Goal: Task Accomplishment & Management: Complete application form

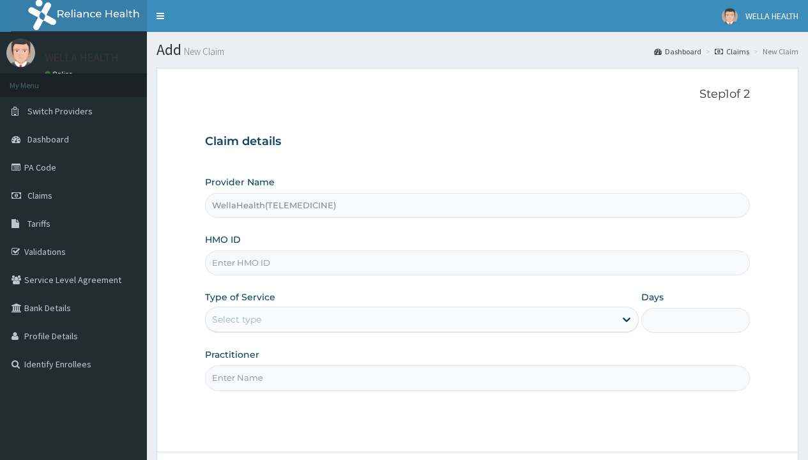
type input "WellaHealth(TELEMEDICINE)"
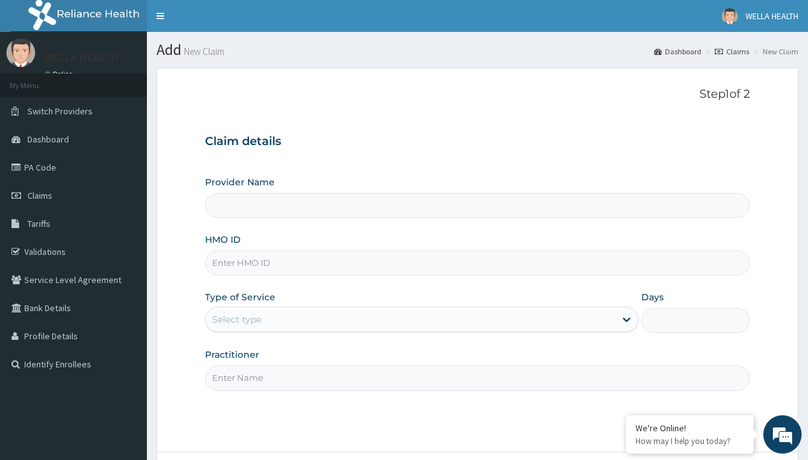
type input "WellaHealth(TELEMEDICINE)"
type input "BCT/10038/A"
type input "WellaHealth"
click at [236, 320] on div "Select type" at bounding box center [236, 319] width 49 height 13
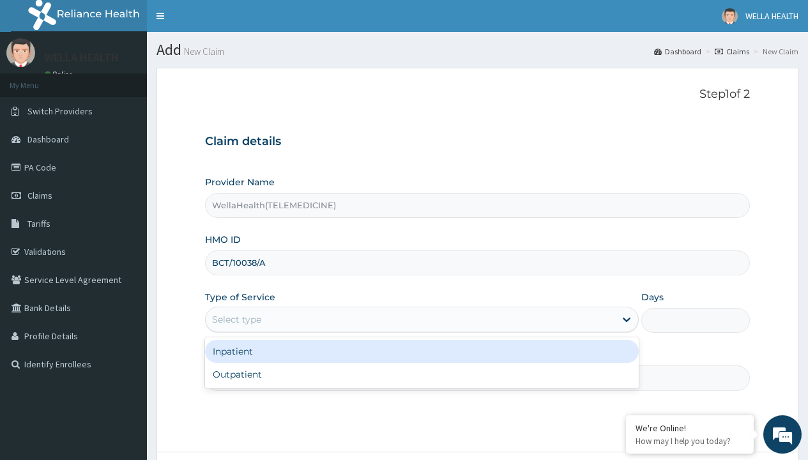
click at [422, 374] on div "Outpatient" at bounding box center [422, 374] width 434 height 23
type input "1"
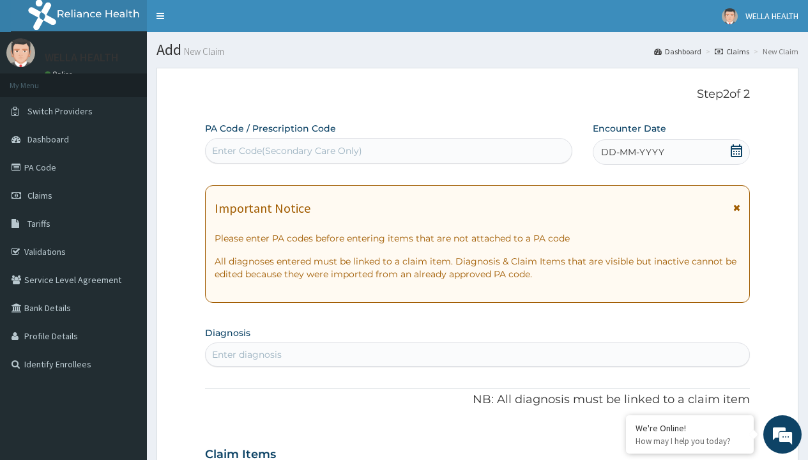
scroll to position [107, 0]
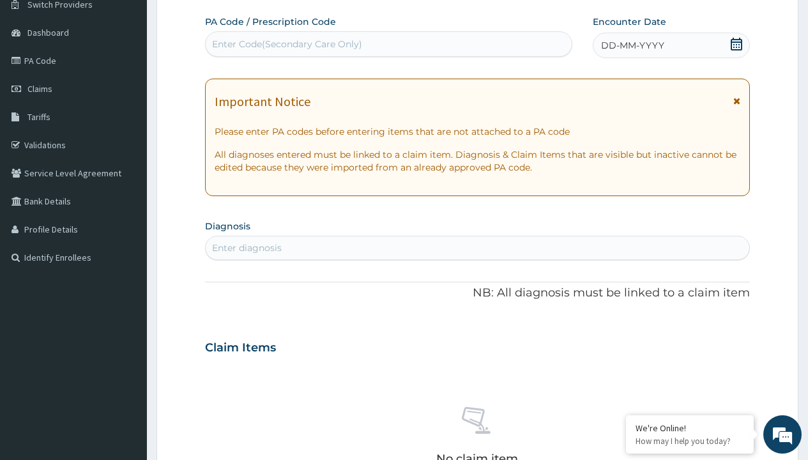
click at [632, 45] on span "DD-MM-YYYY" at bounding box center [632, 45] width 63 height 13
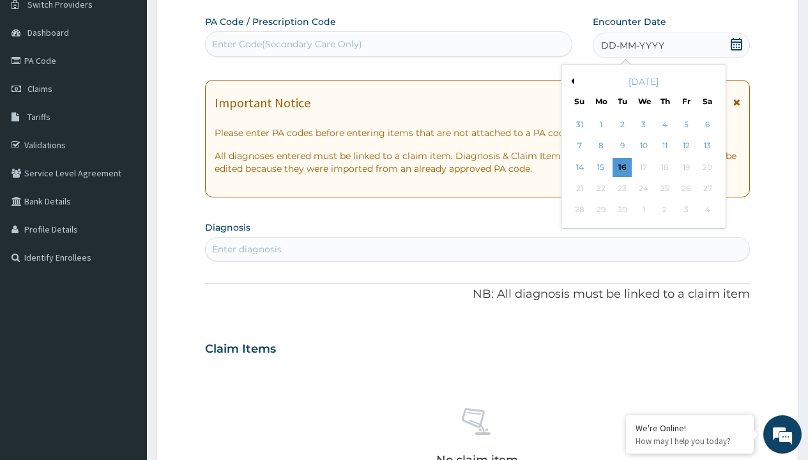
click at [571, 81] on button "Previous Month" at bounding box center [571, 81] width 6 height 6
click at [686, 167] on div "15" at bounding box center [686, 167] width 19 height 19
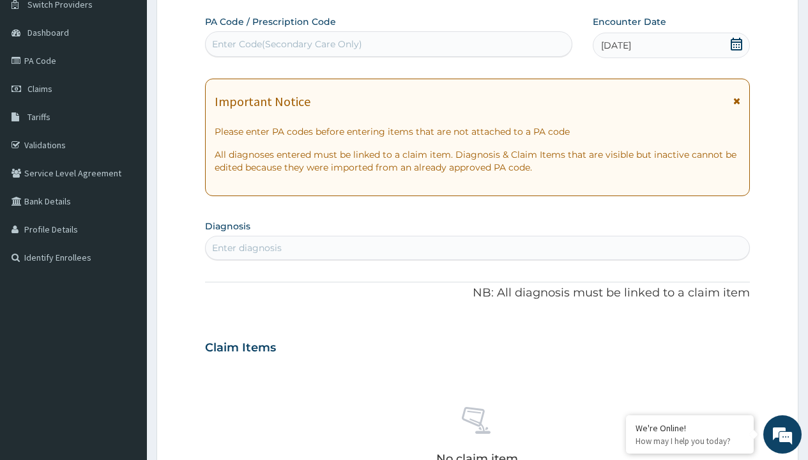
click at [286, 44] on div "Enter Code(Secondary Care Only)" at bounding box center [287, 44] width 150 height 13
type input "PR/5DF966EC"
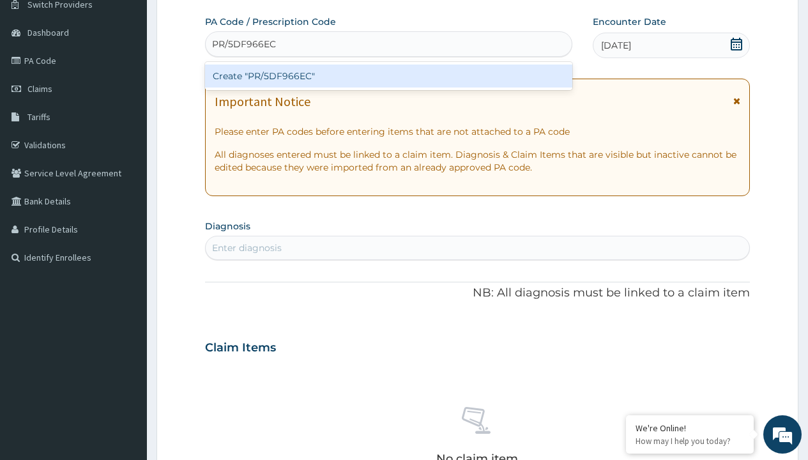
click at [389, 76] on div "Create "PR/5DF966EC"" at bounding box center [388, 76] width 367 height 23
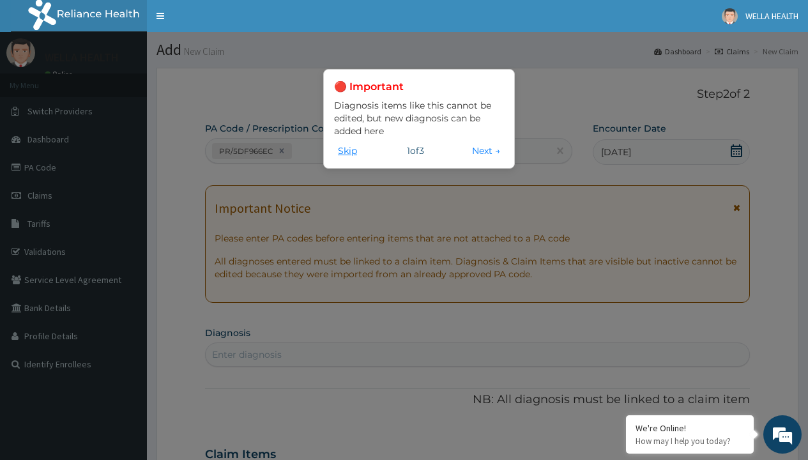
click at [352, 153] on button "Skip" at bounding box center [347, 151] width 27 height 14
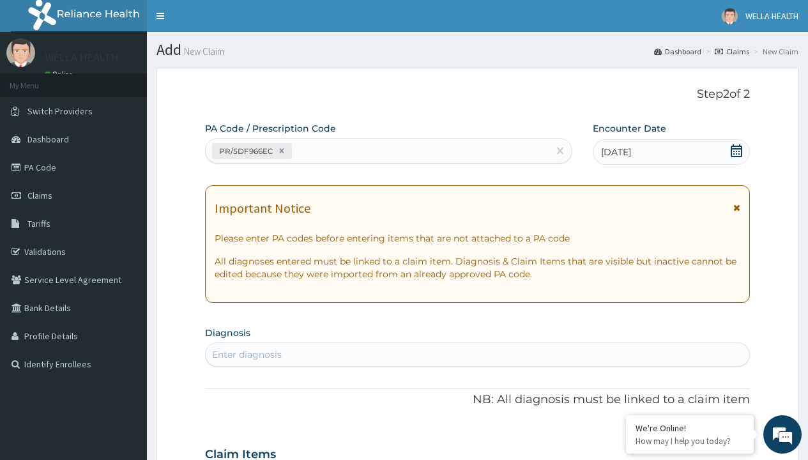
click at [247, 348] on div "Enter diagnosis" at bounding box center [247, 354] width 70 height 13
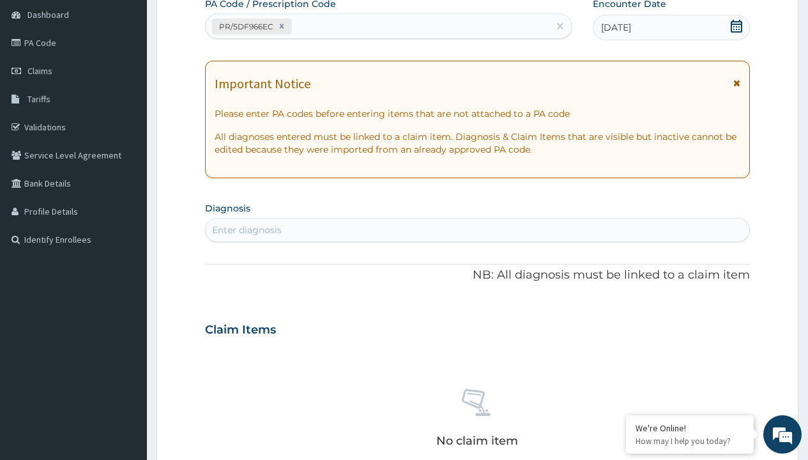
type input "prescription collected"
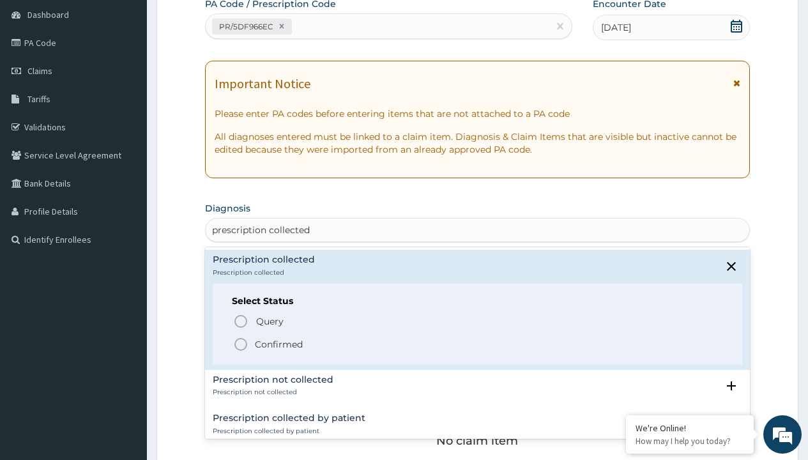
click at [279, 344] on p "Confirmed" at bounding box center [279, 344] width 48 height 13
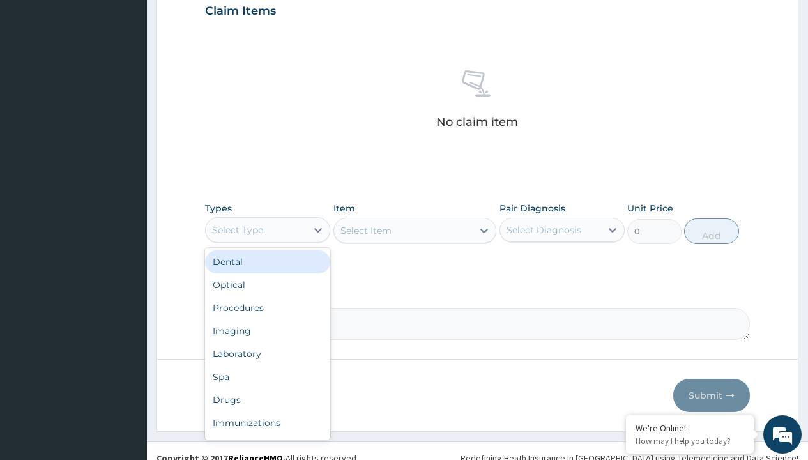
type input "procedures"
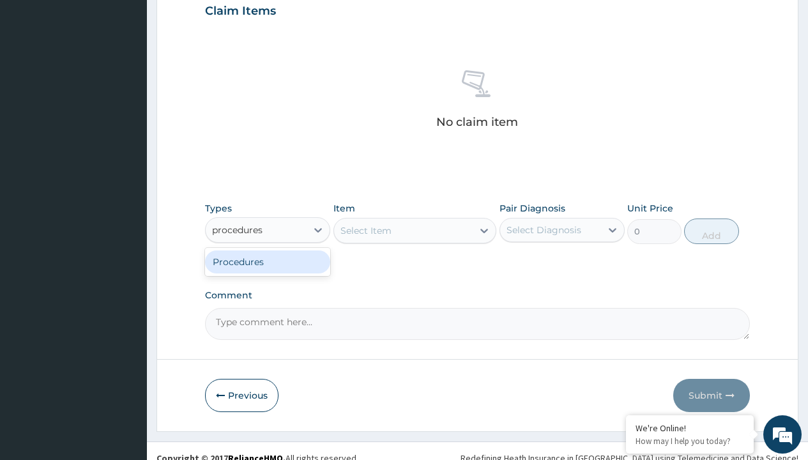
click at [268, 261] on div "Procedures" at bounding box center [267, 261] width 125 height 23
click at [366, 230] on div "Select Item" at bounding box center [366, 230] width 51 height 13
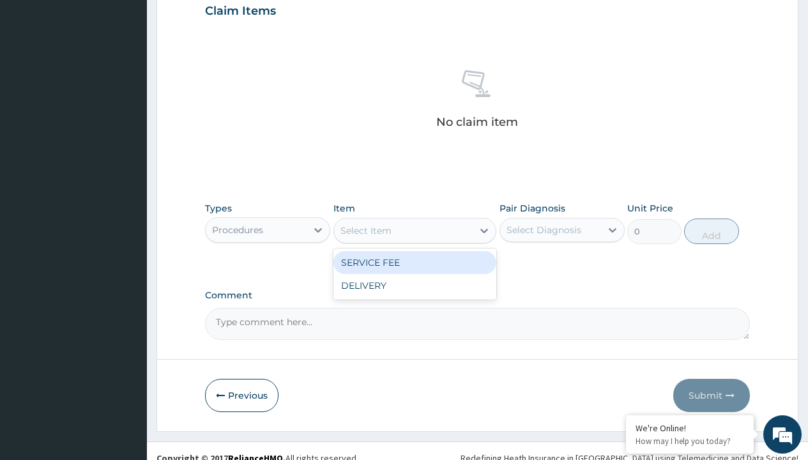
type input "service fee"
click at [415, 262] on div "SERVICE FEE" at bounding box center [416, 262] width 164 height 23
type input "100"
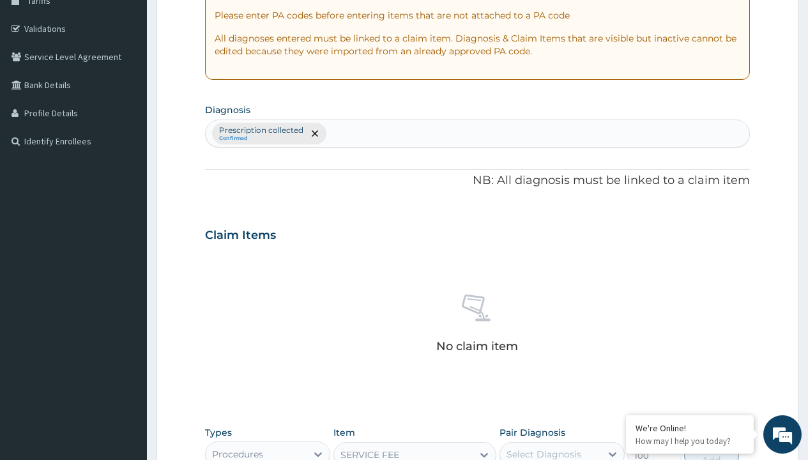
type input "prescription collected"
checkbox input "true"
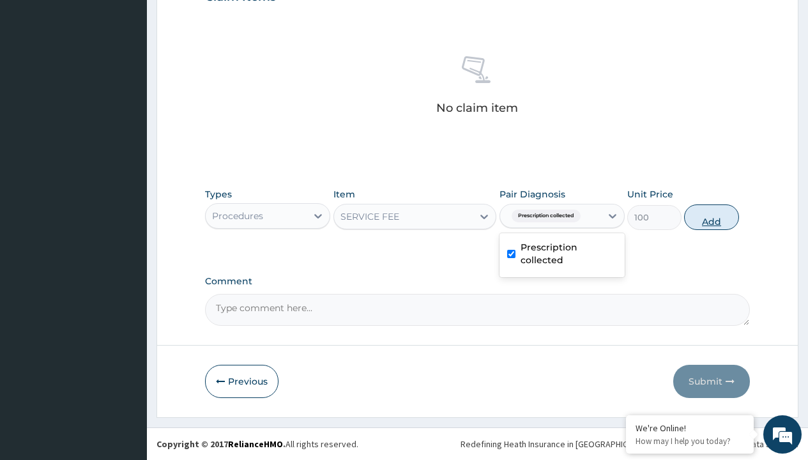
click at [712, 217] on button "Add" at bounding box center [711, 217] width 54 height 26
type input "0"
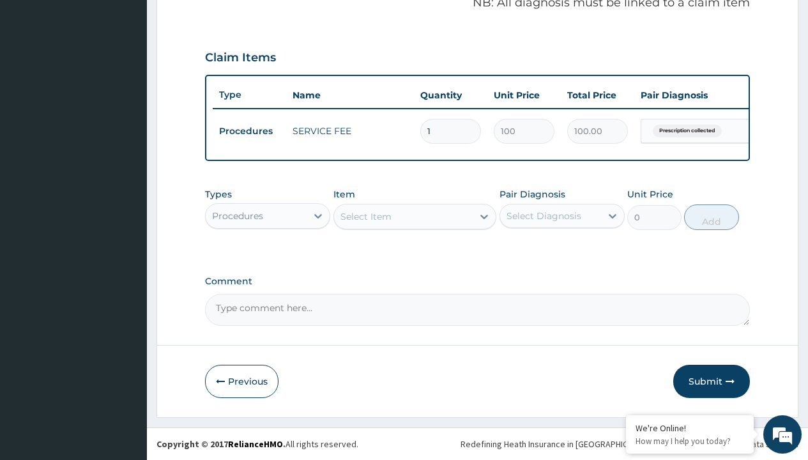
click at [238, 215] on div "Procedures" at bounding box center [237, 216] width 51 height 13
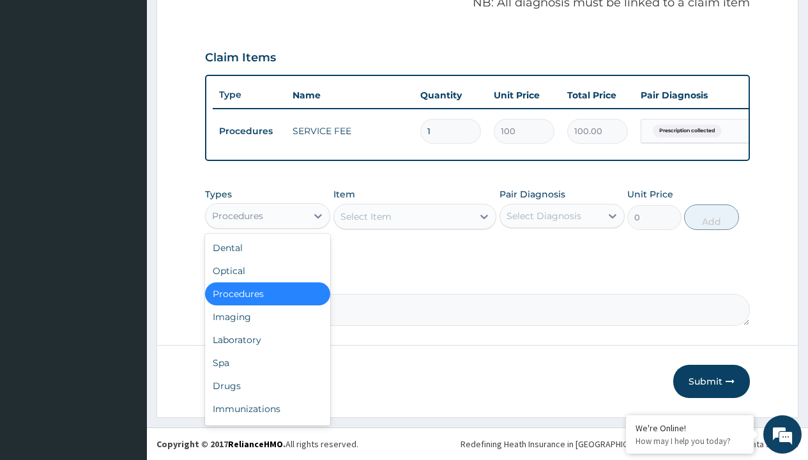
type input "drugs"
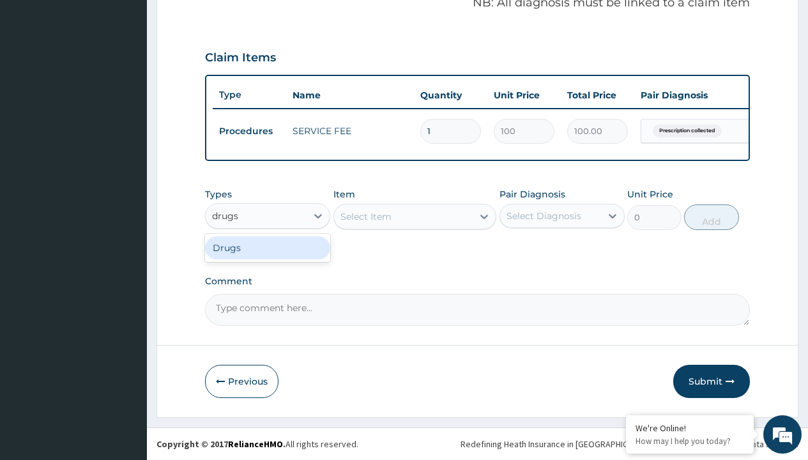
click at [268, 247] on div "Drugs" at bounding box center [267, 247] width 125 height 23
click at [366, 216] on div "Select Item" at bounding box center [416, 217] width 164 height 26
type input "omeprazole 20mg tabs/pack"
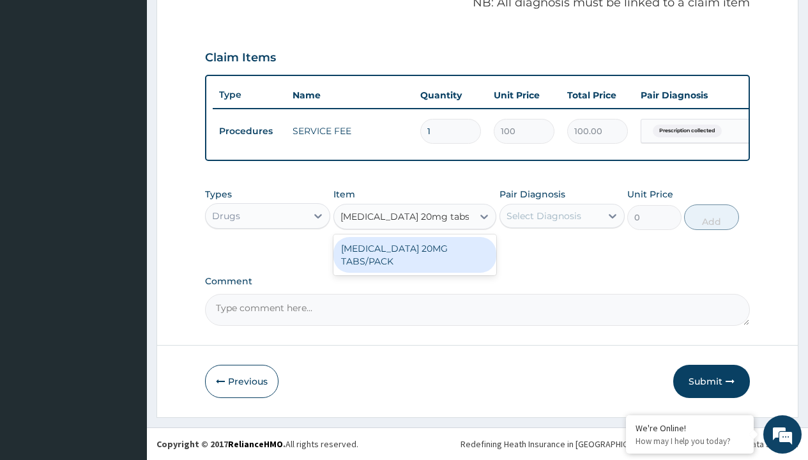
click at [415, 254] on div "[MEDICAL_DATA] 20MG TABS/PACK" at bounding box center [416, 255] width 164 height 36
type input "235.6999969482422"
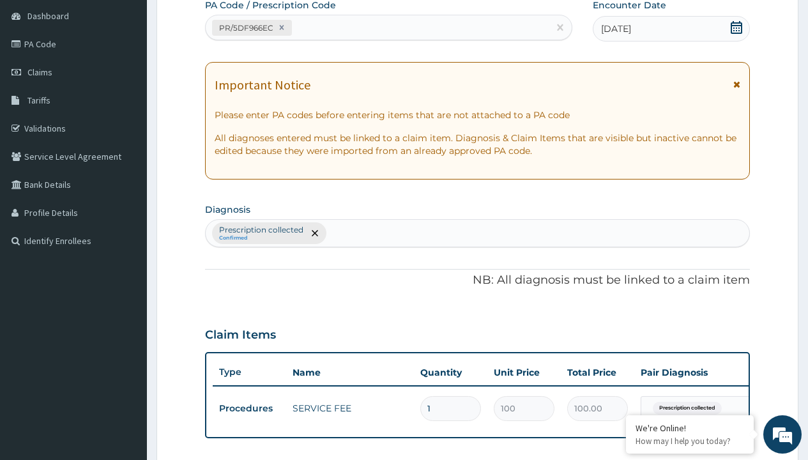
type input "prescription collected"
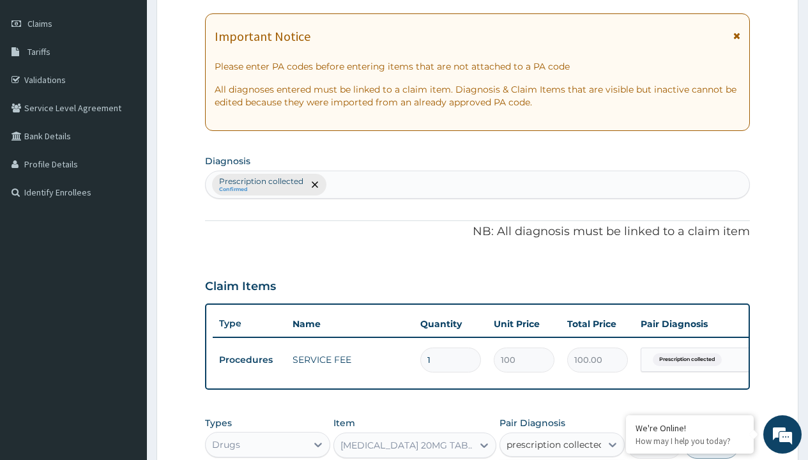
checkbox input "true"
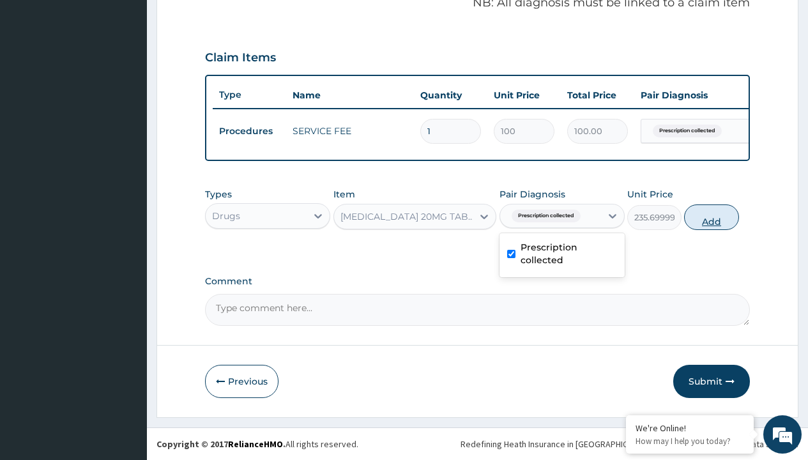
click at [712, 217] on button "Add" at bounding box center [711, 217] width 54 height 26
type input "0"
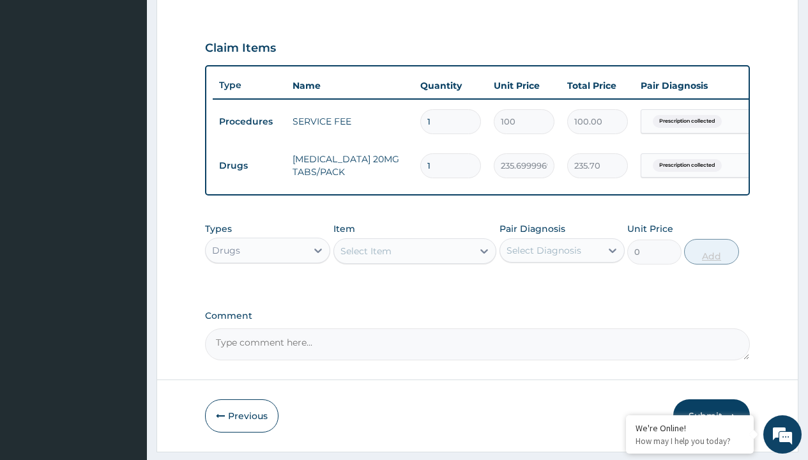
type input "14"
type input "3299.80"
type input "14"
click at [249, 166] on td "Drugs" at bounding box center [249, 166] width 73 height 24
type input "drugs"
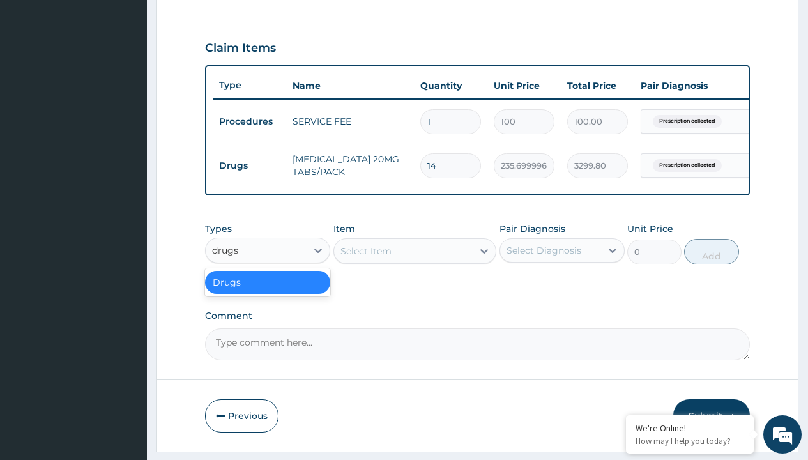
click at [268, 291] on div "Drugs" at bounding box center [267, 282] width 125 height 23
click at [366, 258] on div "Select Item" at bounding box center [366, 251] width 51 height 13
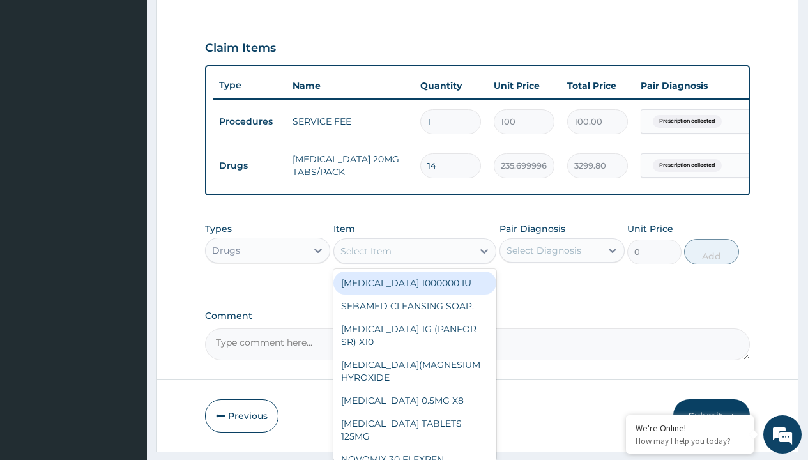
type input "arthermeter + lumefantrine tab (lokmal)"
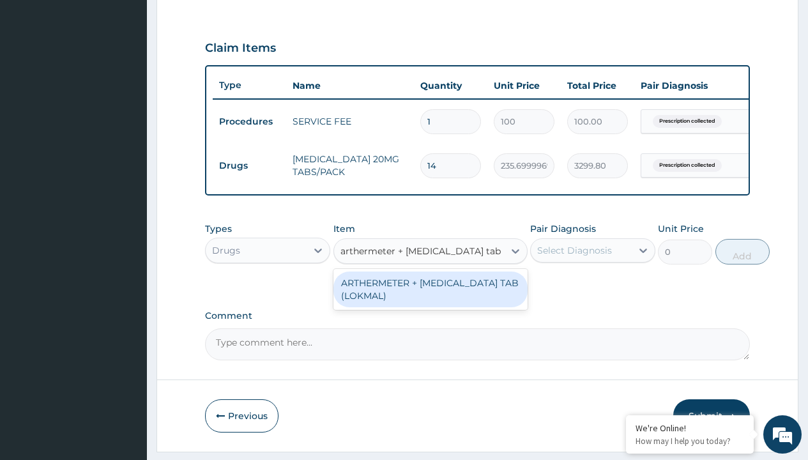
click at [430, 298] on div "ARTHERMETER + [MEDICAL_DATA] TAB (LOKMAL)" at bounding box center [431, 290] width 194 height 36
type input "300"
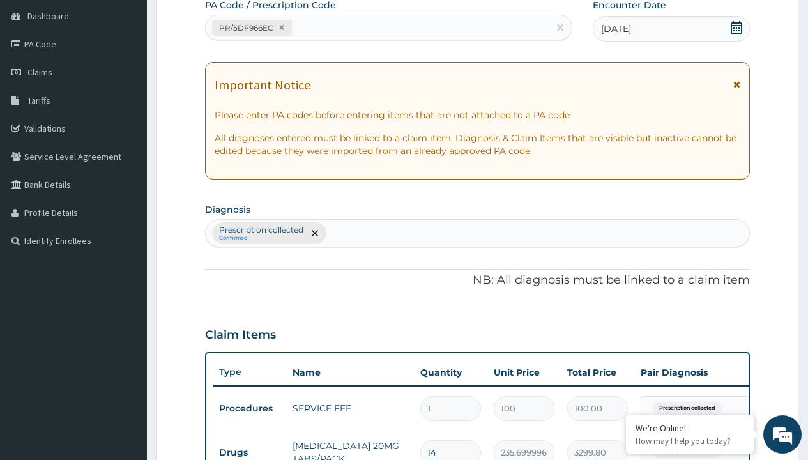
type input "prescription collected"
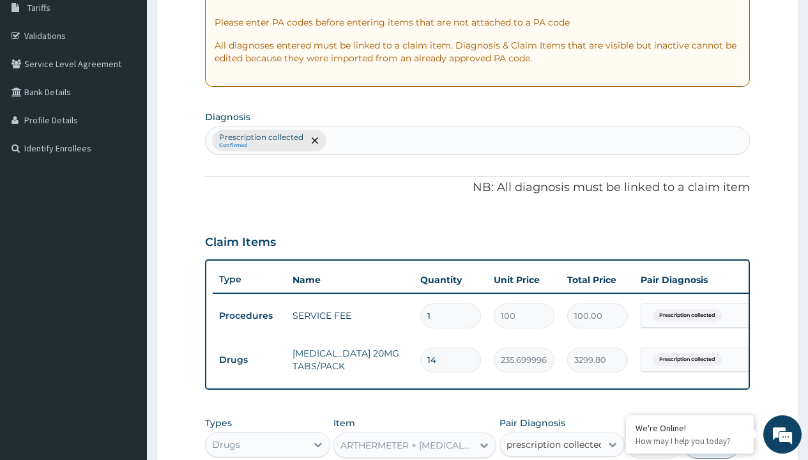
checkbox input "true"
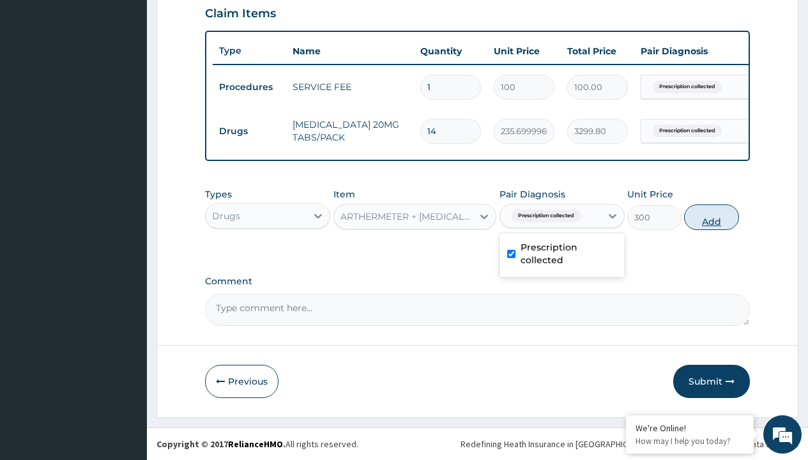
click at [712, 217] on button "Add" at bounding box center [711, 217] width 54 height 26
type input "0"
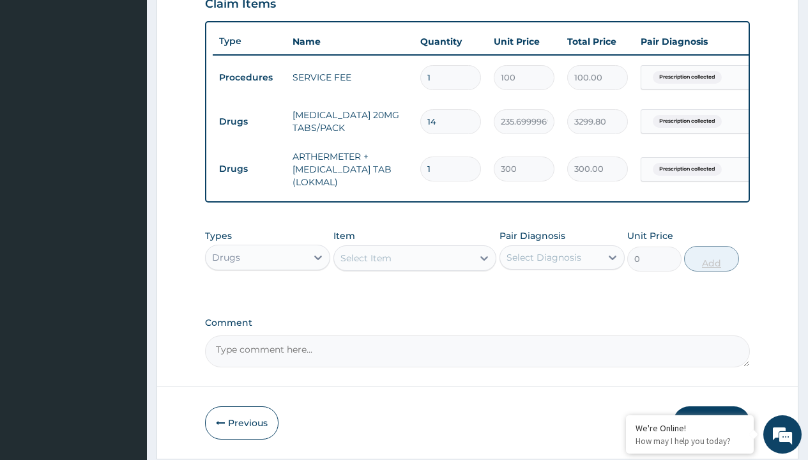
type input "6"
type input "1800.00"
type input "6"
click at [249, 121] on td "Drugs" at bounding box center [249, 122] width 73 height 24
type input "drugs"
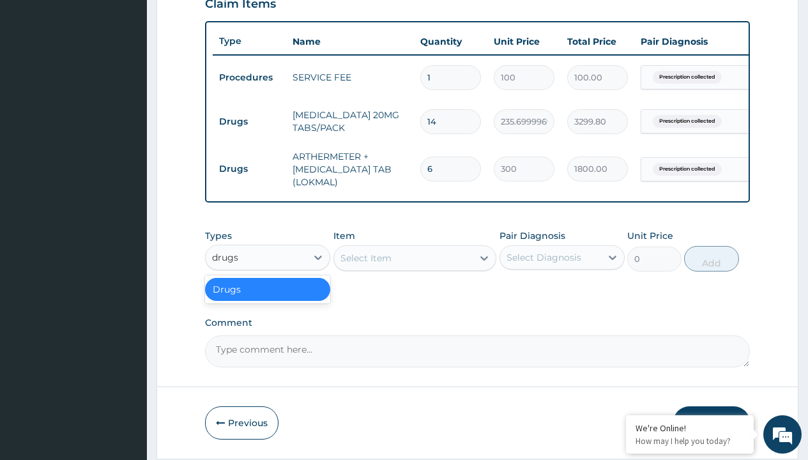
click at [268, 298] on div "Drugs" at bounding box center [267, 289] width 125 height 23
click at [366, 265] on div "Select Item" at bounding box center [366, 258] width 51 height 13
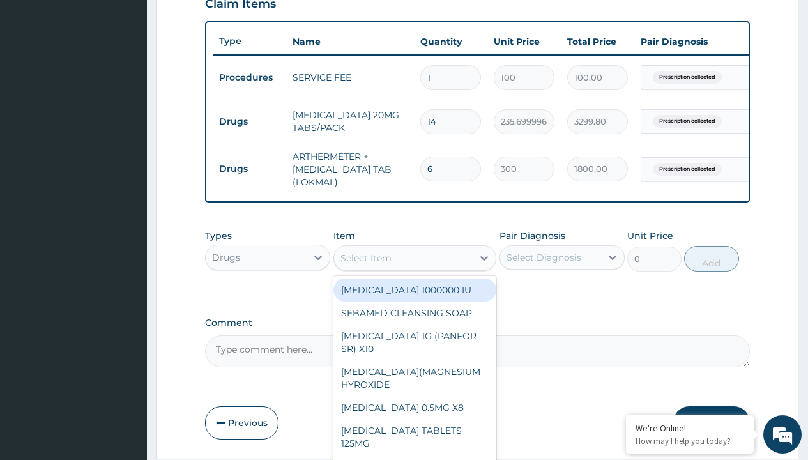
type input "terbinafine 1% cream"
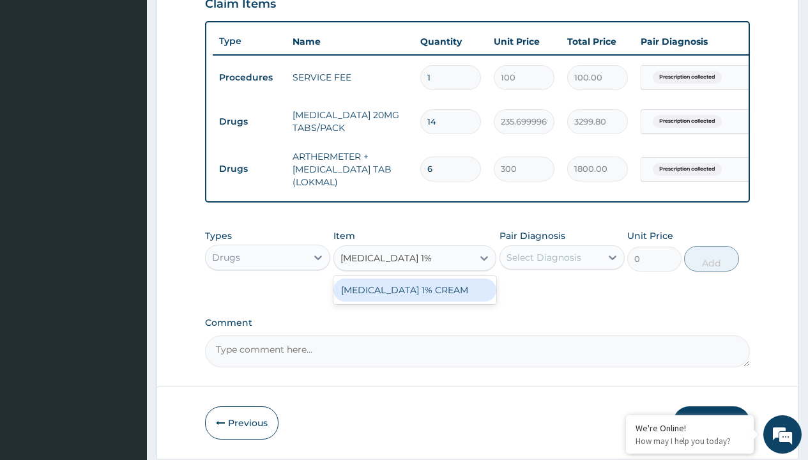
click at [415, 299] on div "[MEDICAL_DATA] 1% CREAM" at bounding box center [416, 290] width 164 height 23
type input "6270"
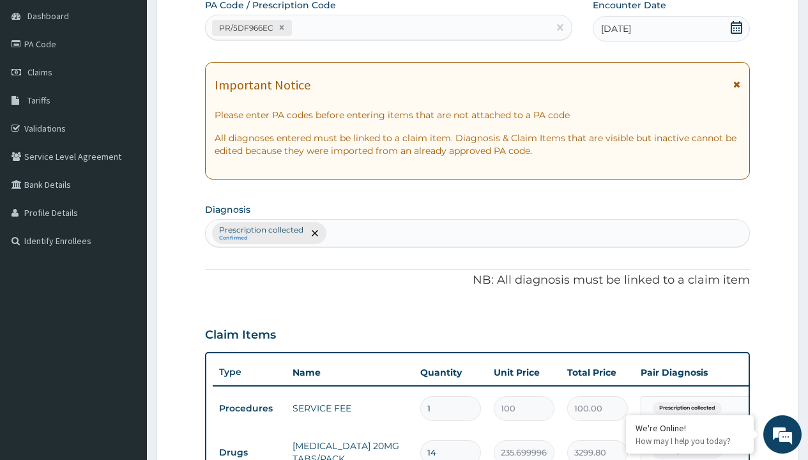
type input "prescription collected"
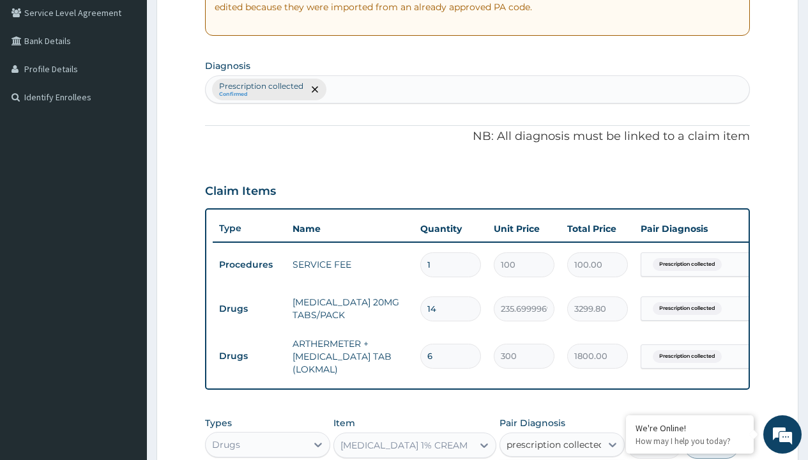
checkbox input "true"
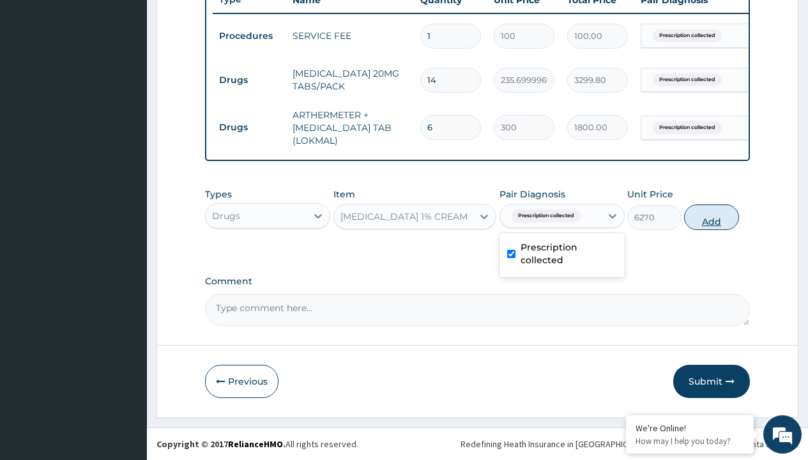
click at [712, 217] on button "Add" at bounding box center [711, 217] width 54 height 26
type input "0"
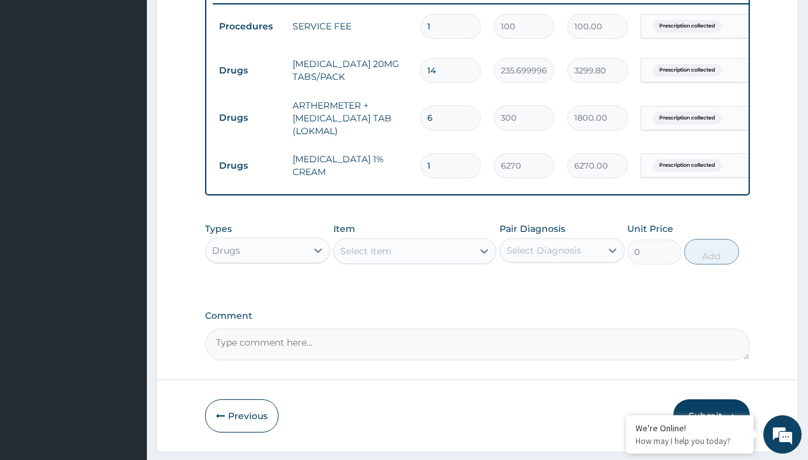
click at [249, 70] on td "Drugs" at bounding box center [249, 71] width 73 height 24
type input "drugs"
click at [268, 291] on div "Drugs" at bounding box center [267, 282] width 125 height 23
click at [366, 258] on div "Select Item" at bounding box center [366, 251] width 51 height 13
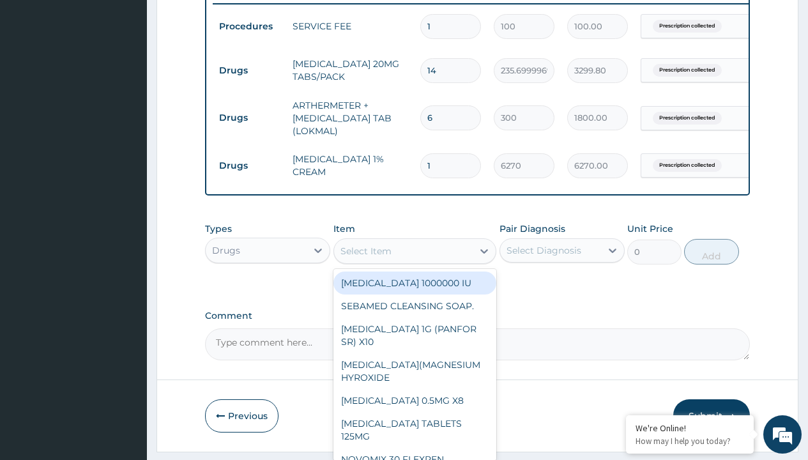
type input "magnesium trisilicate (mmt)"
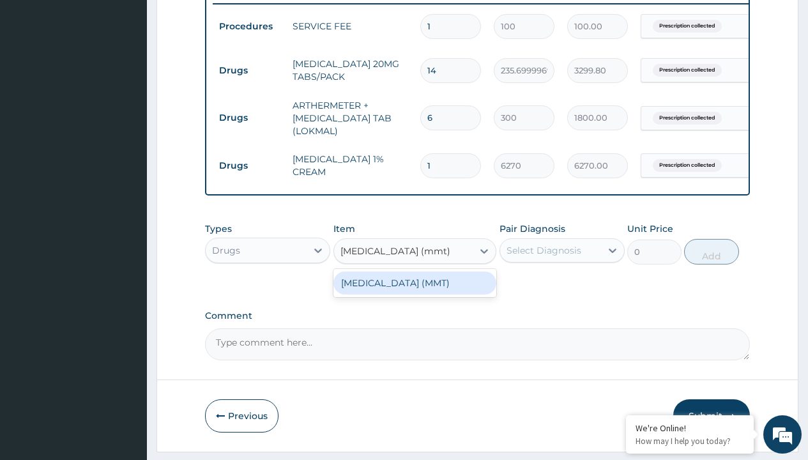
click at [415, 292] on div "[MEDICAL_DATA] (MMT)" at bounding box center [416, 283] width 164 height 23
type input "2339.89990234375"
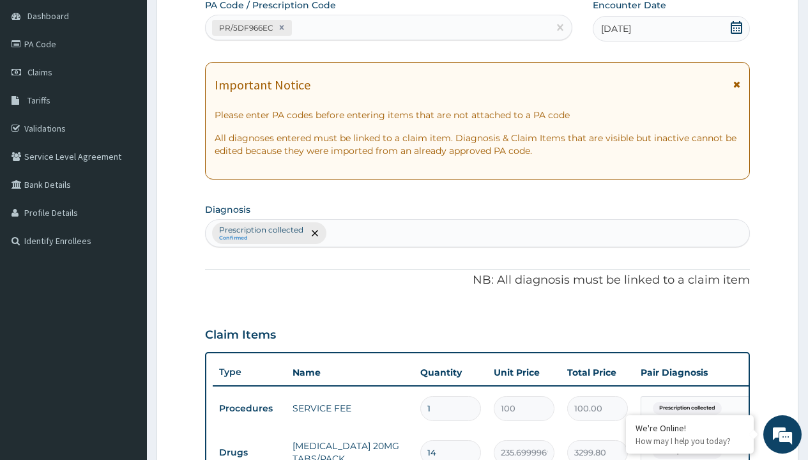
type input "prescription collected"
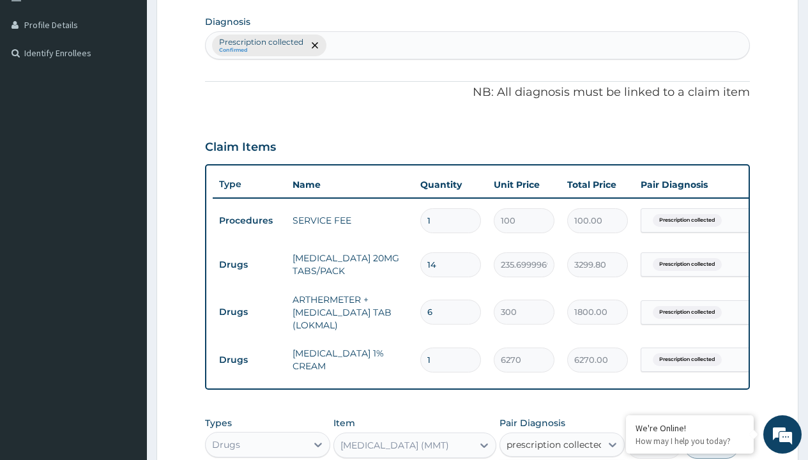
checkbox input "true"
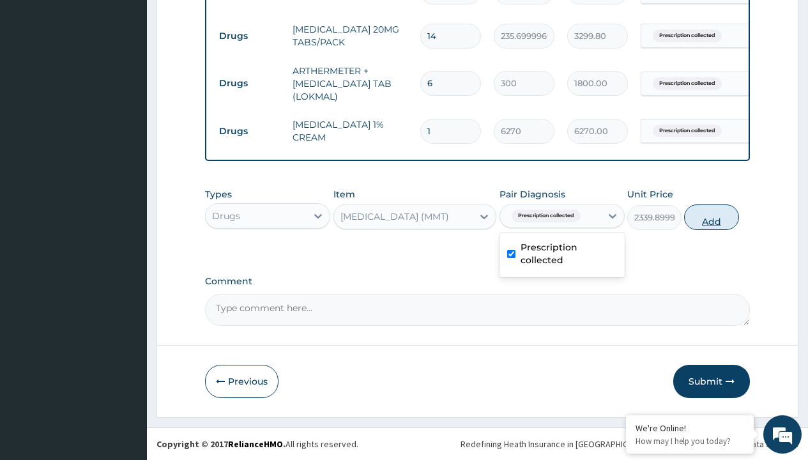
click at [712, 217] on button "Add" at bounding box center [711, 217] width 54 height 26
type input "0"
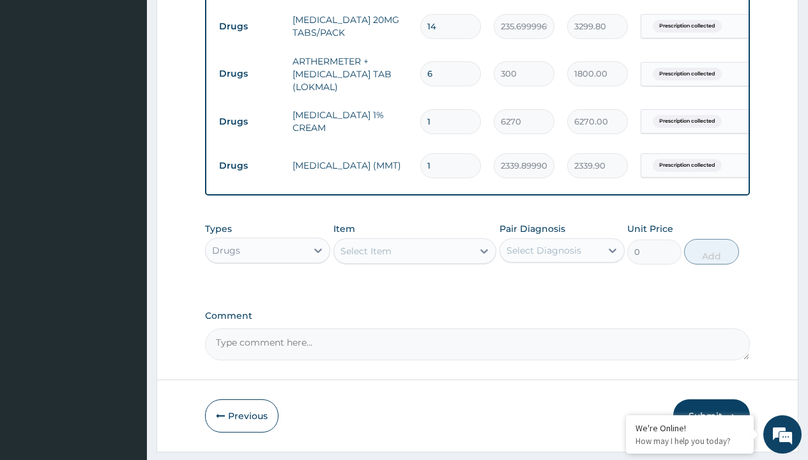
click at [249, 26] on td "Drugs" at bounding box center [249, 27] width 73 height 24
type input "drugs"
click at [268, 291] on div "Drugs" at bounding box center [267, 282] width 125 height 23
click at [366, 258] on div "Select Item" at bounding box center [366, 251] width 51 height 13
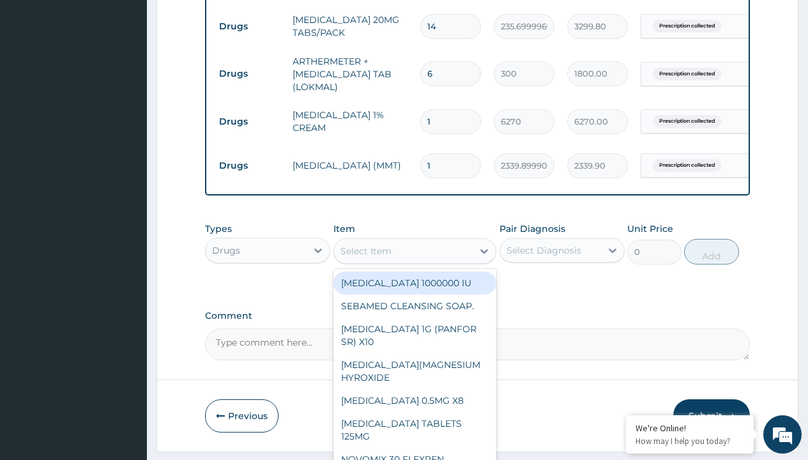
type input "paracetamol 500mg tablet emzor/sach"
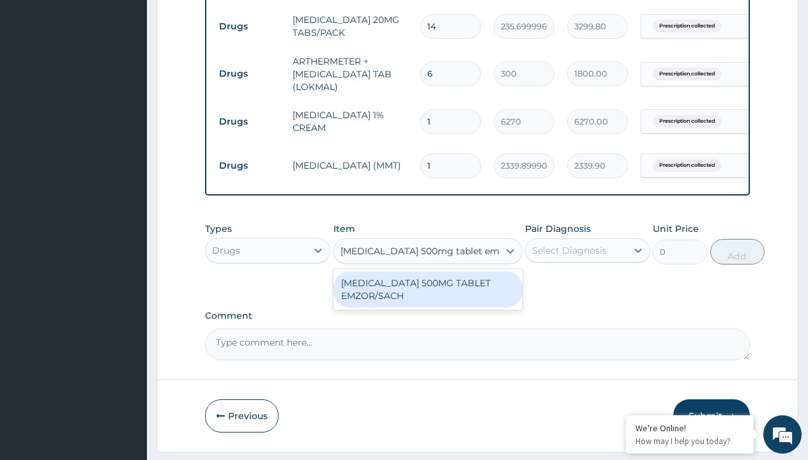
click at [428, 298] on div "[MEDICAL_DATA] 500MG TABLET EMZOR/SACH" at bounding box center [428, 290] width 189 height 36
type input "24"
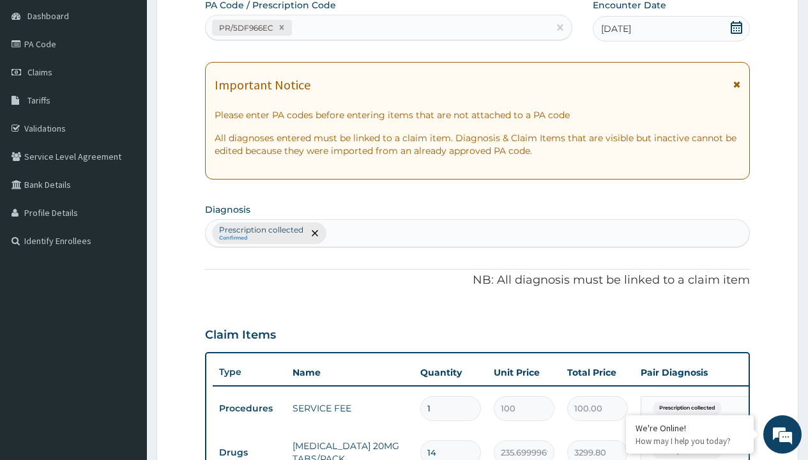
type input "prescription collected"
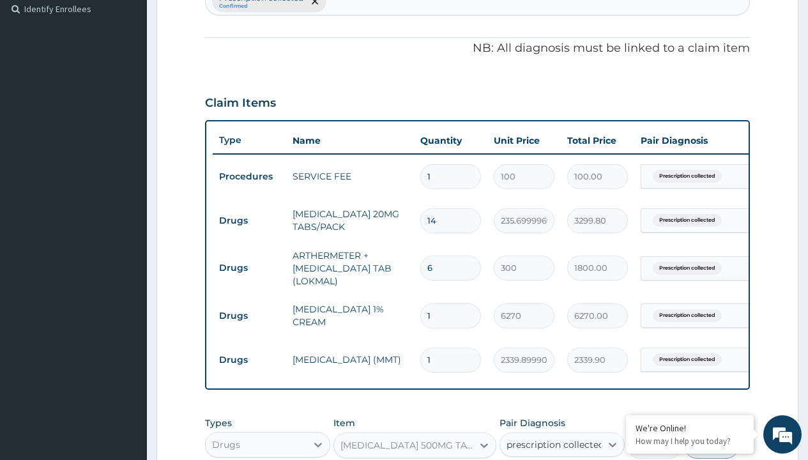
checkbox input "true"
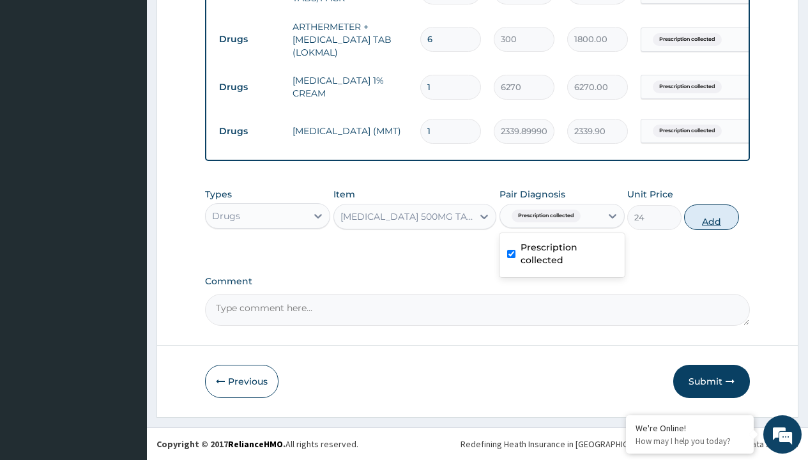
click at [712, 217] on button "Add" at bounding box center [711, 217] width 54 height 26
type input "0"
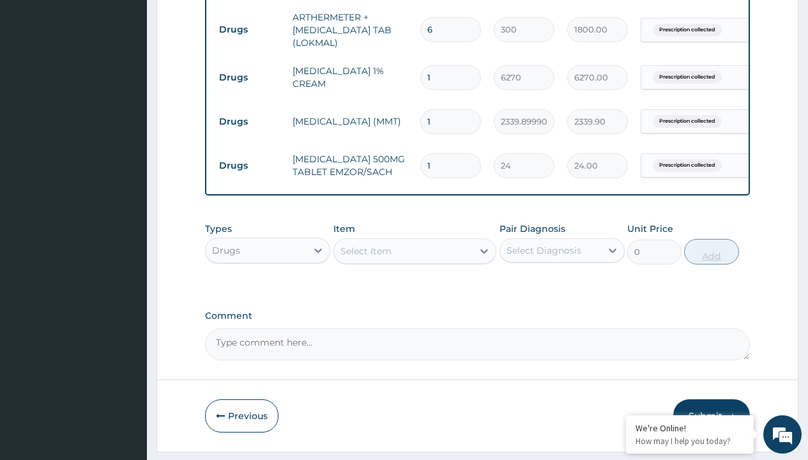
type input "24"
type input "576.00"
type input "24"
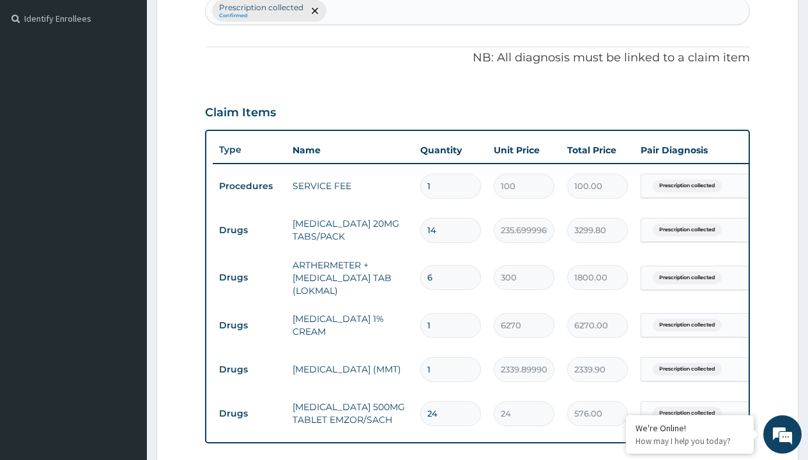
type input "drugs"
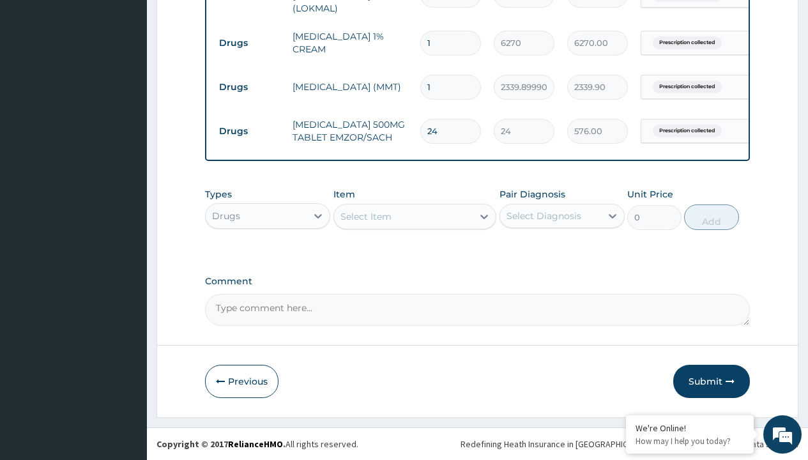
click at [366, 216] on div "Select Item" at bounding box center [366, 216] width 51 height 13
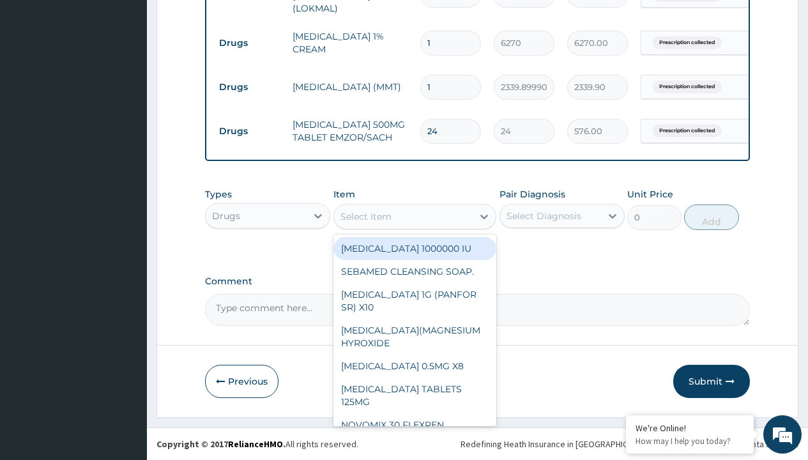
type input "loratadine 10mg by afrab/sach"
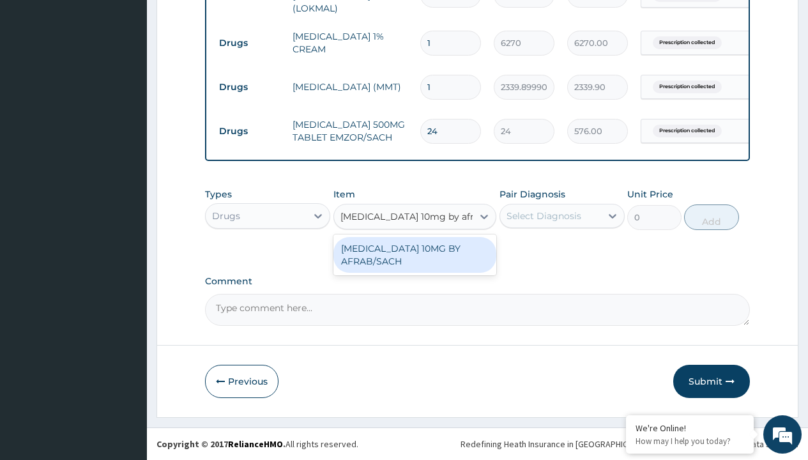
click at [415, 254] on div "[MEDICAL_DATA] 10MG BY AFRAB/SACH" at bounding box center [416, 255] width 164 height 36
type input "70"
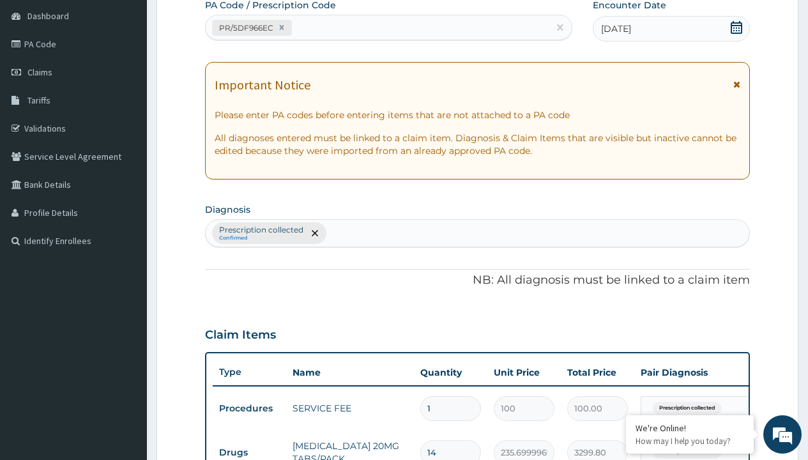
type input "prescription collected"
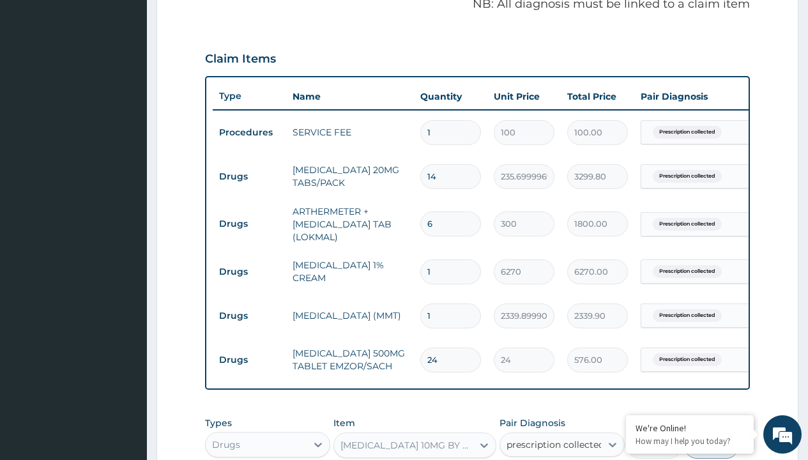
checkbox input "true"
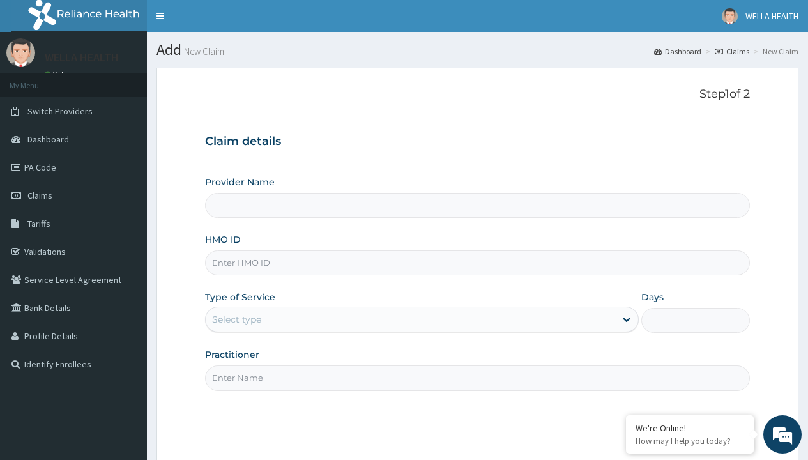
type input "WellaHealth(TELEMEDICINE)"
type input "BHT/10247/A"
type input "WellaHealth"
click at [236, 320] on div "Select type" at bounding box center [236, 319] width 49 height 13
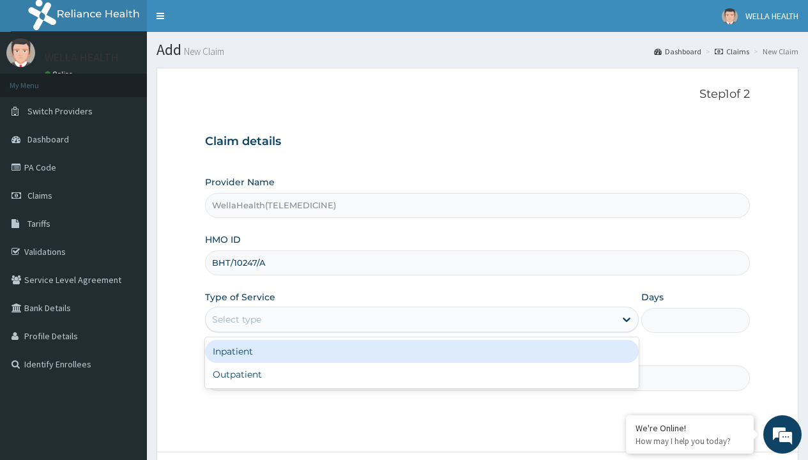
click at [422, 374] on div "Outpatient" at bounding box center [422, 374] width 434 height 23
type input "1"
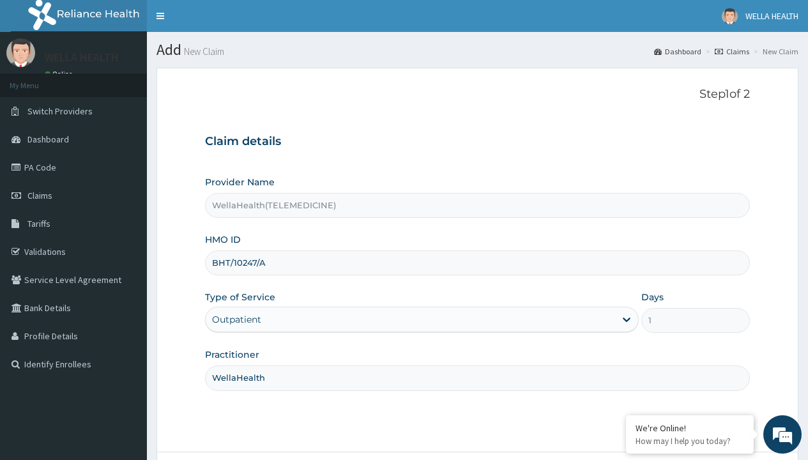
scroll to position [107, 0]
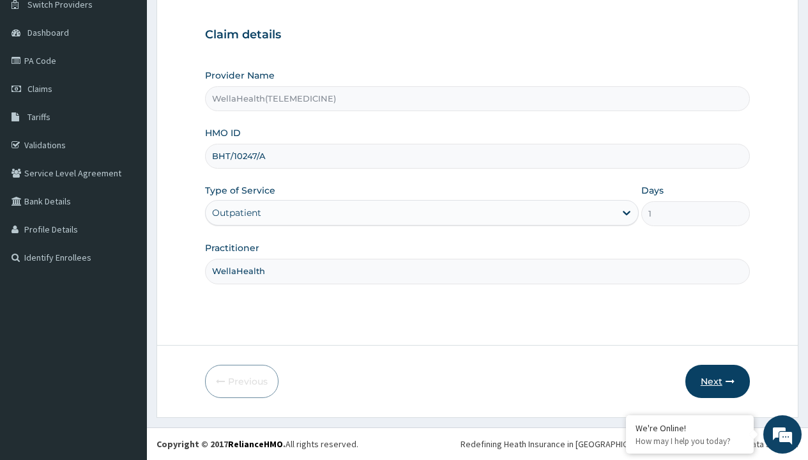
click at [718, 381] on button "Next" at bounding box center [718, 381] width 65 height 33
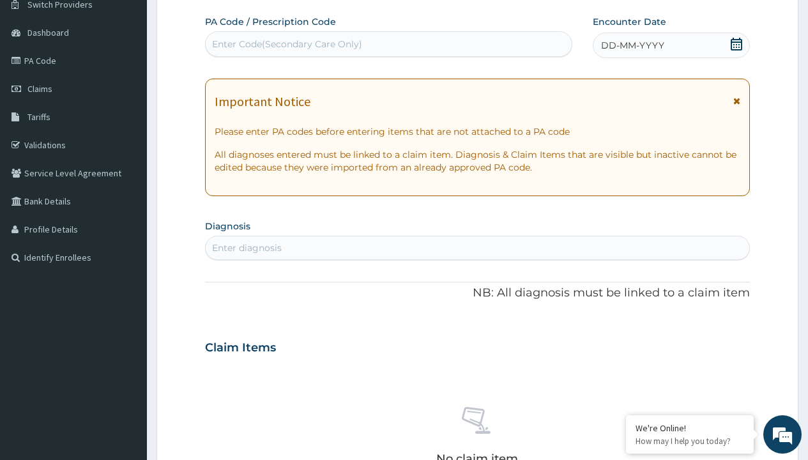
click at [632, 45] on span "DD-MM-YYYY" at bounding box center [632, 45] width 63 height 13
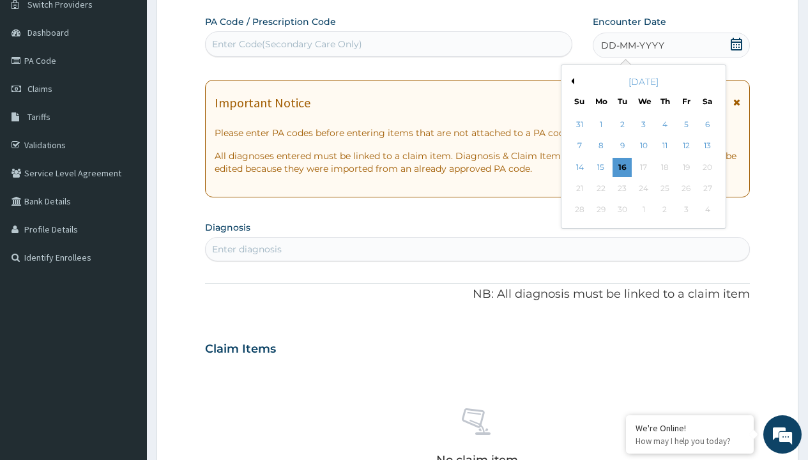
click at [571, 81] on button "Previous Month" at bounding box center [571, 81] width 6 height 6
click at [686, 167] on div "15" at bounding box center [686, 167] width 19 height 19
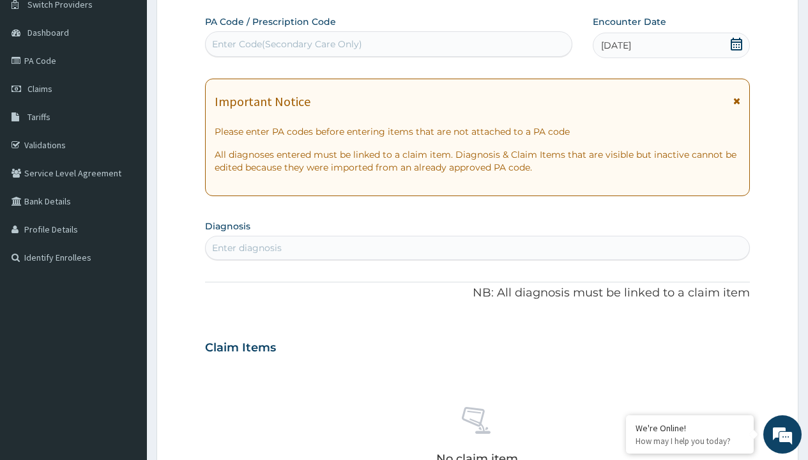
click at [286, 44] on div "Enter Code(Secondary Care Only)" at bounding box center [287, 44] width 150 height 13
type input "PR/EDC29260"
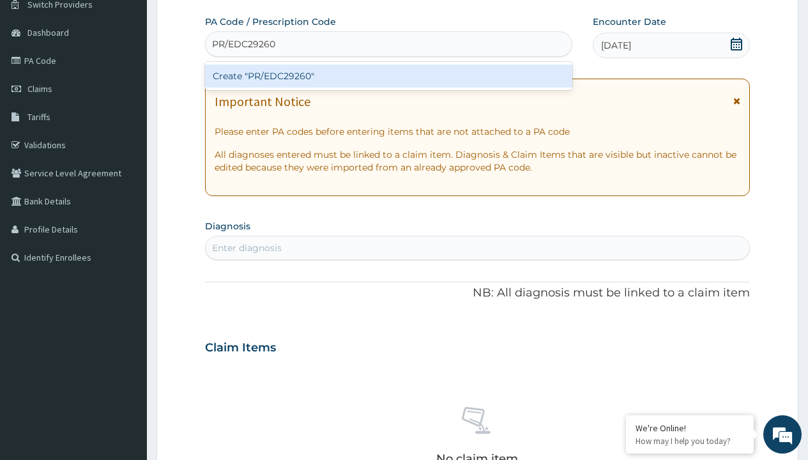
scroll to position [0, 0]
click at [389, 76] on div "Create "PR/EDC29260"" at bounding box center [388, 76] width 367 height 23
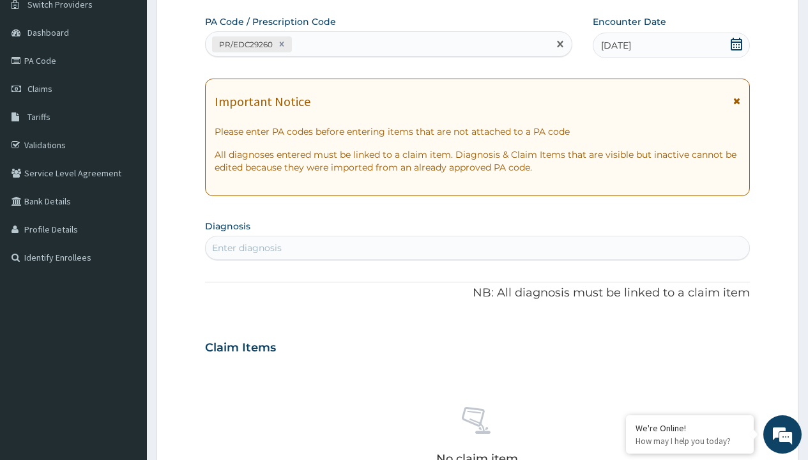
click at [247, 248] on div "Enter diagnosis" at bounding box center [247, 248] width 70 height 13
type input "prescription collected"
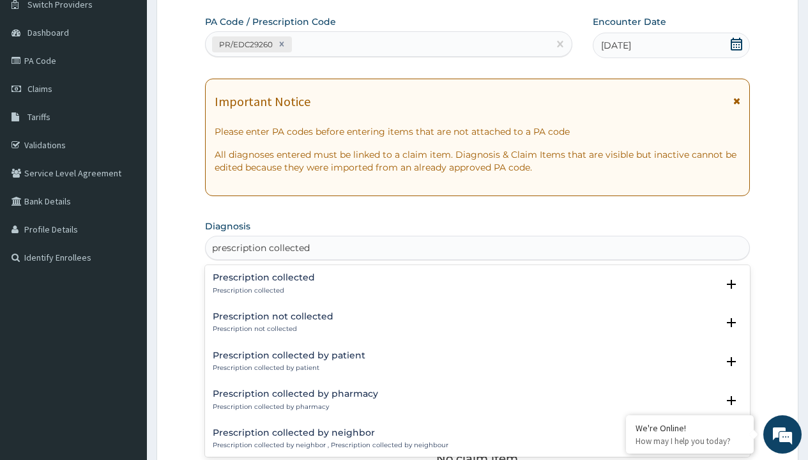
click at [262, 290] on p "Prescription collected" at bounding box center [264, 290] width 102 height 9
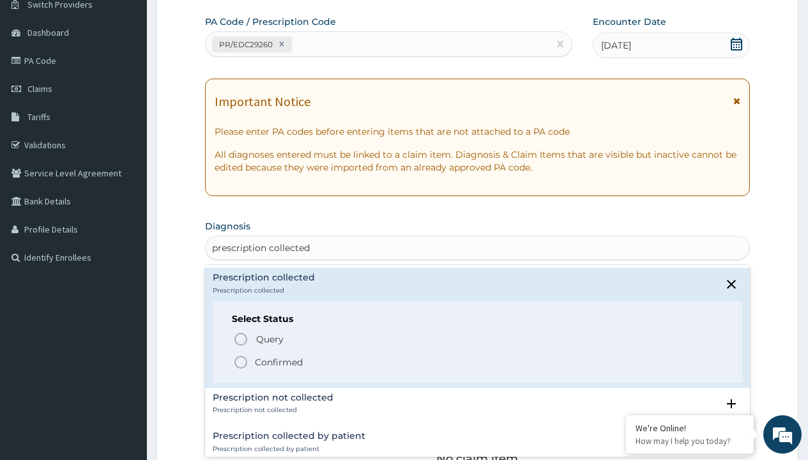
click at [279, 362] on p "Confirmed" at bounding box center [279, 362] width 48 height 13
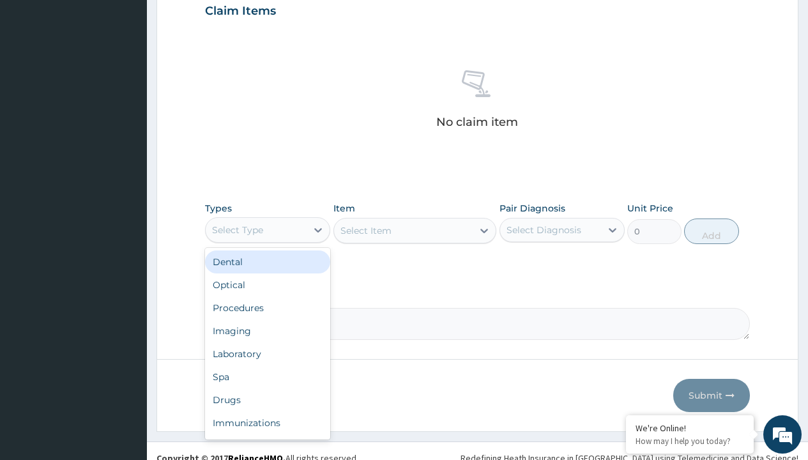
type input "procedures"
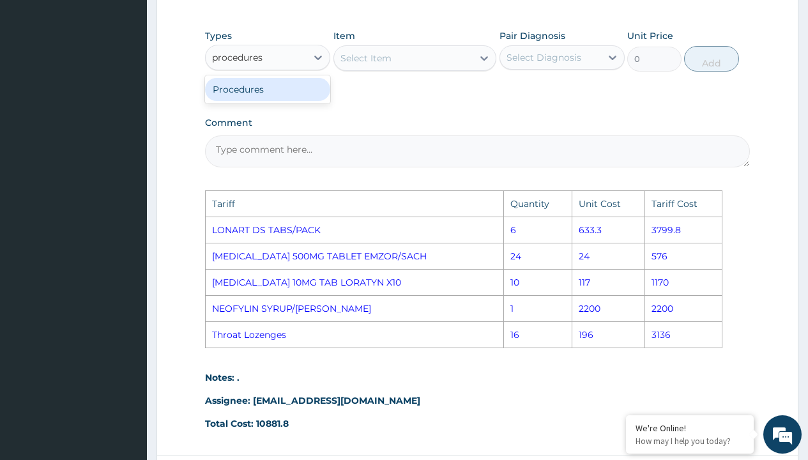
scroll to position [654, 0]
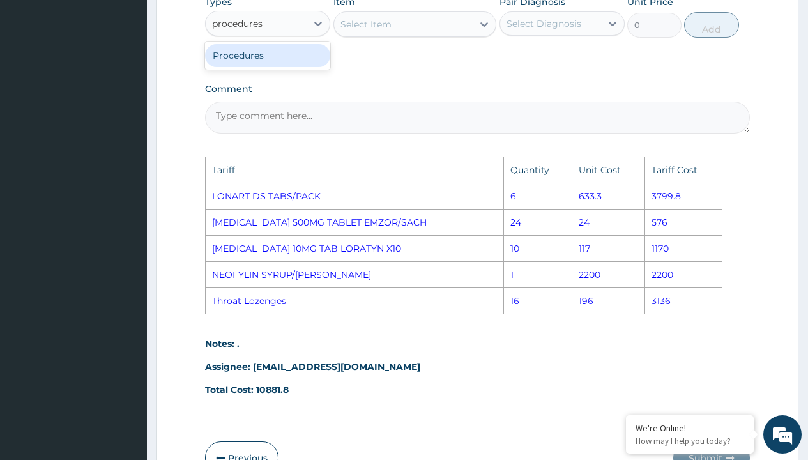
click at [312, 51] on div "Procedures" at bounding box center [267, 55] width 125 height 23
click at [380, 28] on div "Select Item" at bounding box center [416, 25] width 164 height 26
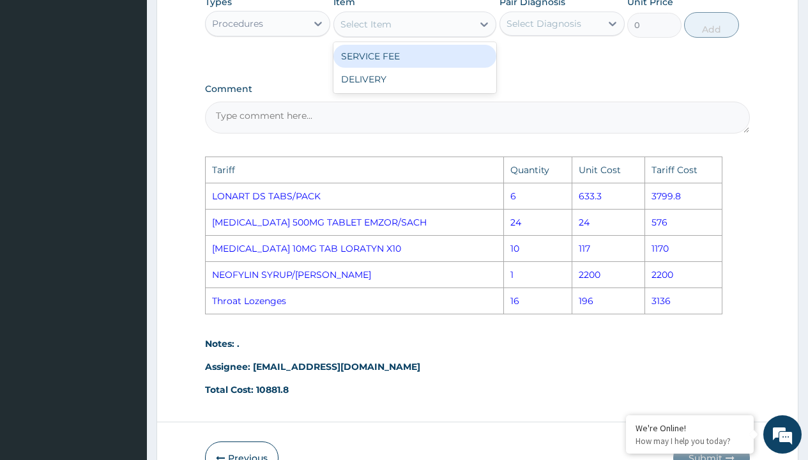
click at [471, 29] on div "Select Item" at bounding box center [403, 24] width 139 height 20
click at [465, 57] on div "SERVICE FEE" at bounding box center [416, 56] width 164 height 23
type input "100"
click at [568, 17] on div "Select Diagnosis" at bounding box center [544, 23] width 75 height 13
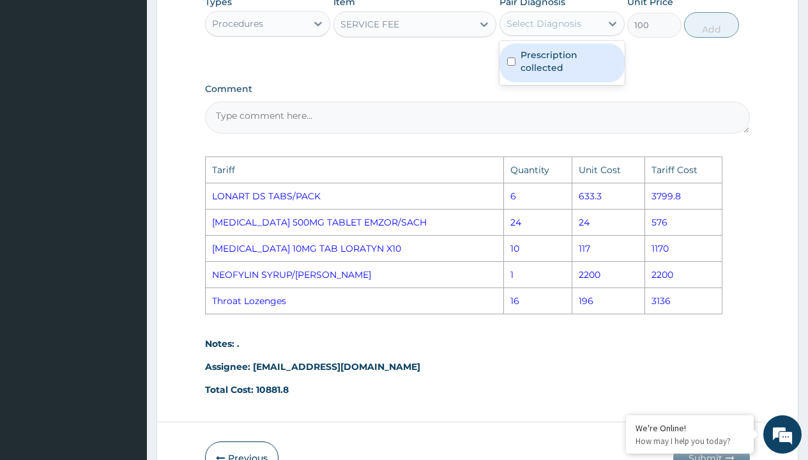
click at [569, 44] on div "Prescription collected" at bounding box center [562, 62] width 125 height 39
checkbox input "true"
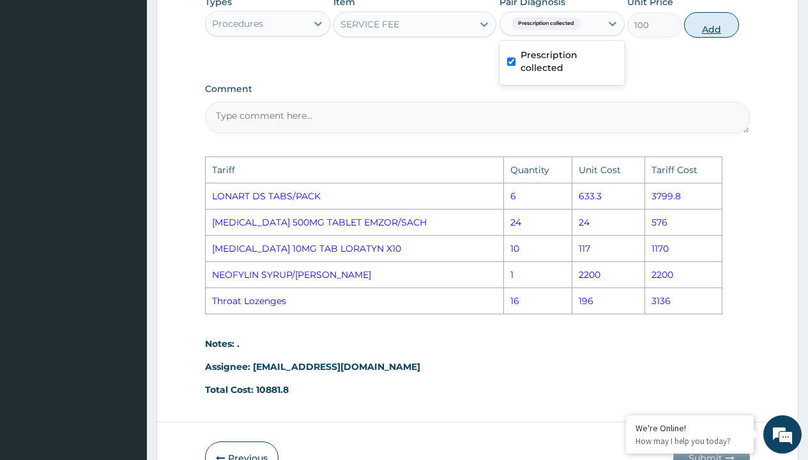
click at [703, 33] on button "Add" at bounding box center [711, 25] width 54 height 26
type input "0"
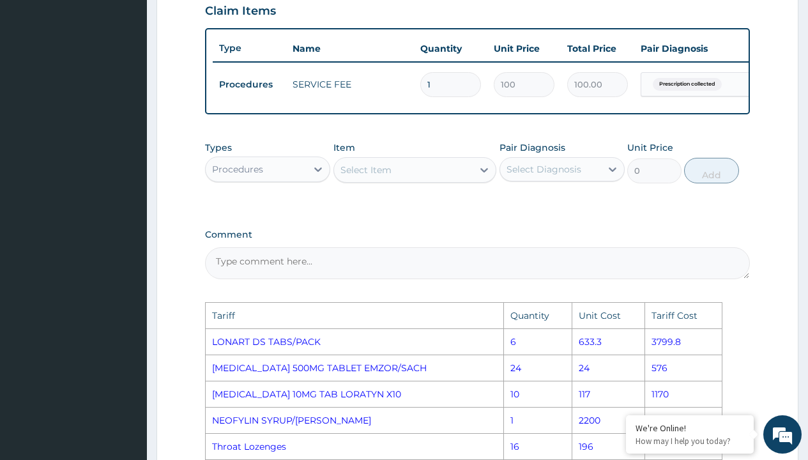
scroll to position [504, 0]
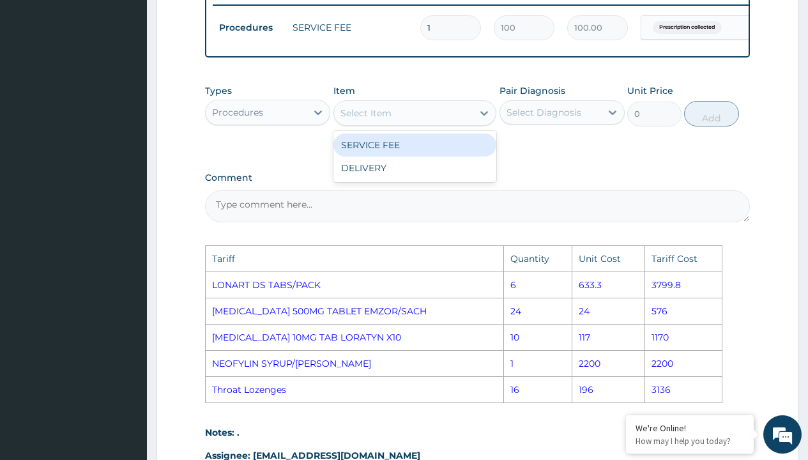
click at [385, 119] on div "Select Item" at bounding box center [366, 113] width 51 height 13
type input "lonart"
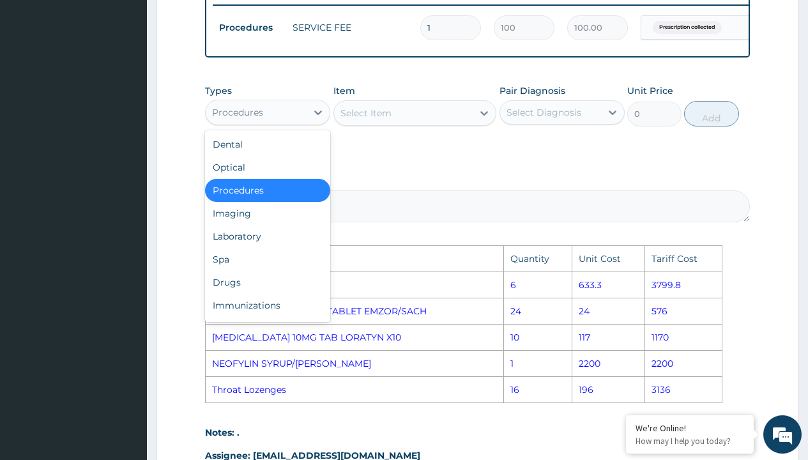
click at [272, 123] on div "Procedures" at bounding box center [256, 112] width 101 height 20
click at [242, 290] on div "Drugs" at bounding box center [267, 282] width 125 height 23
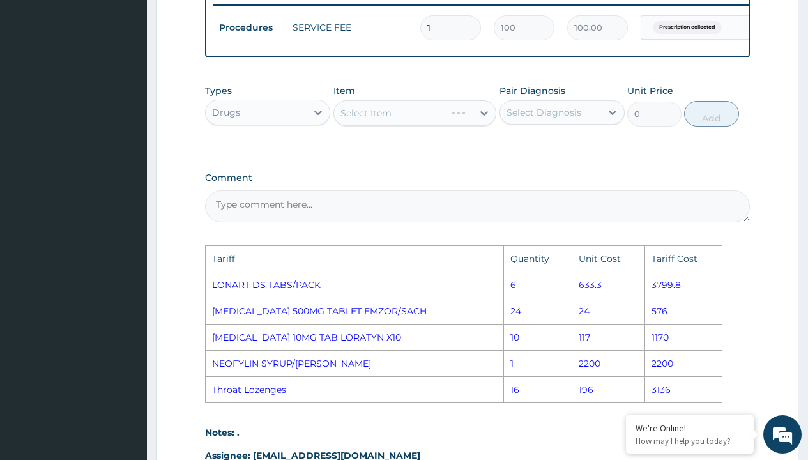
click at [392, 121] on div "Select Item" at bounding box center [416, 113] width 164 height 26
click at [419, 116] on div "Select Item" at bounding box center [416, 113] width 164 height 26
click at [416, 120] on div "Select Item" at bounding box center [403, 113] width 139 height 20
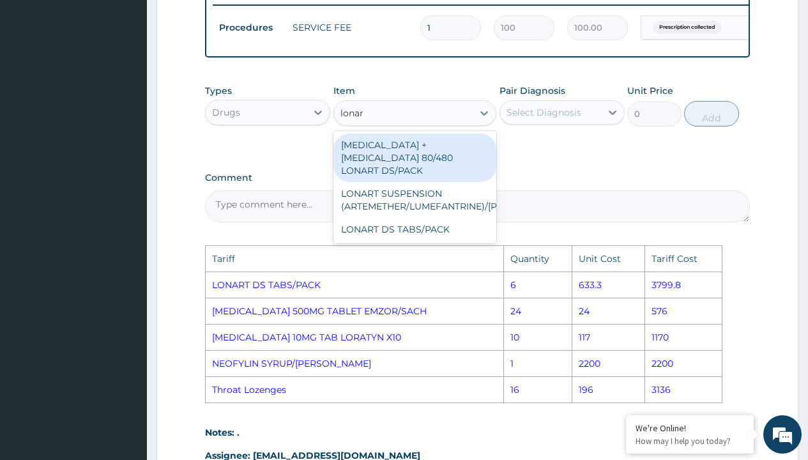
type input "lonart"
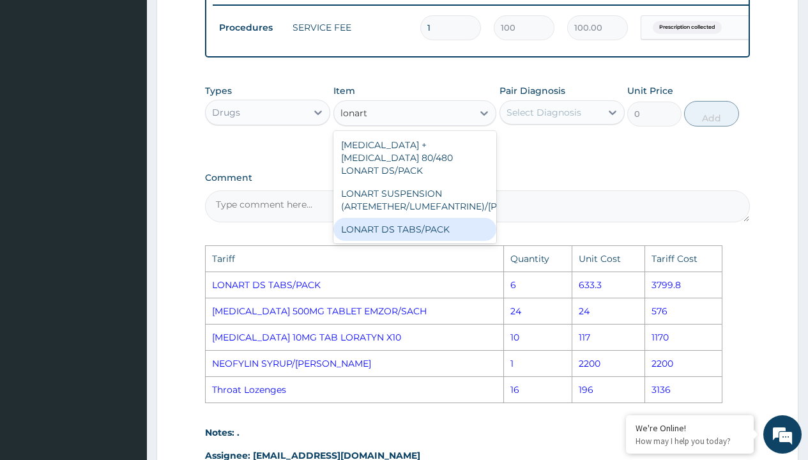
click at [435, 233] on div "LONART DS TABS/PACK" at bounding box center [416, 229] width 164 height 23
type input "633.2999877929688"
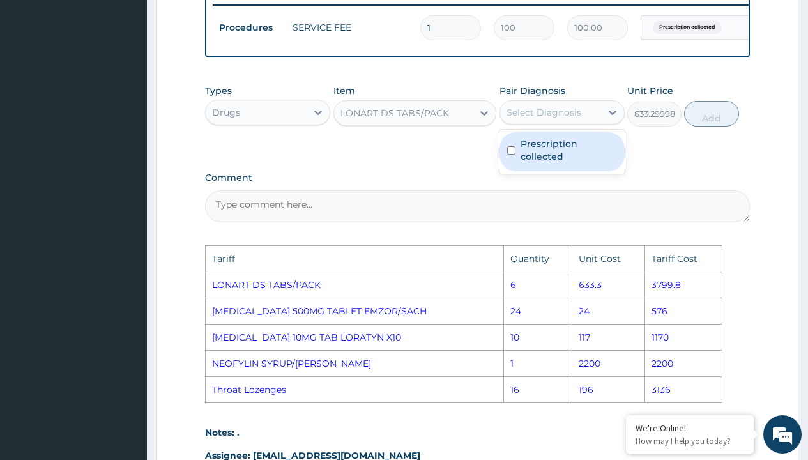
click at [551, 118] on div "Select Diagnosis" at bounding box center [544, 112] width 75 height 13
click at [555, 152] on label "Prescription collected" at bounding box center [569, 150] width 96 height 26
checkbox input "true"
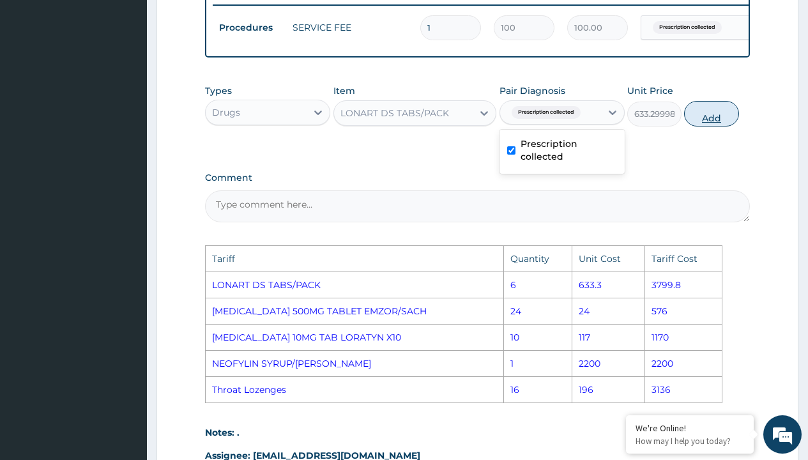
click at [723, 125] on button "Add" at bounding box center [711, 114] width 54 height 26
type input "0"
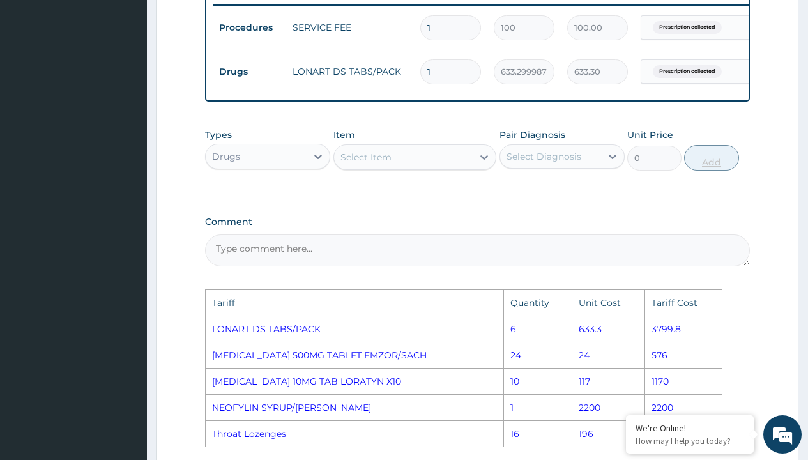
type input "0.00"
type input "6"
type input "3799.80"
type input "6"
click at [348, 164] on div "Select Item" at bounding box center [366, 157] width 51 height 13
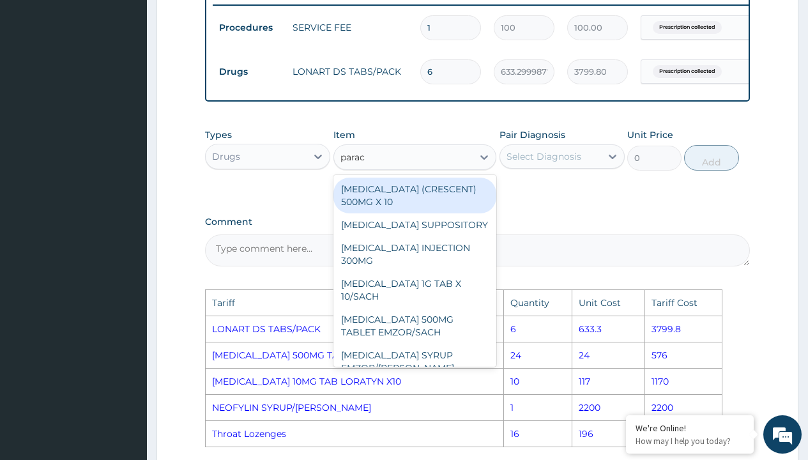
type input "parac"
click at [367, 167] on div "parac" at bounding box center [403, 157] width 139 height 20
type input "paracet"
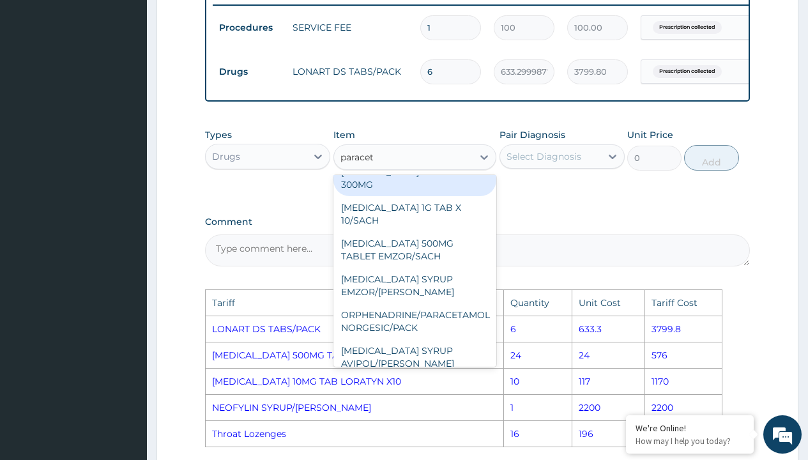
scroll to position [77, 0]
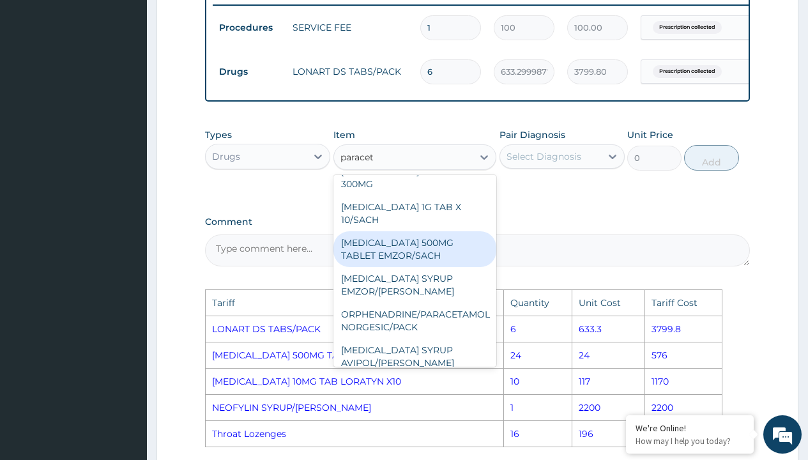
click at [433, 267] on div "PARACETAMOL 500MG TABLET EMZOR/SACH" at bounding box center [416, 249] width 164 height 36
type input "24"
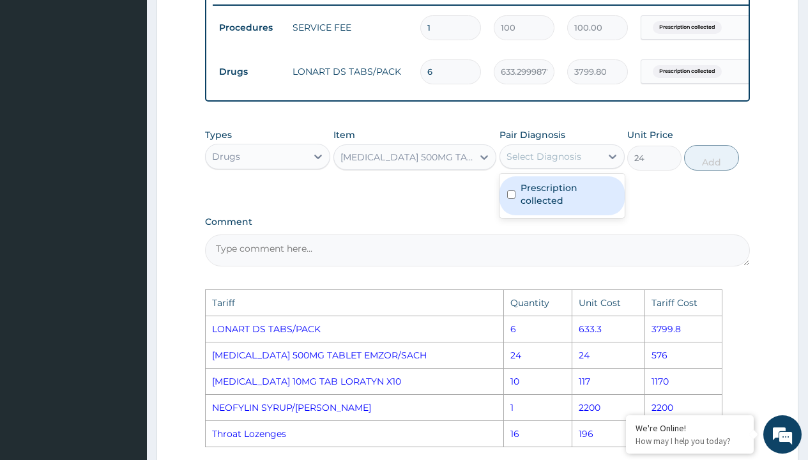
click at [543, 163] on div "Select Diagnosis" at bounding box center [544, 156] width 75 height 13
click at [551, 200] on label "Prescription collected" at bounding box center [569, 194] width 96 height 26
checkbox input "true"
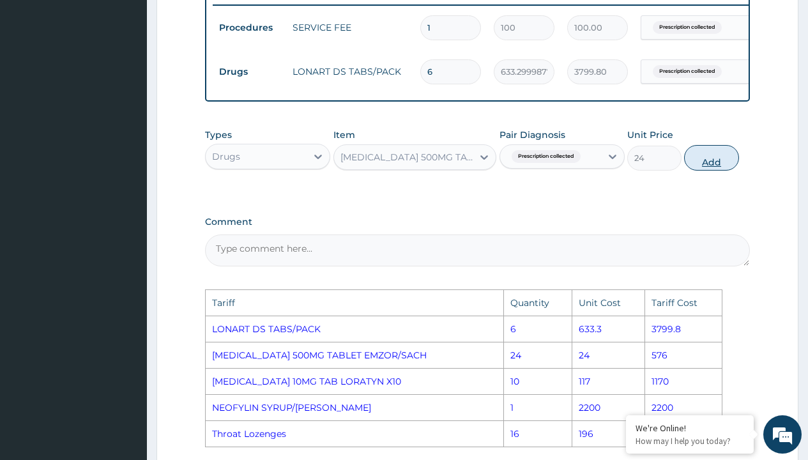
click at [714, 166] on button "Add" at bounding box center [711, 158] width 54 height 26
type input "0"
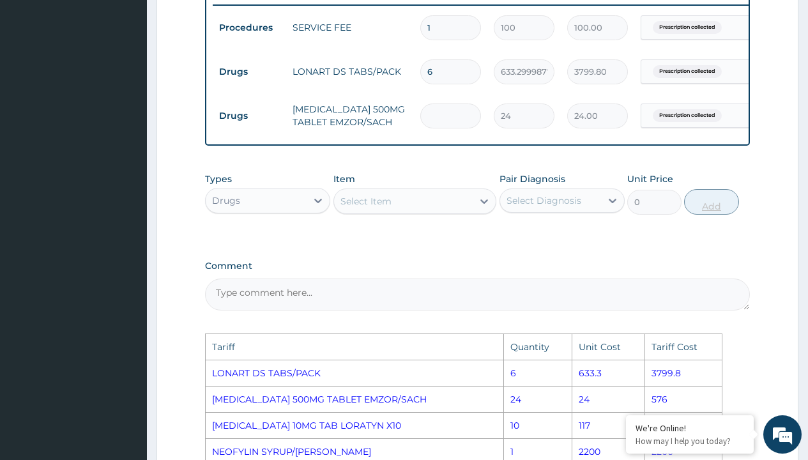
type input "0.00"
type input "2"
type input "48.00"
type input "24"
type input "576.00"
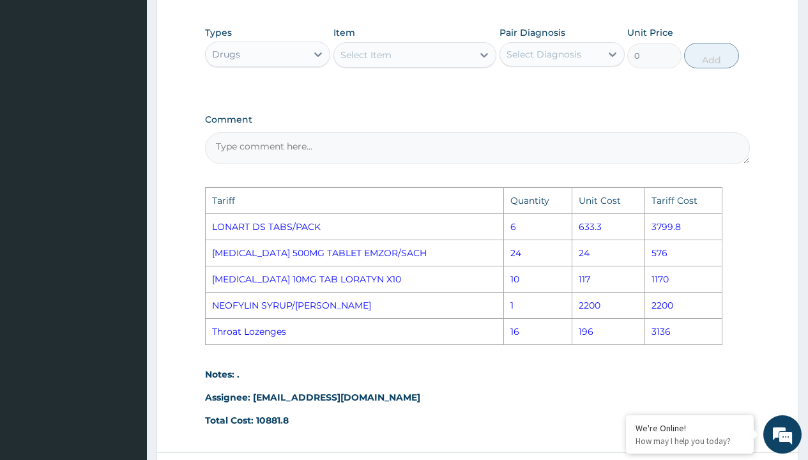
scroll to position [651, 0]
type input "24"
click at [353, 61] on div "Select Item" at bounding box center [366, 54] width 51 height 13
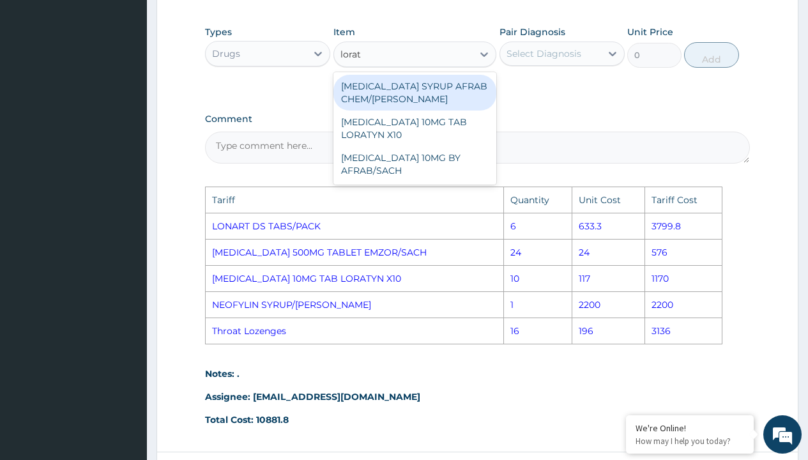
type input "lorata"
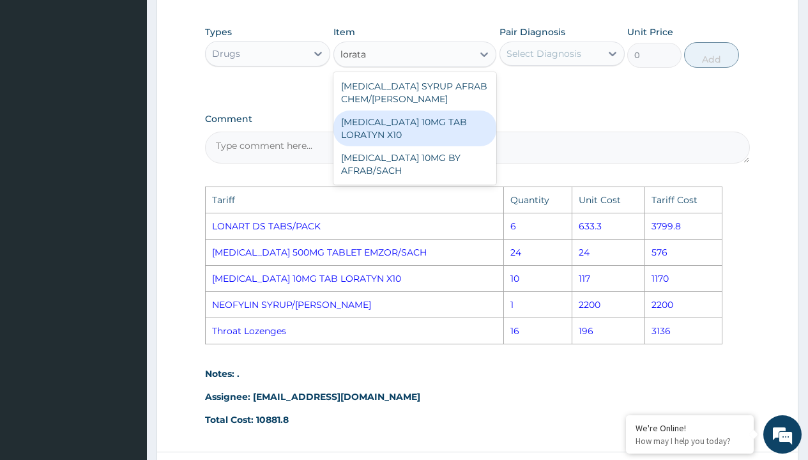
click at [406, 143] on div "LORATADINE 10MG TAB LORATYN X10" at bounding box center [416, 129] width 164 height 36
type input "117"
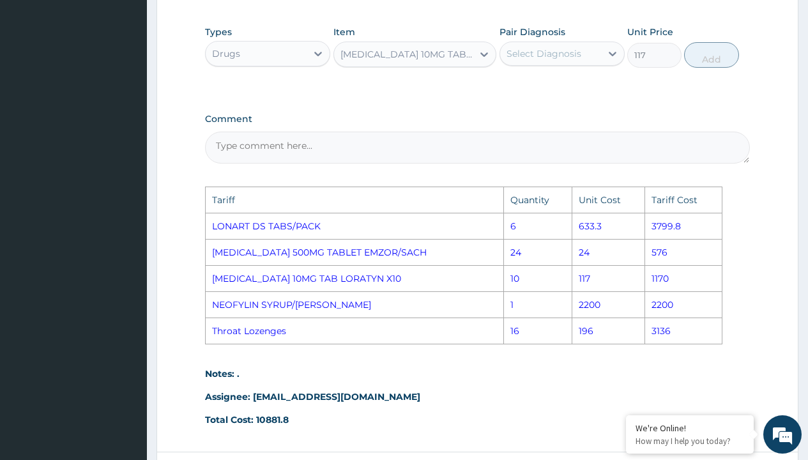
click at [584, 64] on div "Select Diagnosis" at bounding box center [550, 53] width 101 height 20
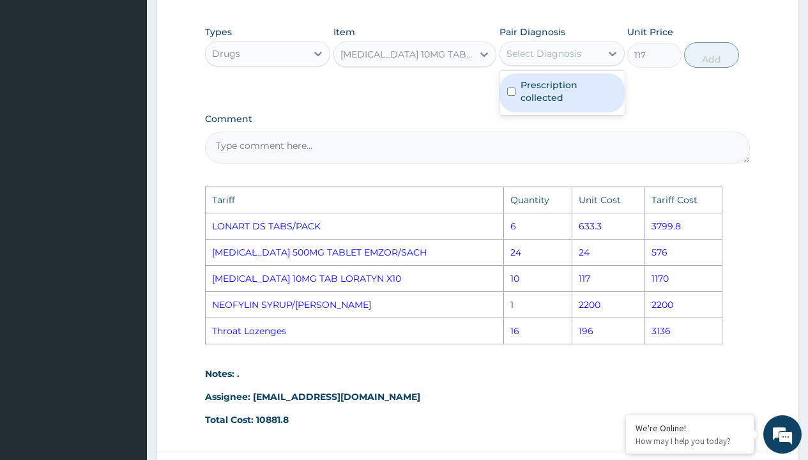
click at [583, 95] on label "Prescription collected" at bounding box center [569, 92] width 96 height 26
checkbox input "true"
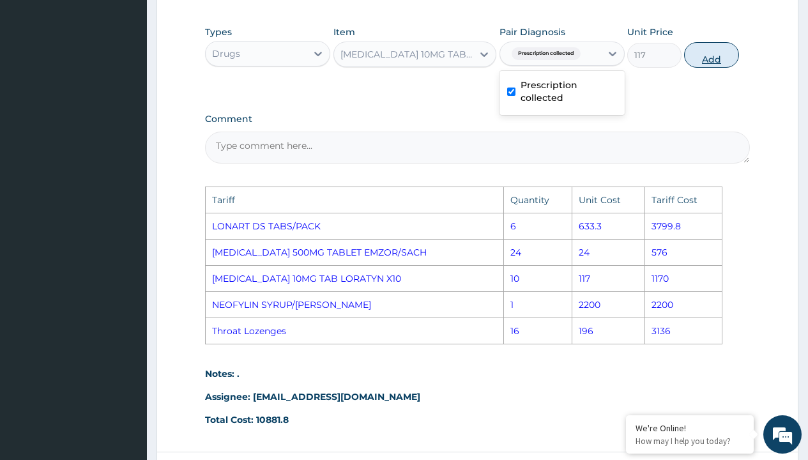
click at [700, 65] on button "Add" at bounding box center [711, 55] width 54 height 26
type input "0"
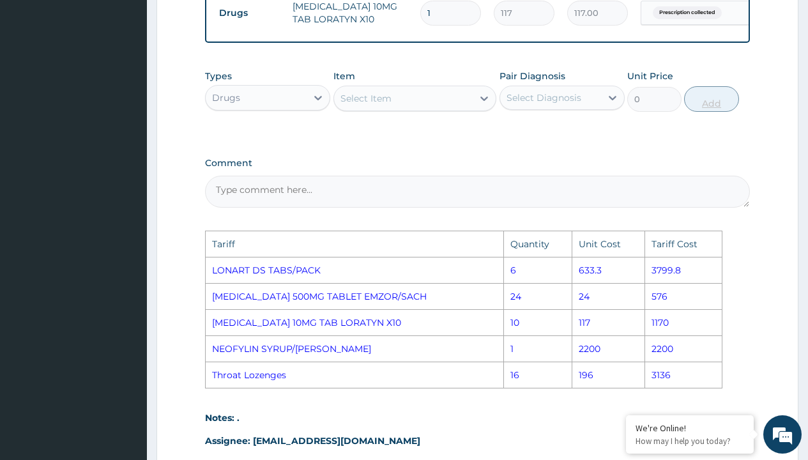
type input "10"
type input "1170.00"
type input "10"
click at [380, 105] on div "Select Item" at bounding box center [366, 98] width 51 height 13
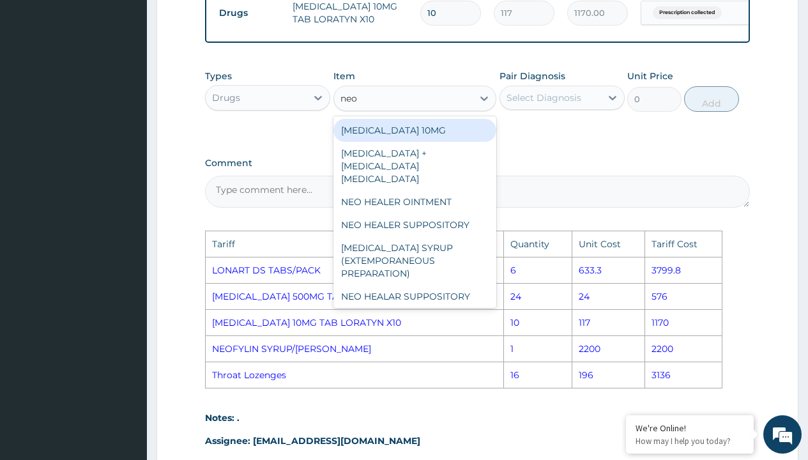
type input "neof"
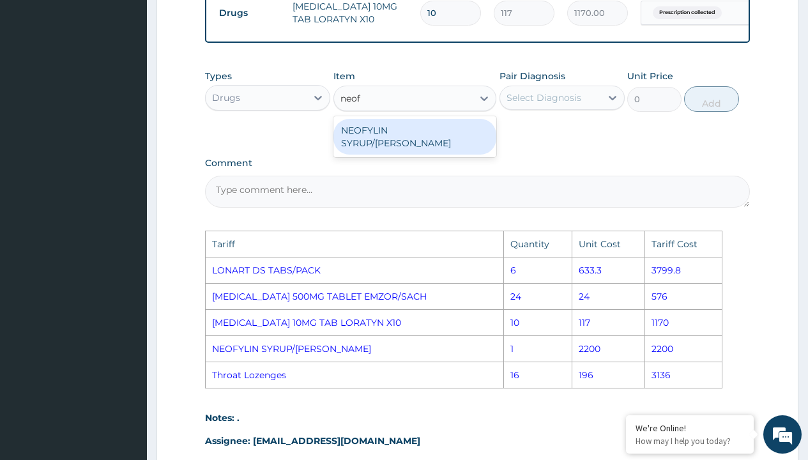
click at [393, 140] on div "NEOFYLIN SYRUP/BOTT" at bounding box center [416, 137] width 164 height 36
type input "2200"
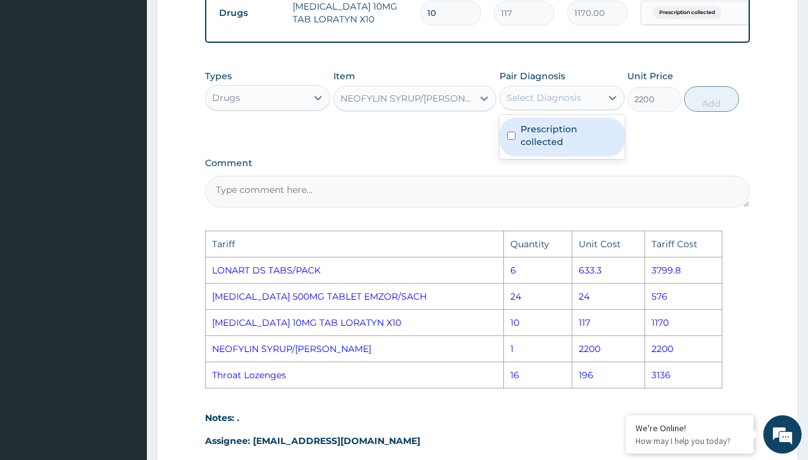
click at [545, 103] on div "Select Diagnosis" at bounding box center [544, 97] width 75 height 13
click at [557, 146] on label "Prescription collected" at bounding box center [569, 136] width 96 height 26
checkbox input "true"
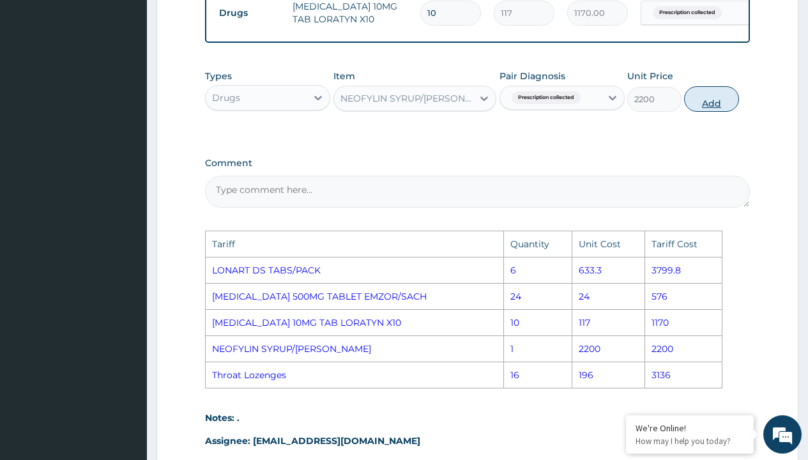
click at [705, 108] on button "Add" at bounding box center [711, 99] width 54 height 26
type input "0"
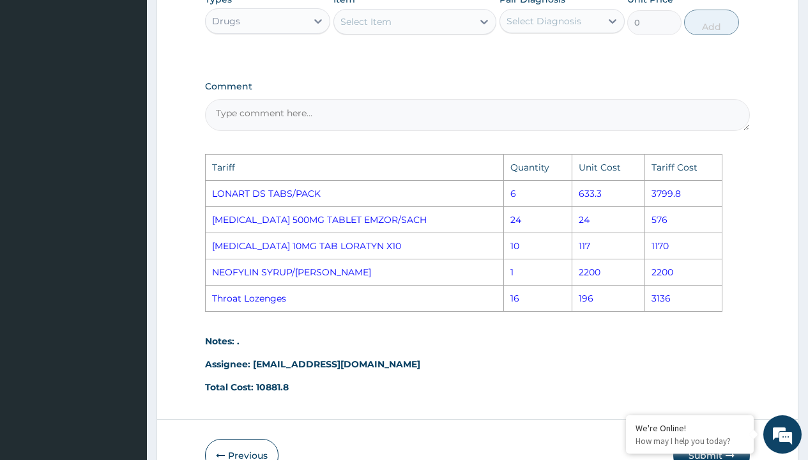
scroll to position [775, 0]
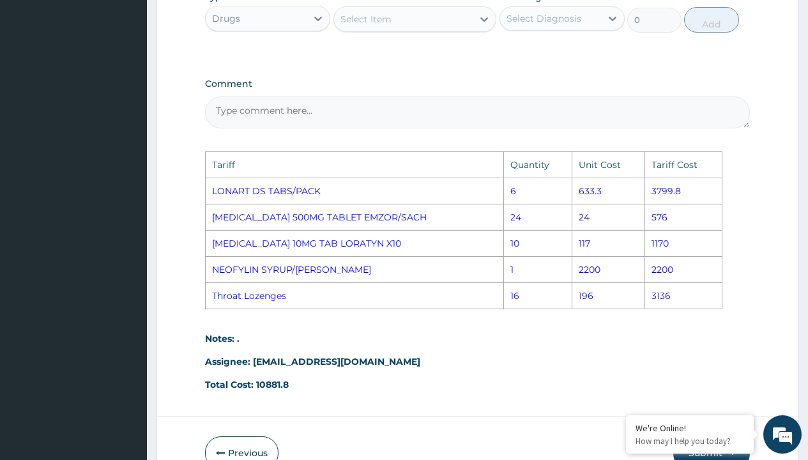
click at [396, 29] on div "Select Item" at bounding box center [403, 19] width 139 height 20
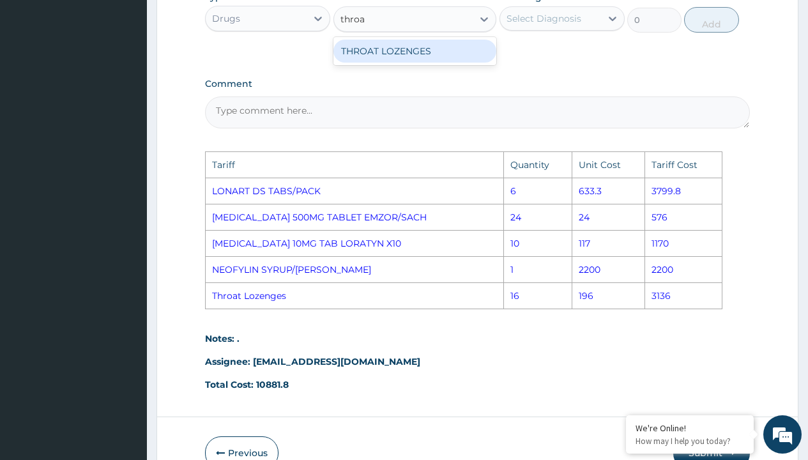
type input "throat"
click at [413, 63] on div "THROAT LOZENGES" at bounding box center [416, 51] width 164 height 23
type input "196"
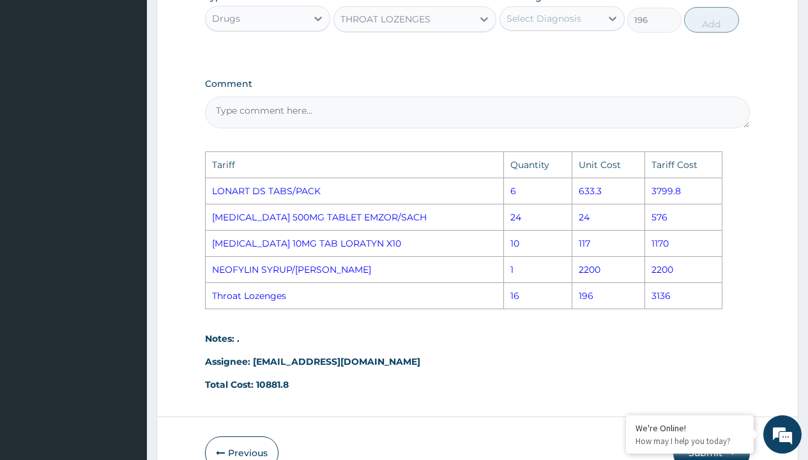
click at [530, 21] on div "Select Diagnosis" at bounding box center [544, 18] width 75 height 13
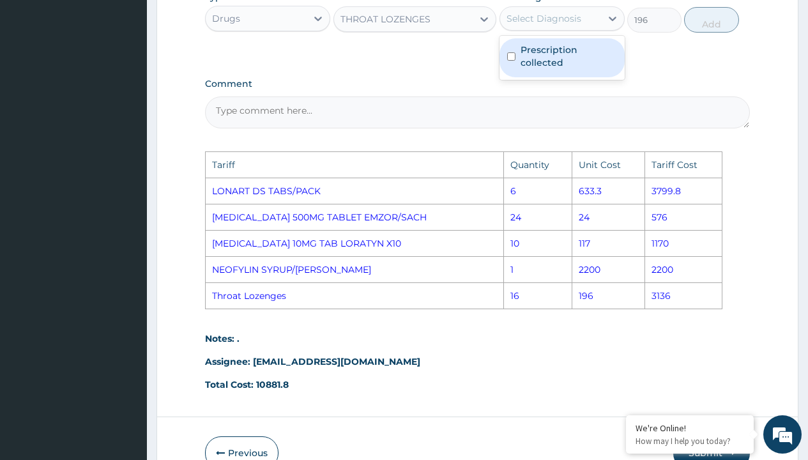
click at [547, 64] on label "Prescription collected" at bounding box center [569, 56] width 96 height 26
checkbox input "true"
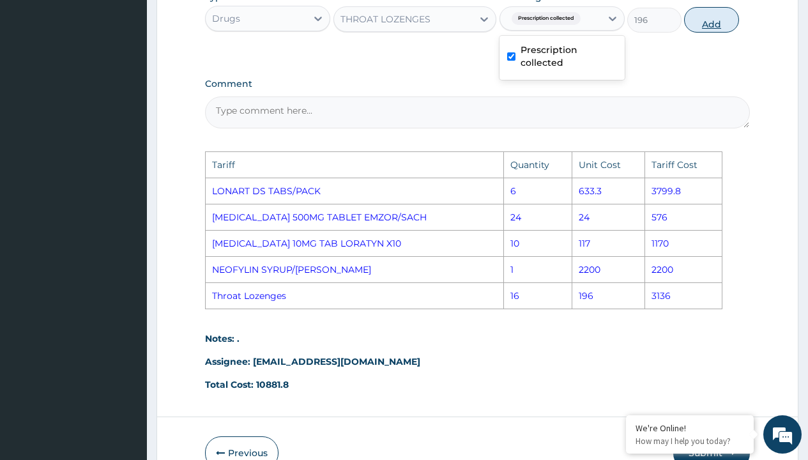
click at [725, 24] on button "Add" at bounding box center [711, 20] width 54 height 26
type input "0"
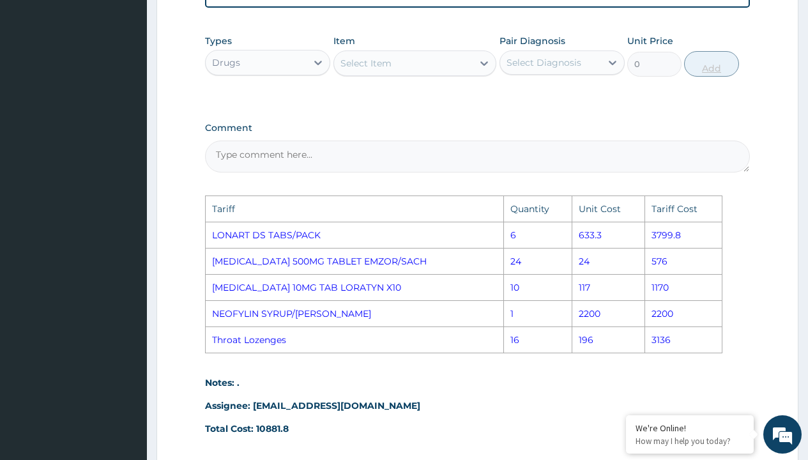
scroll to position [522, 0]
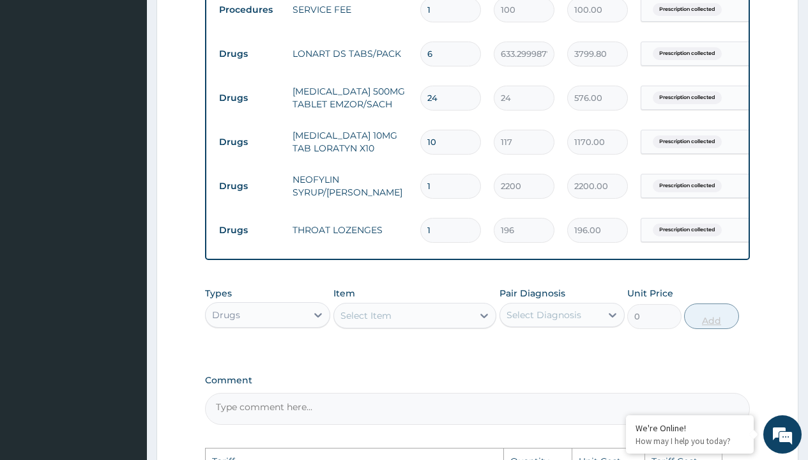
type input "16"
type input "3136.00"
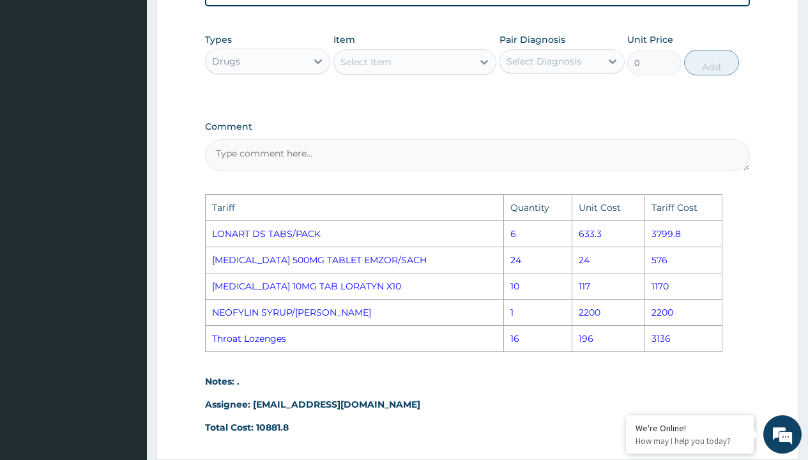
scroll to position [900, 0]
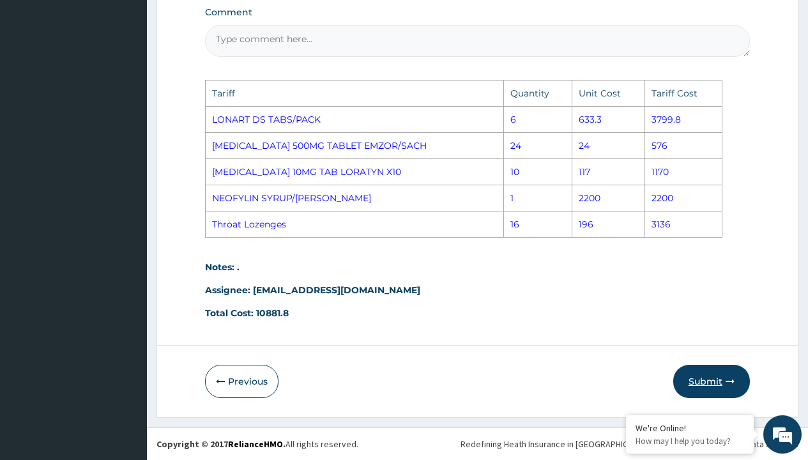
type input "16"
click at [707, 381] on button "Submit" at bounding box center [712, 381] width 77 height 33
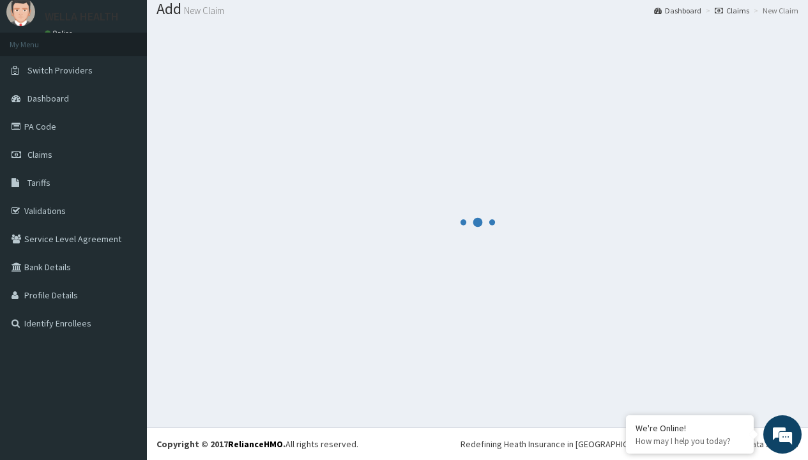
scroll to position [631, 0]
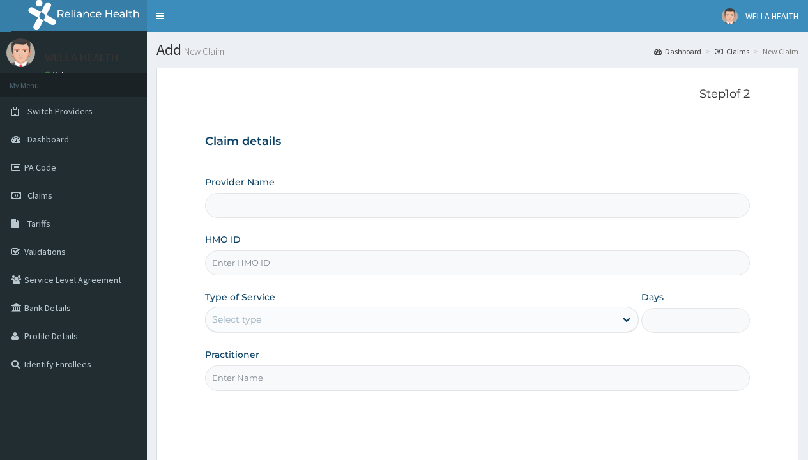
type input "WellaHealth(TELEMEDICINE)"
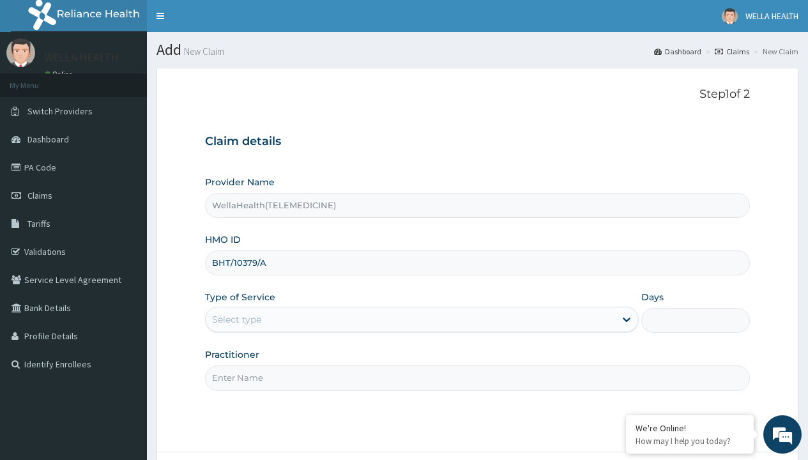
type input "BHT/10379/A"
type input "WellaHealth"
click at [236, 320] on div "Select type" at bounding box center [236, 319] width 49 height 13
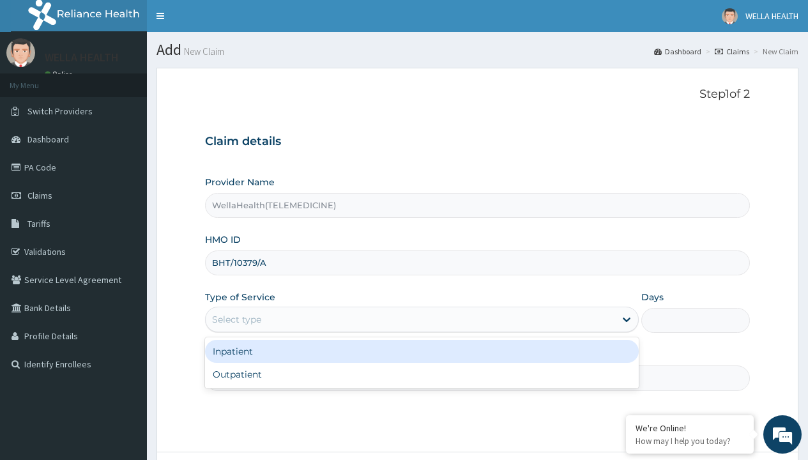
click at [422, 374] on div "Outpatient" at bounding box center [422, 374] width 434 height 23
type input "1"
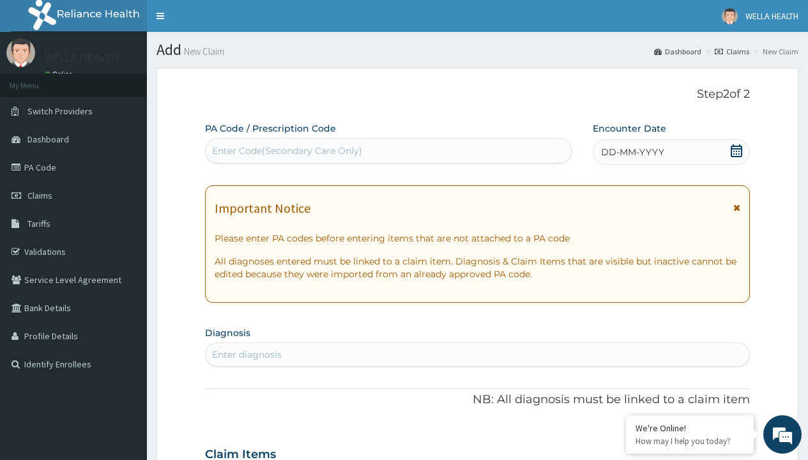
scroll to position [107, 0]
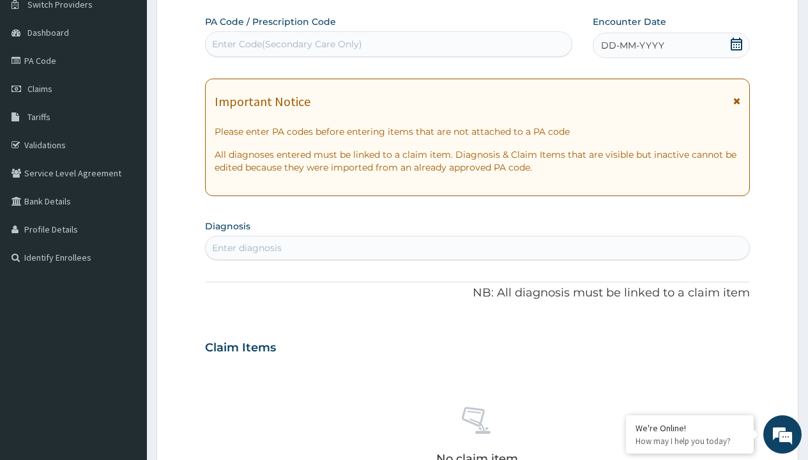
click at [632, 45] on span "DD-MM-YYYY" at bounding box center [632, 45] width 63 height 13
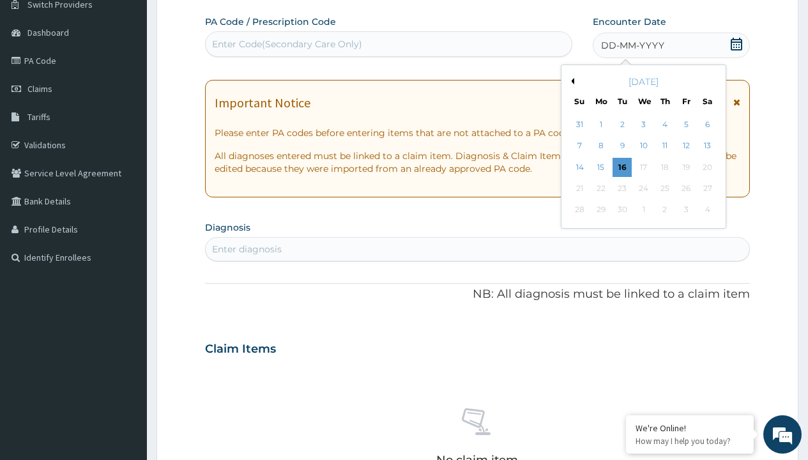
click at [571, 81] on button "Previous Month" at bounding box center [571, 81] width 6 height 6
click at [686, 167] on div "15" at bounding box center [686, 167] width 19 height 19
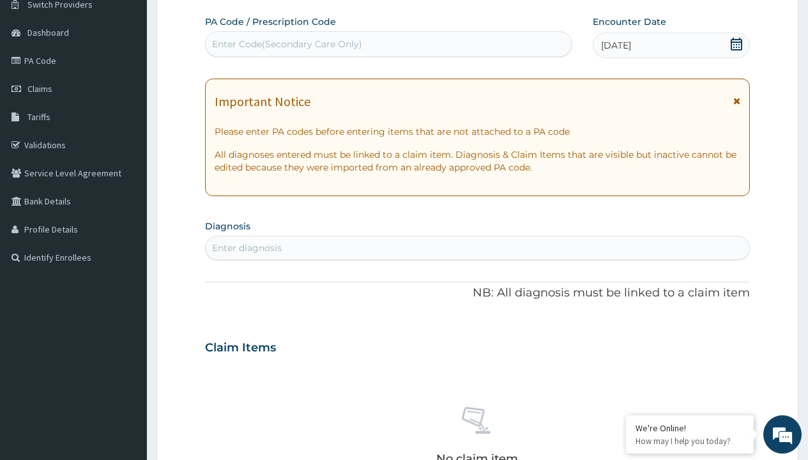
click at [286, 44] on div "Enter Code(Secondary Care Only)" at bounding box center [287, 44] width 150 height 13
type input "PR/1D9DE45D"
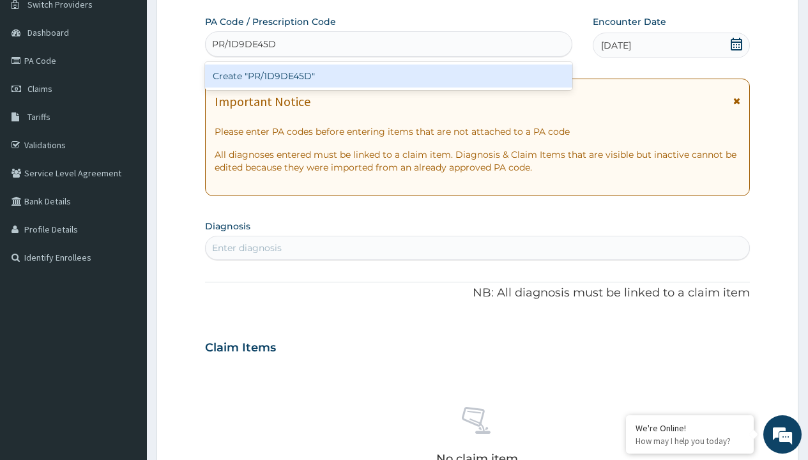
scroll to position [0, 0]
click at [389, 76] on div "Create "PR/1D9DE45D"" at bounding box center [388, 76] width 367 height 23
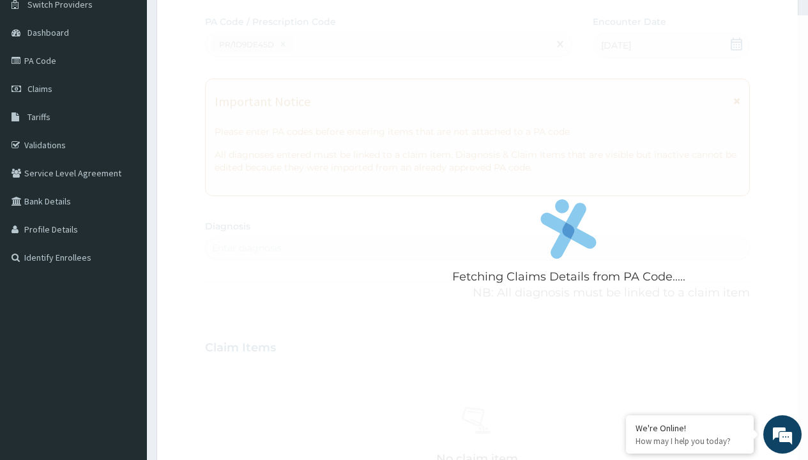
click at [247, 248] on div "Enter diagnosis" at bounding box center [247, 248] width 70 height 13
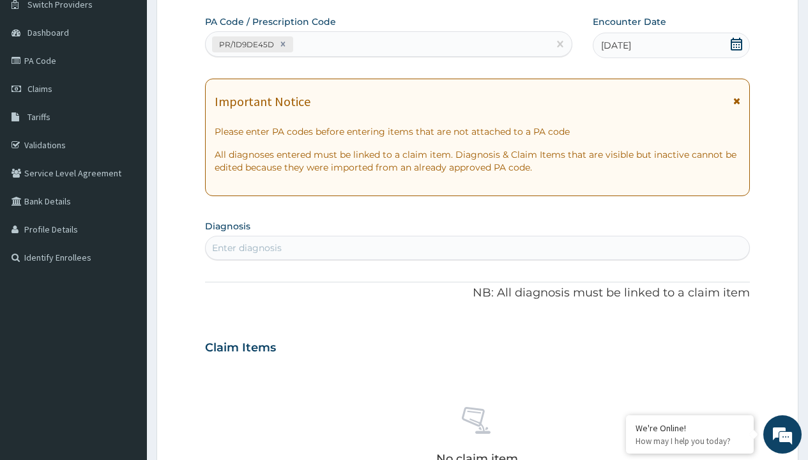
type input "prescription collected"
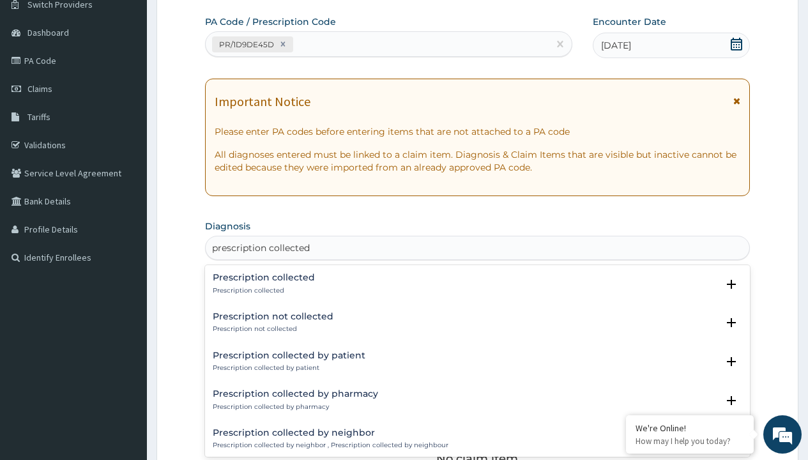
click at [262, 290] on p "Prescription collected" at bounding box center [264, 290] width 102 height 9
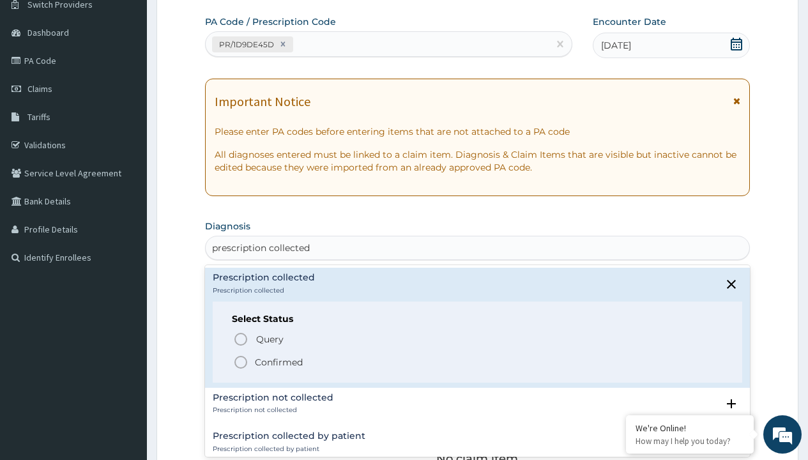
click at [279, 362] on p "Confirmed" at bounding box center [279, 362] width 48 height 13
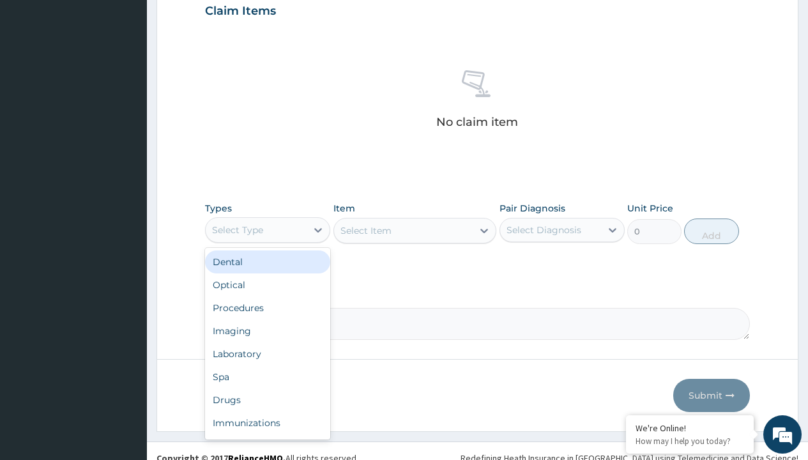
type input "procedures"
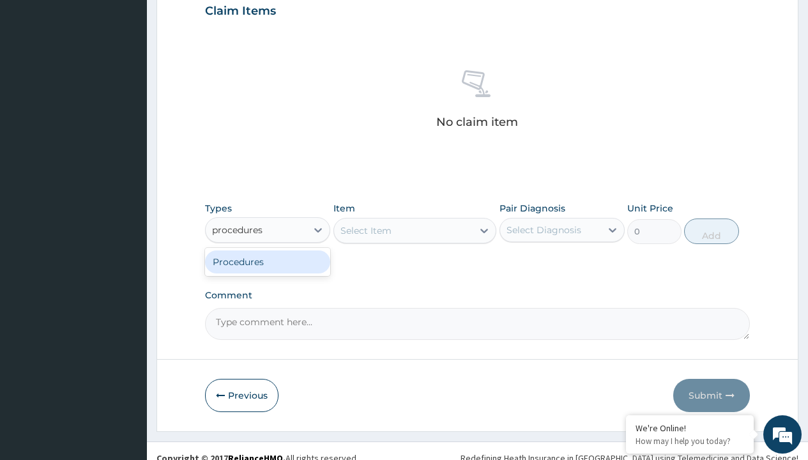
click at [268, 261] on div "Procedures" at bounding box center [267, 261] width 125 height 23
click at [366, 230] on div "Select Item" at bounding box center [366, 230] width 51 height 13
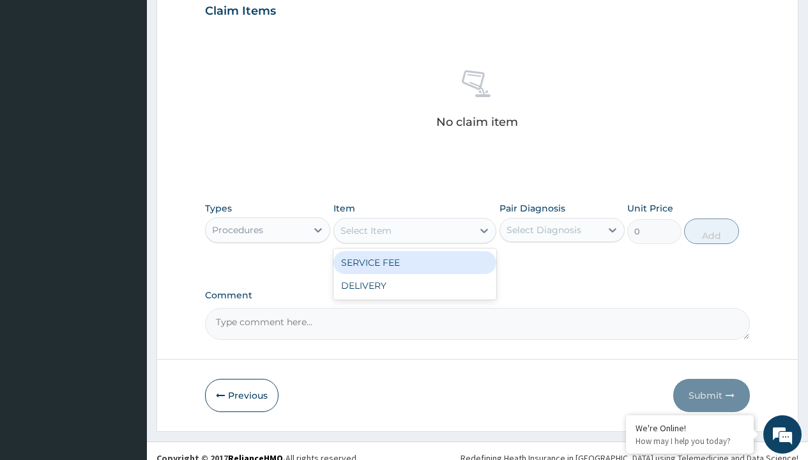
type input "service fee"
click at [415, 262] on div "SERVICE FEE" at bounding box center [416, 262] width 164 height 23
type input "100"
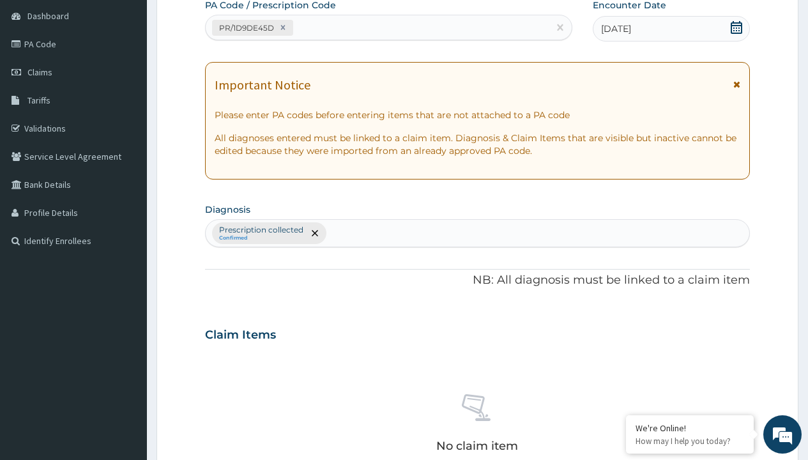
type input "prescription collected"
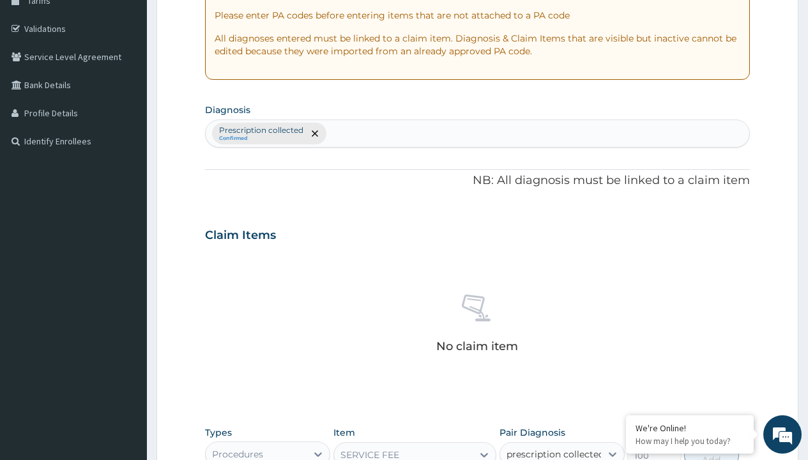
checkbox input "true"
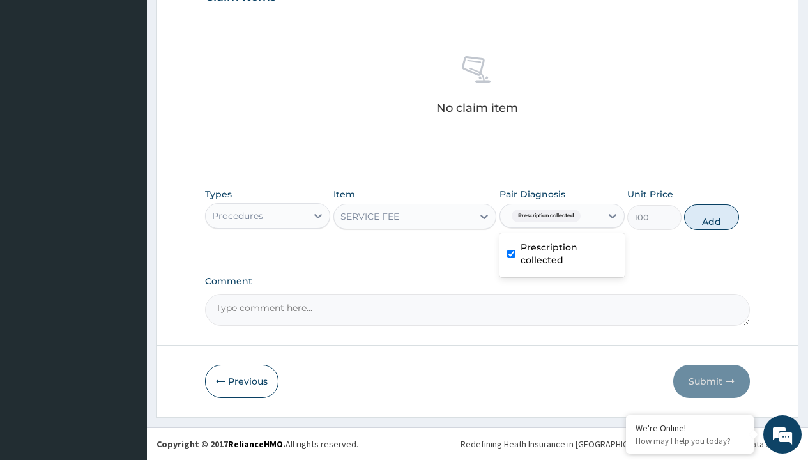
click at [712, 217] on button "Add" at bounding box center [711, 217] width 54 height 26
type input "0"
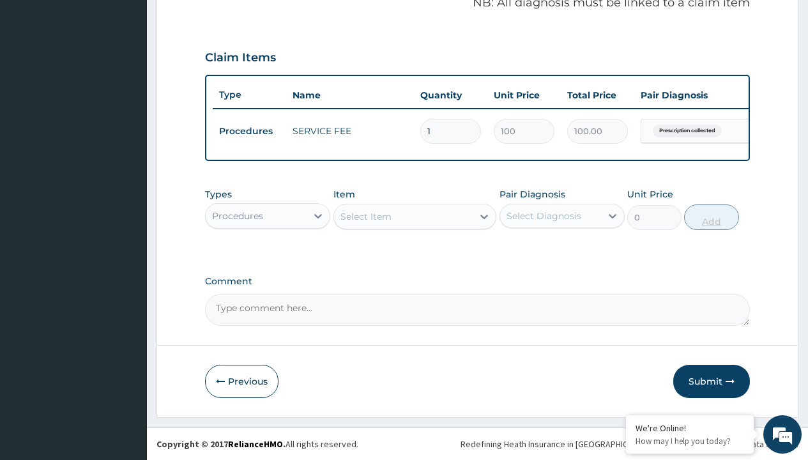
scroll to position [410, 0]
click at [238, 215] on div "Procedures" at bounding box center [237, 216] width 51 height 13
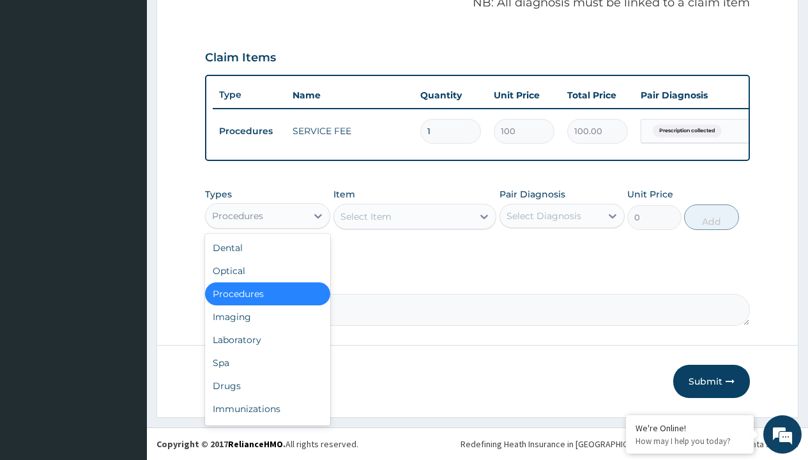
type input "drugs"
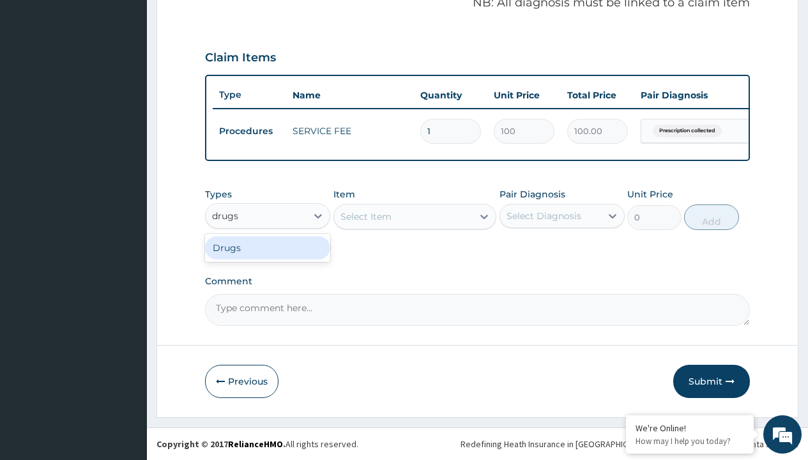
click at [268, 247] on div "Drugs" at bounding box center [267, 247] width 125 height 23
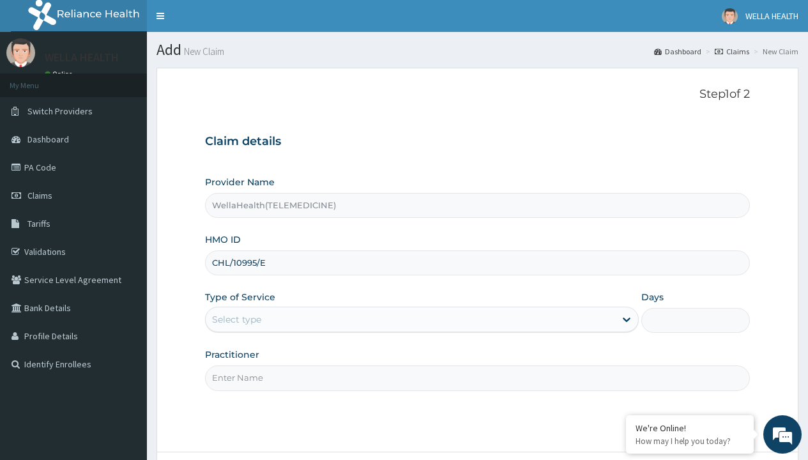
type input "CHL/10995/E"
type input "WellaHealth"
click at [236, 320] on div "Select type" at bounding box center [236, 319] width 49 height 13
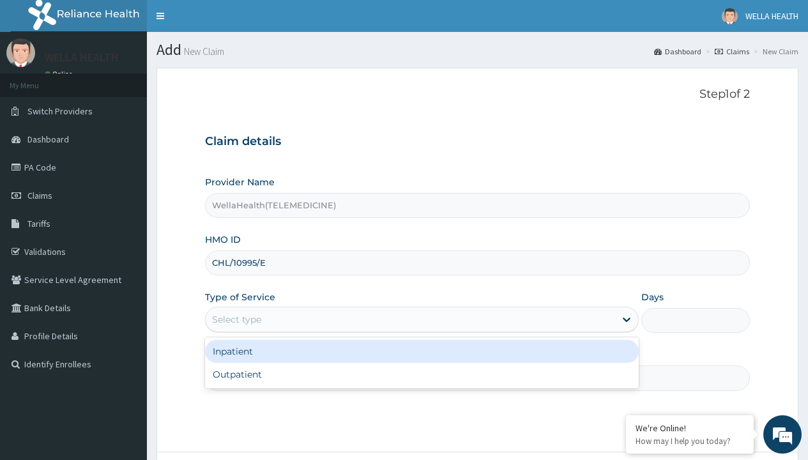
click at [422, 374] on div "Outpatient" at bounding box center [422, 374] width 434 height 23
type input "1"
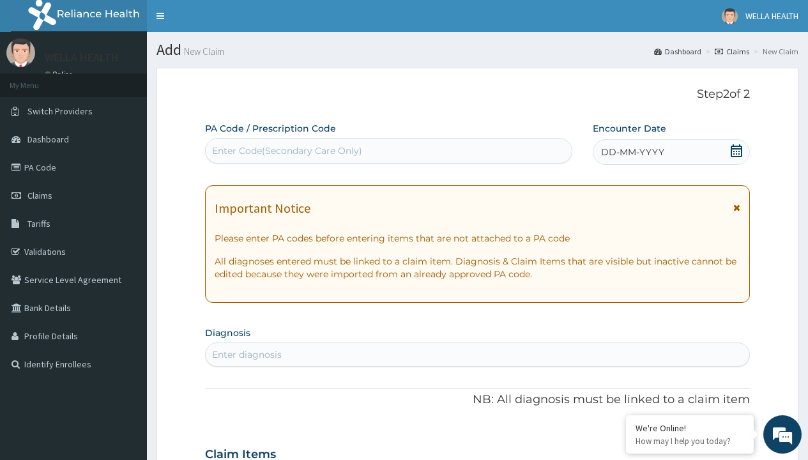
scroll to position [107, 0]
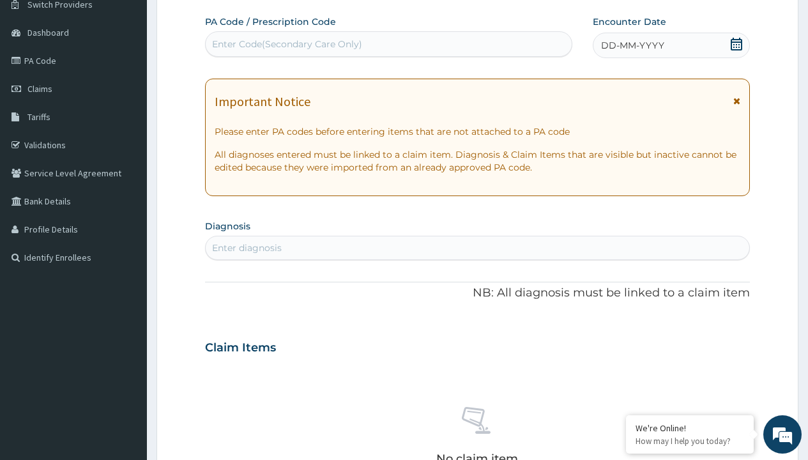
click at [632, 45] on span "DD-MM-YYYY" at bounding box center [632, 45] width 63 height 13
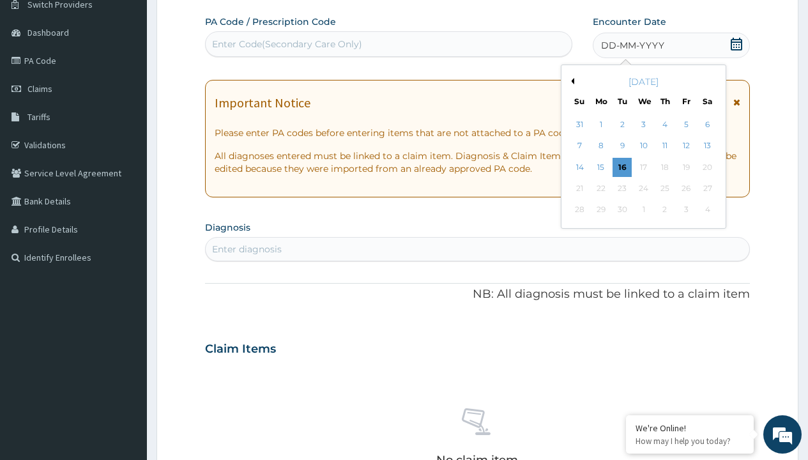
click at [571, 81] on button "Previous Month" at bounding box center [571, 81] width 6 height 6
click at [686, 167] on div "15" at bounding box center [686, 167] width 19 height 19
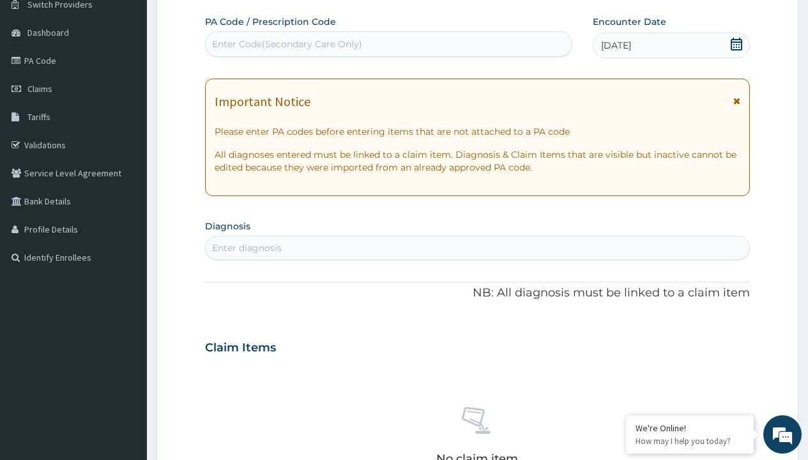
scroll to position [0, 0]
click at [286, 44] on div "Enter Code(Secondary Care Only)" at bounding box center [287, 44] width 150 height 13
type input "PR/4D8711A8"
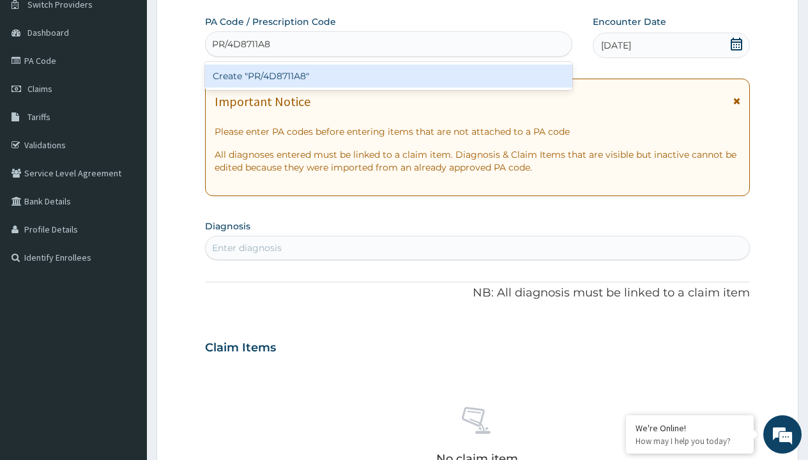
click at [389, 76] on div "Create "PR/4D8711A8"" at bounding box center [388, 76] width 367 height 23
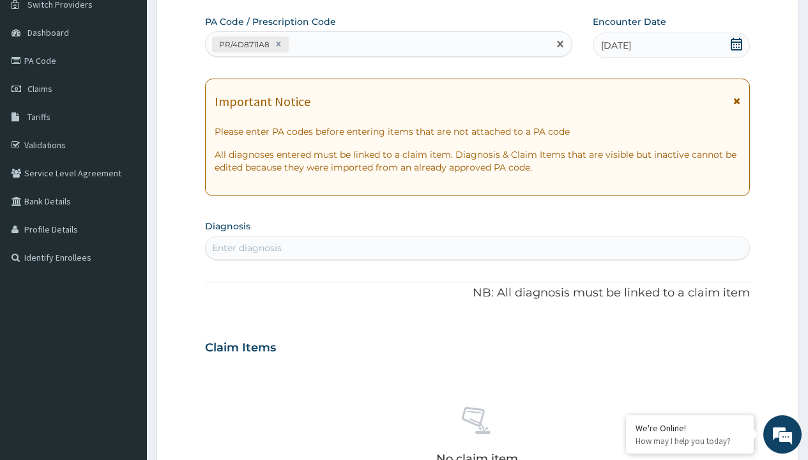
click at [247, 248] on div "Enter diagnosis" at bounding box center [247, 248] width 70 height 13
type input "prescription collected"
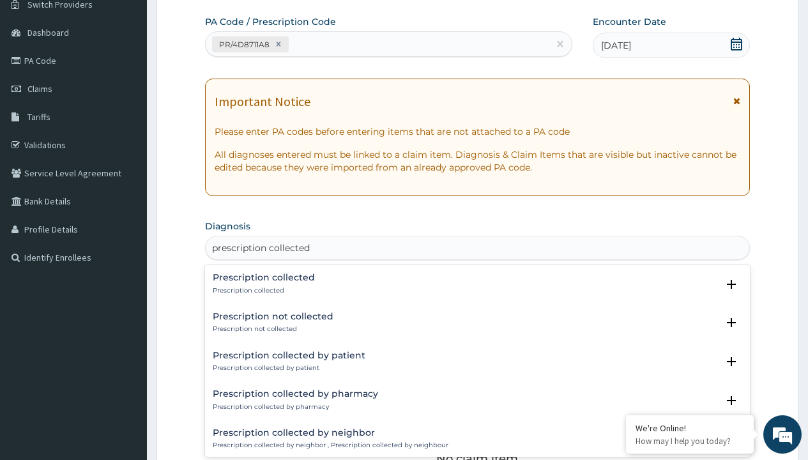
click at [262, 290] on p "Prescription collected" at bounding box center [264, 290] width 102 height 9
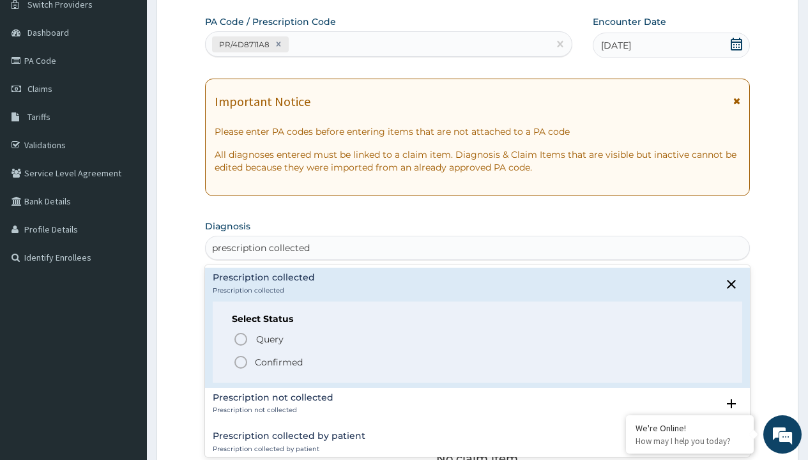
click at [279, 362] on p "Confirmed" at bounding box center [279, 362] width 48 height 13
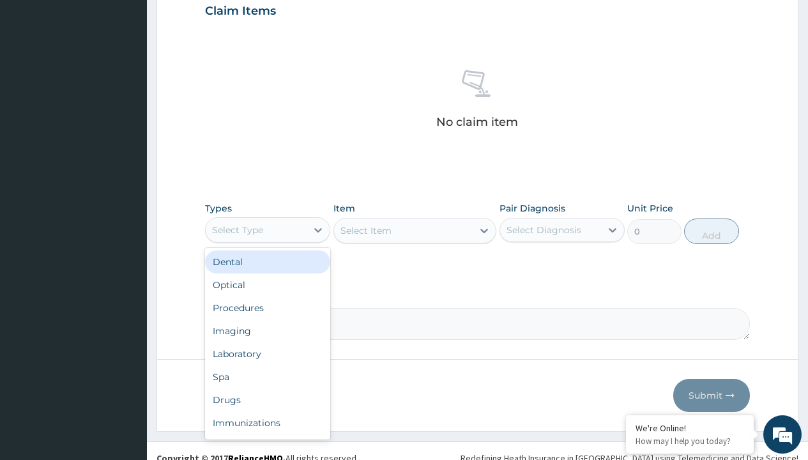
type input "procedures"
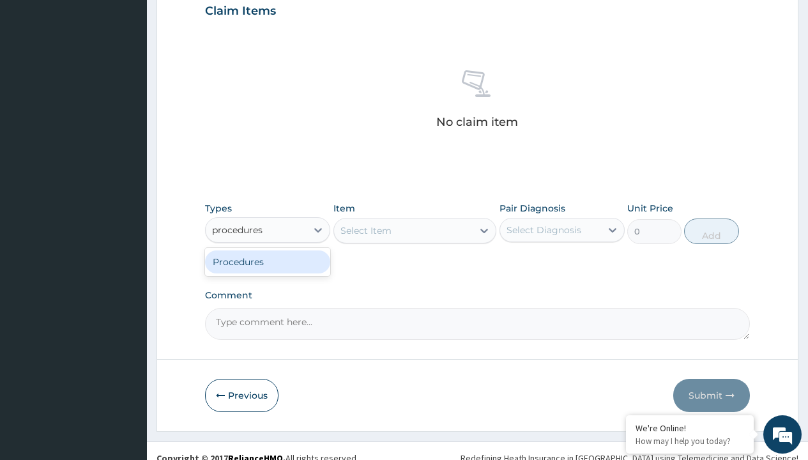
click at [268, 261] on div "Procedures" at bounding box center [267, 261] width 125 height 23
click at [366, 230] on div "Select Item" at bounding box center [366, 230] width 51 height 13
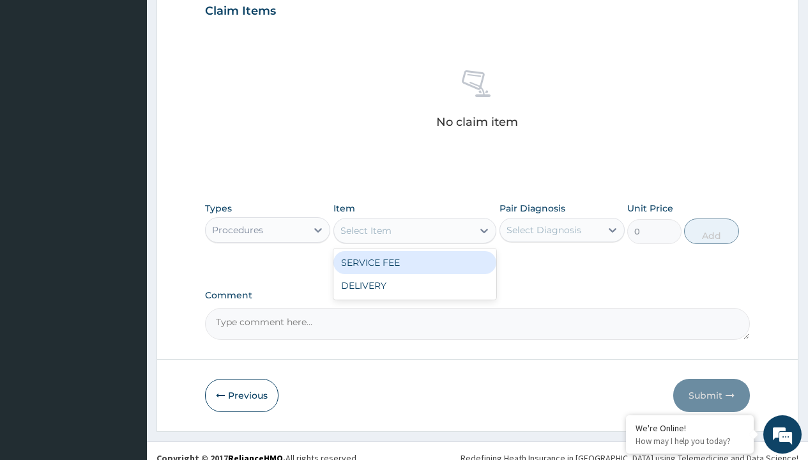
type input "service fee"
click at [415, 262] on div "SERVICE FEE" at bounding box center [416, 262] width 164 height 23
type input "100"
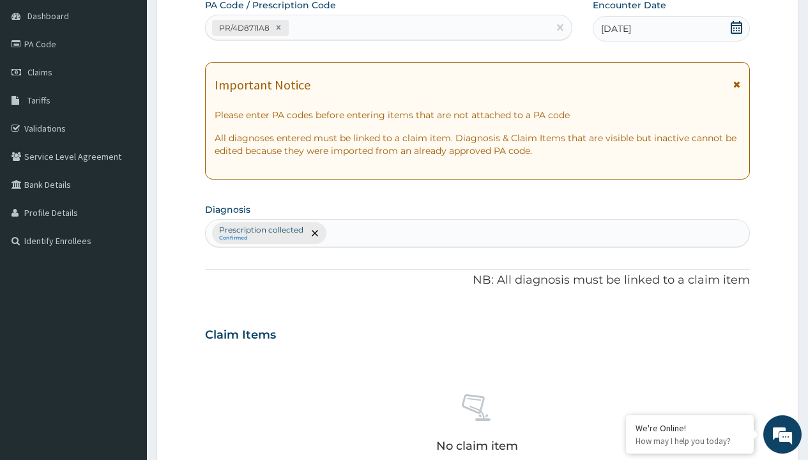
type input "prescription collected"
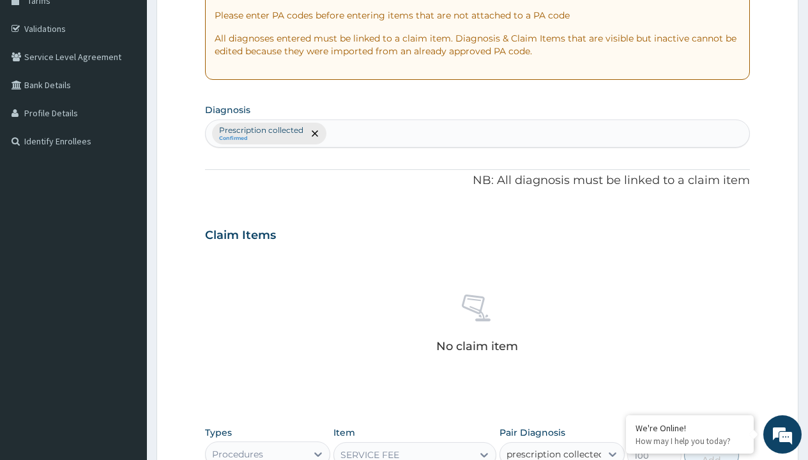
checkbox input "true"
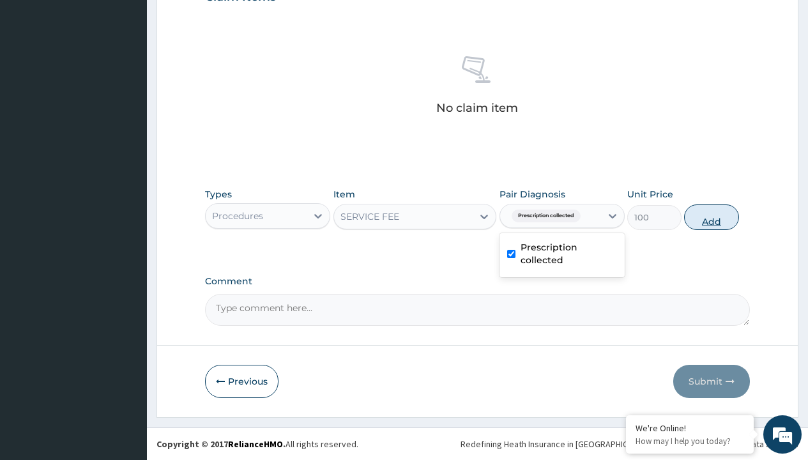
click at [712, 217] on button "Add" at bounding box center [711, 217] width 54 height 26
type input "0"
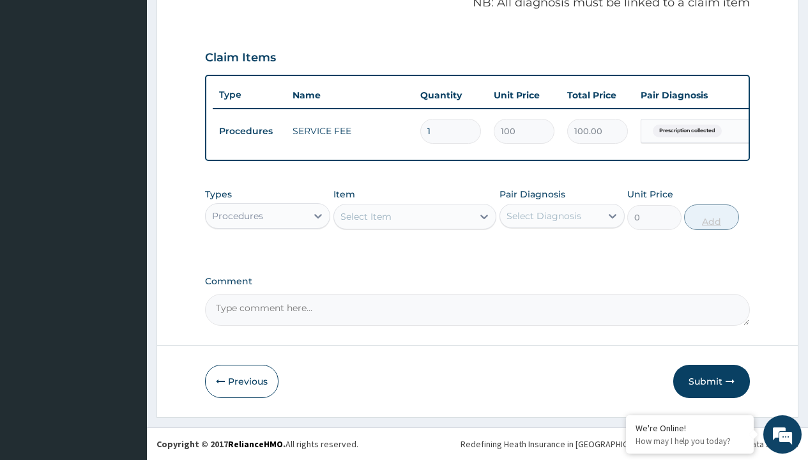
scroll to position [410, 0]
click at [238, 215] on div "Procedures" at bounding box center [237, 216] width 51 height 13
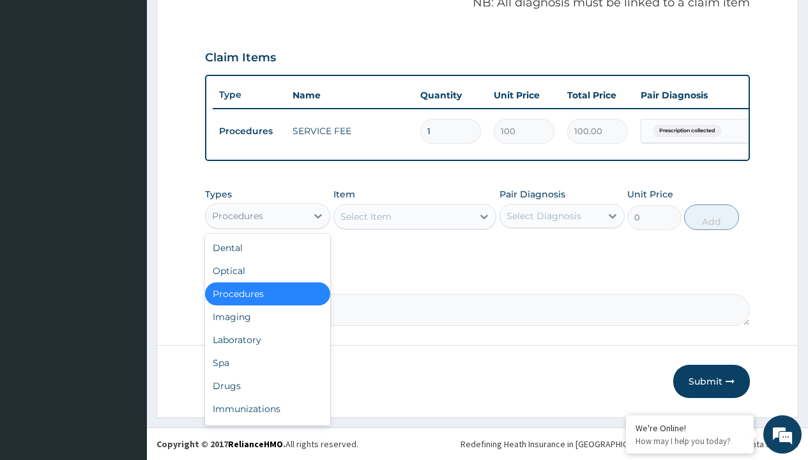
type input "drugs"
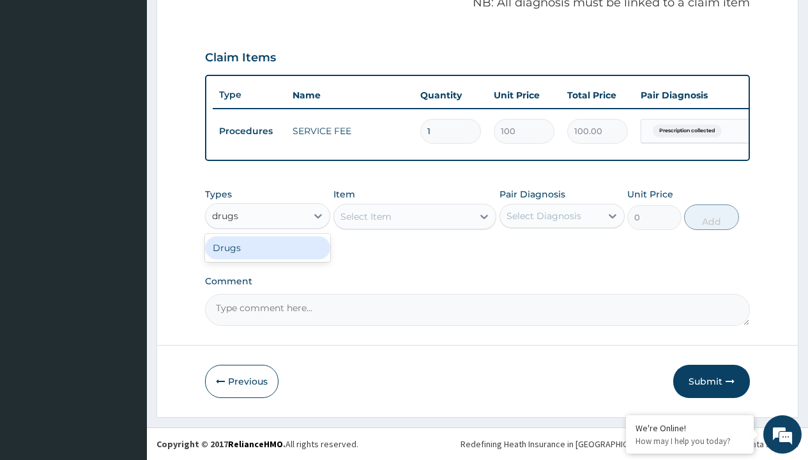
click at [268, 247] on div "Drugs" at bounding box center [267, 247] width 125 height 23
click at [366, 216] on div "Select Item" at bounding box center [416, 217] width 164 height 26
type input "fleming 457 suspension (amoxicillin/clavulanic acid)/bott"
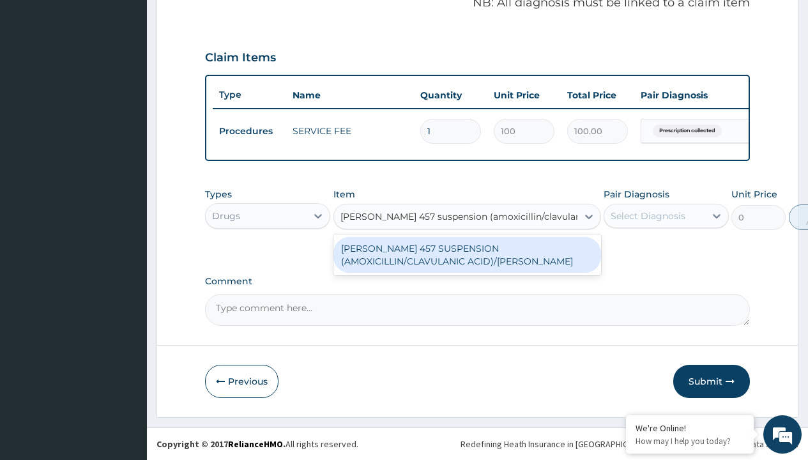
click at [467, 254] on div "[PERSON_NAME] 457 SUSPENSION (AMOXICILLIN/CLAVULANIC ACID)/[PERSON_NAME]" at bounding box center [468, 255] width 268 height 36
type input "8265"
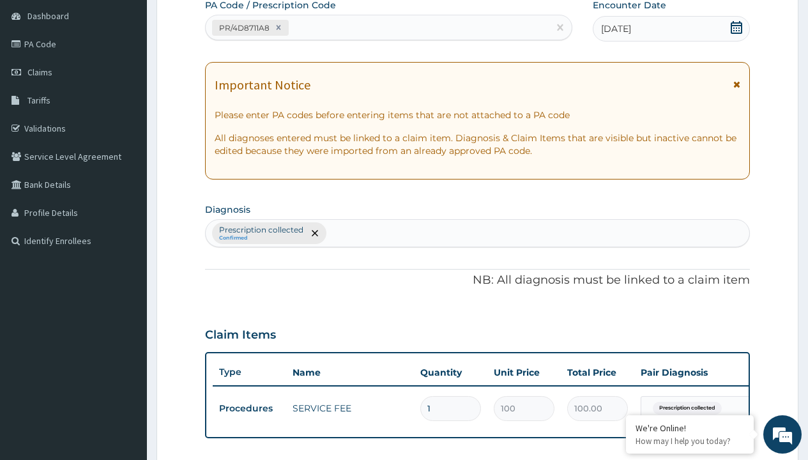
type input "prescription collected"
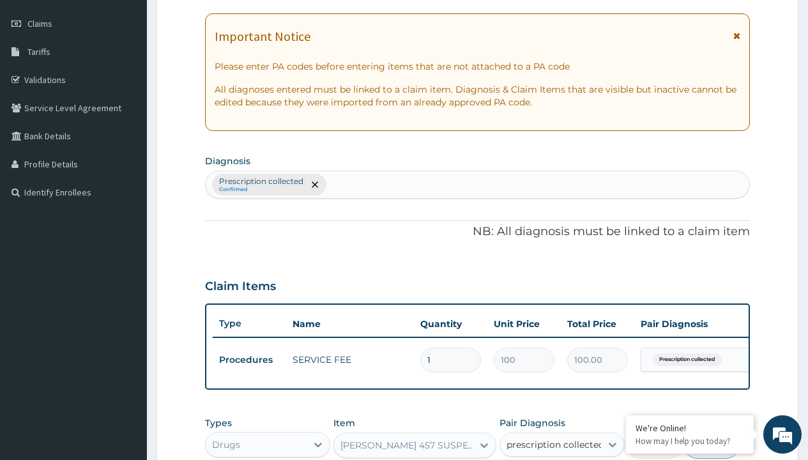
checkbox input "true"
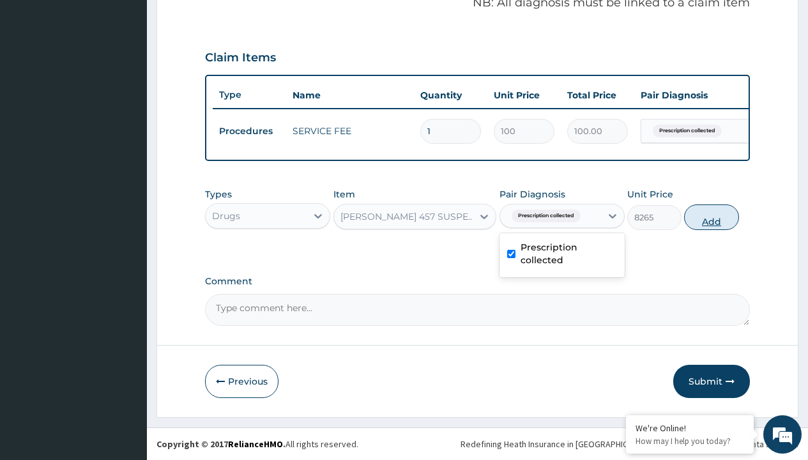
click at [712, 217] on button "Add" at bounding box center [711, 217] width 54 height 26
type input "0"
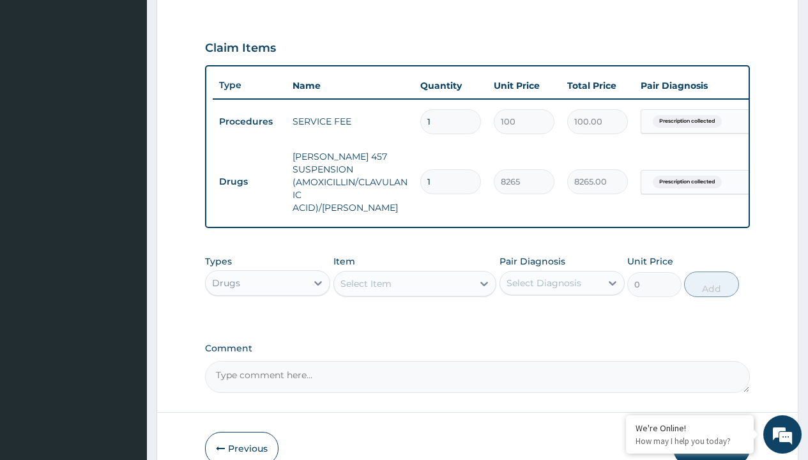
click at [249, 175] on td "Drugs" at bounding box center [249, 182] width 73 height 24
type input "drugs"
click at [268, 311] on div "Drugs" at bounding box center [267, 315] width 125 height 23
click at [366, 280] on div "Select Item" at bounding box center [366, 283] width 51 height 13
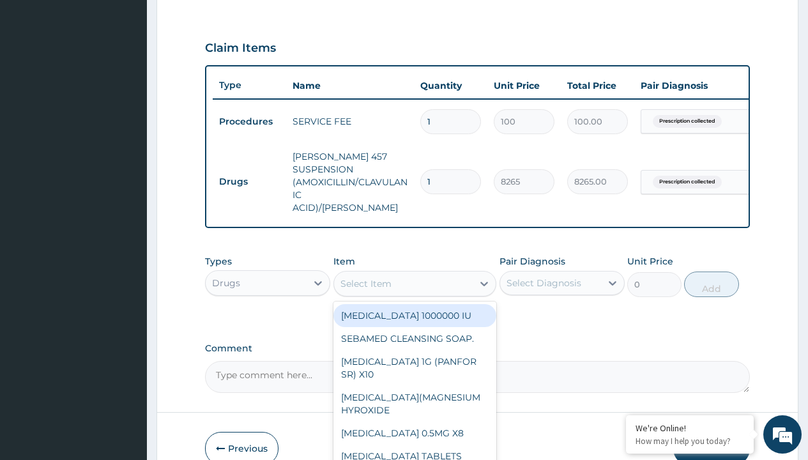
type input "neofylin syrup/bott"
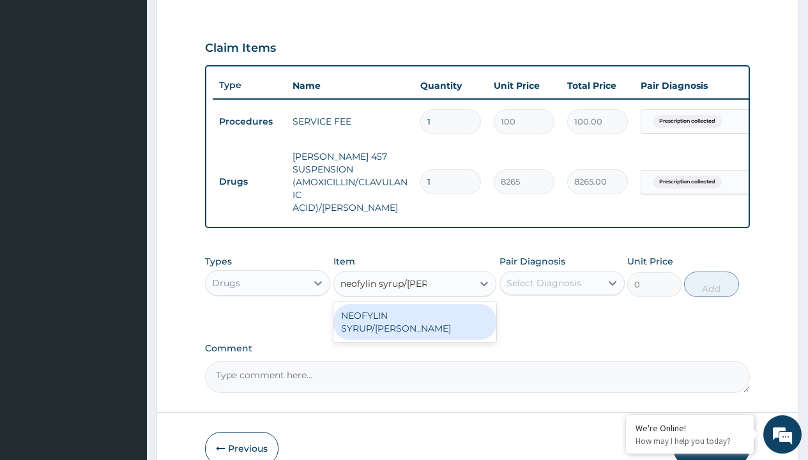
click at [415, 312] on div "NEOFYLIN SYRUP/[PERSON_NAME]" at bounding box center [416, 322] width 164 height 36
type input "2200"
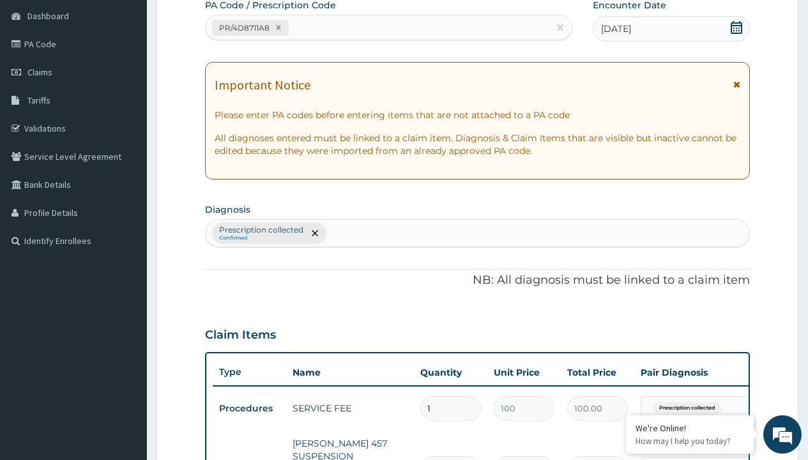
type input "prescription collected"
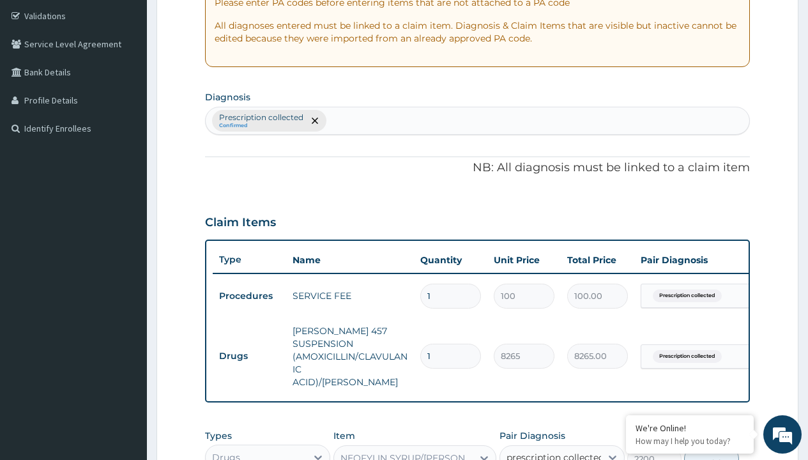
checkbox input "true"
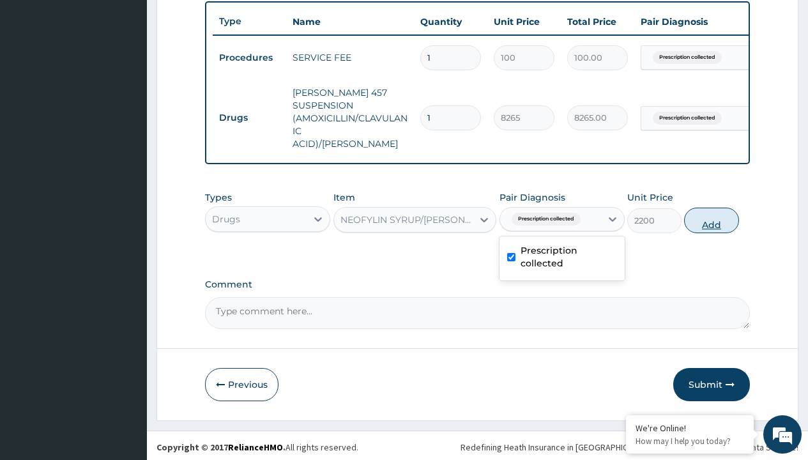
click at [712, 217] on button "Add" at bounding box center [711, 221] width 54 height 26
type input "0"
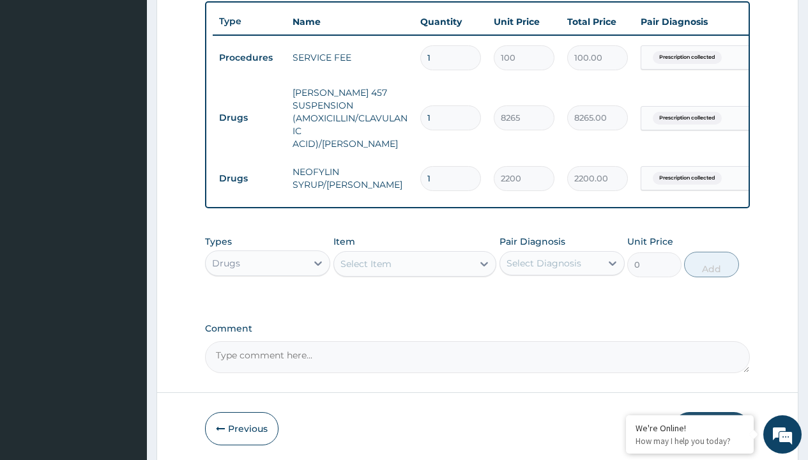
click at [249, 111] on td "Drugs" at bounding box center [249, 118] width 73 height 24
type input "drugs"
click at [268, 291] on div "Drugs" at bounding box center [267, 295] width 125 height 23
click at [366, 260] on div "Select Item" at bounding box center [366, 264] width 51 height 13
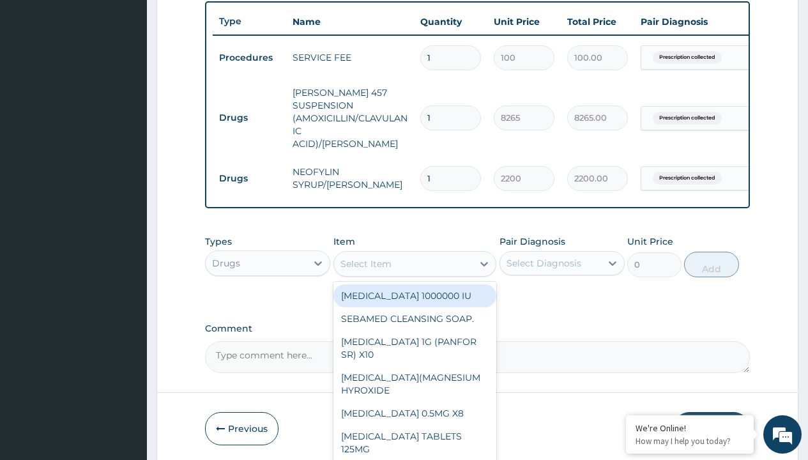
type input "ibuprofen syrup/bott"
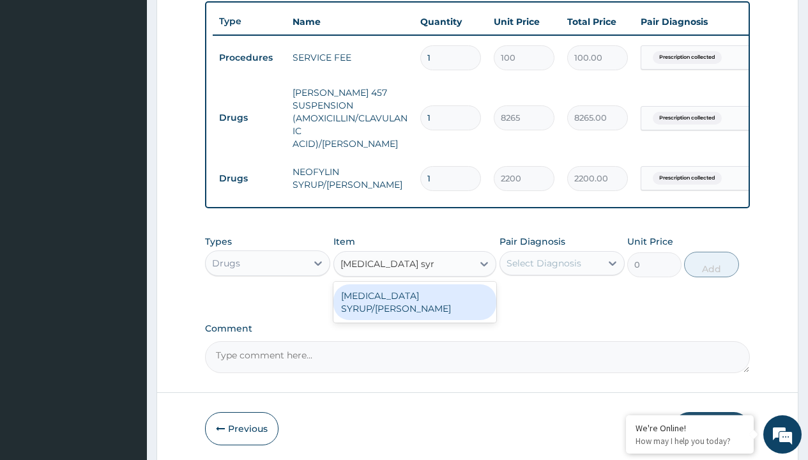
click at [415, 292] on div "[MEDICAL_DATA] SYRUP/[PERSON_NAME]" at bounding box center [416, 302] width 164 height 36
type input "2500"
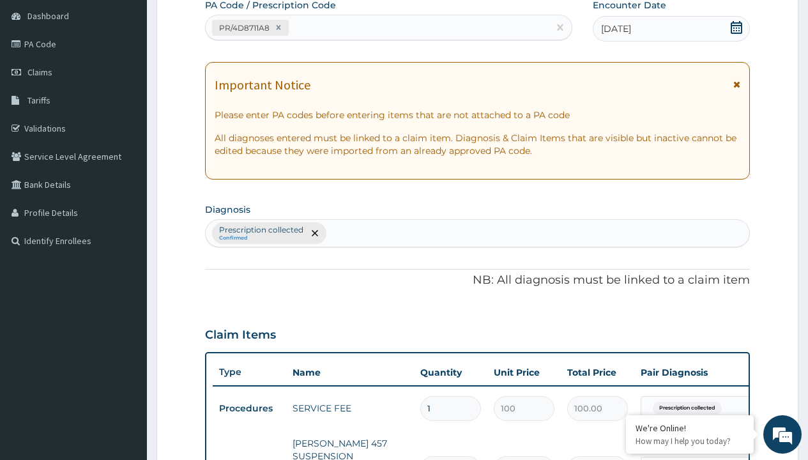
type input "prescription collected"
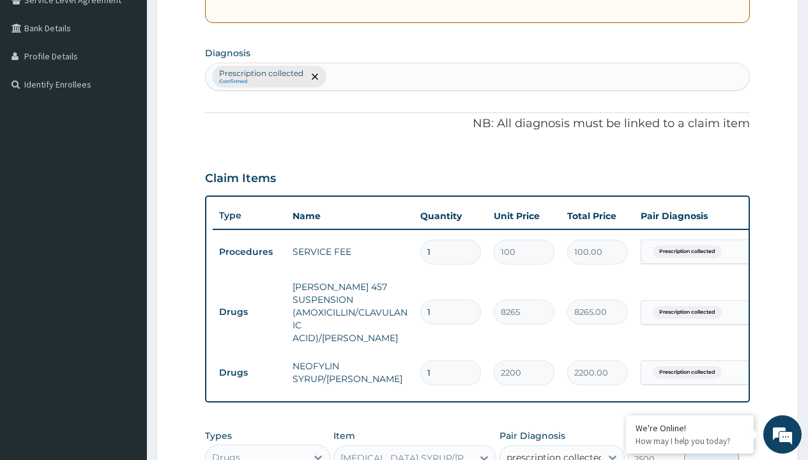
checkbox input "true"
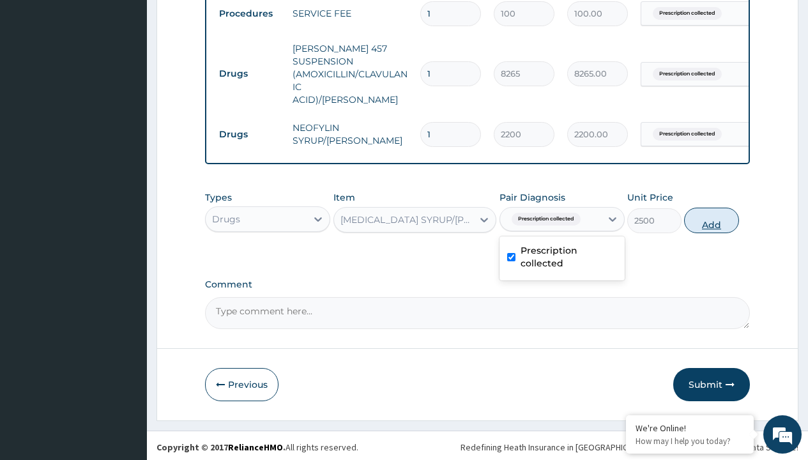
click at [712, 217] on button "Add" at bounding box center [711, 221] width 54 height 26
type input "0"
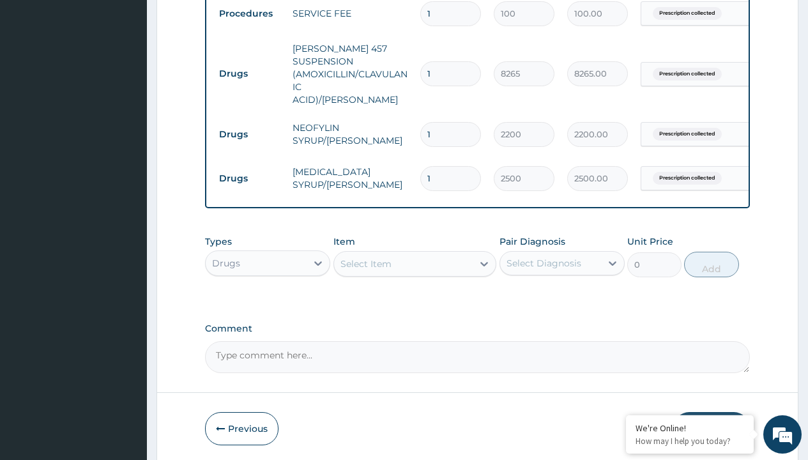
click at [249, 67] on td "Drugs" at bounding box center [249, 74] width 73 height 24
type input "drugs"
click at [268, 291] on div "Drugs" at bounding box center [267, 295] width 125 height 23
click at [366, 260] on div "Select Item" at bounding box center [366, 264] width 51 height 13
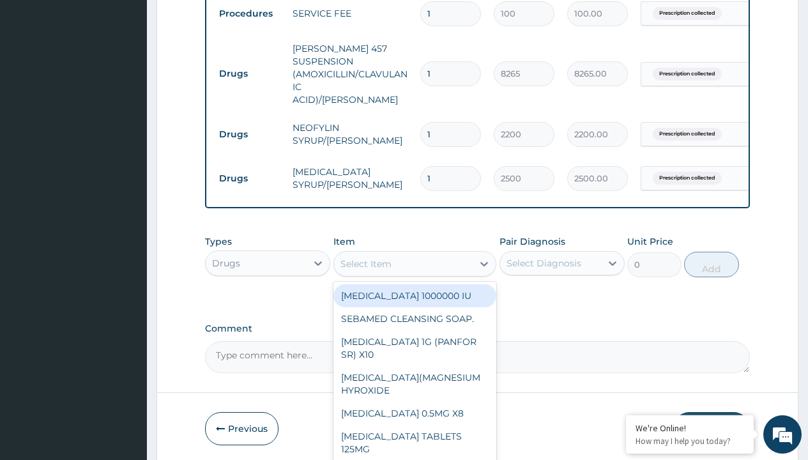
type input "cetirizine syrup"
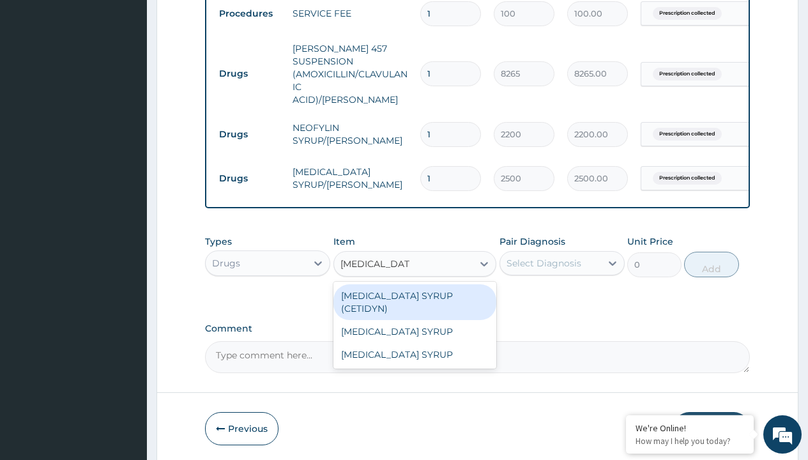
click at [415, 292] on div "[MEDICAL_DATA] SYRUP (CETIDYN)" at bounding box center [416, 302] width 164 height 36
type input "2200"
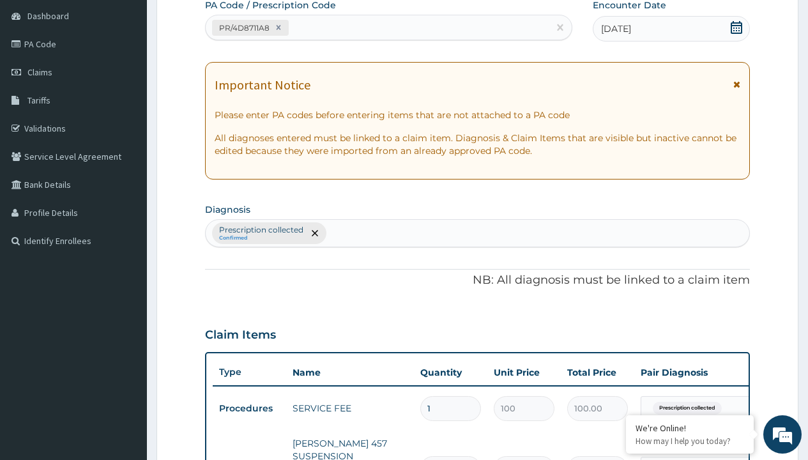
type input "prescription collected"
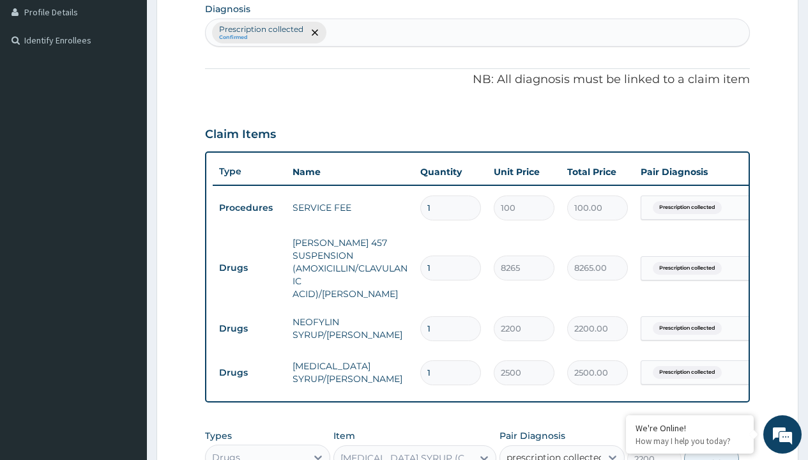
checkbox input "true"
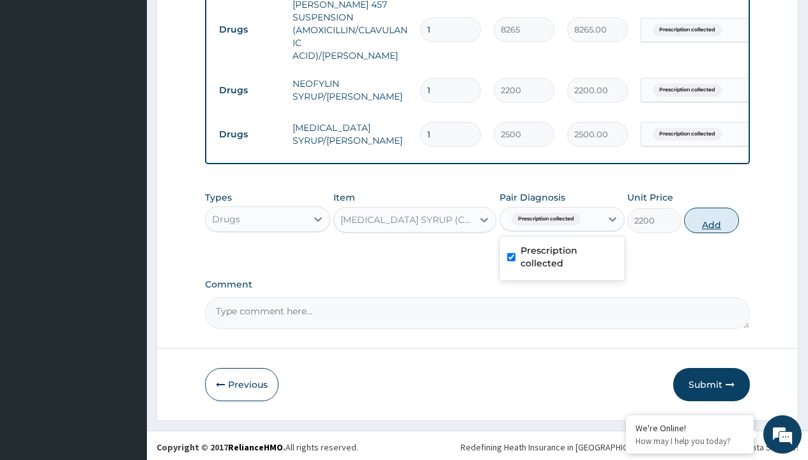
click at [712, 217] on button "Add" at bounding box center [711, 221] width 54 height 26
type input "0"
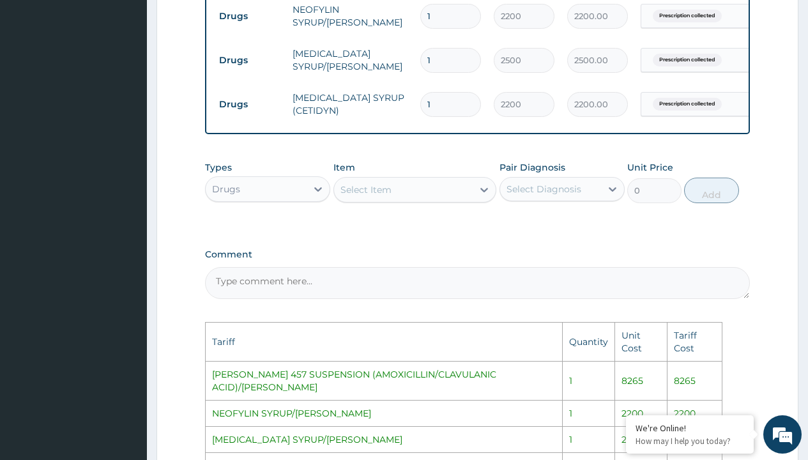
scroll to position [688, 0]
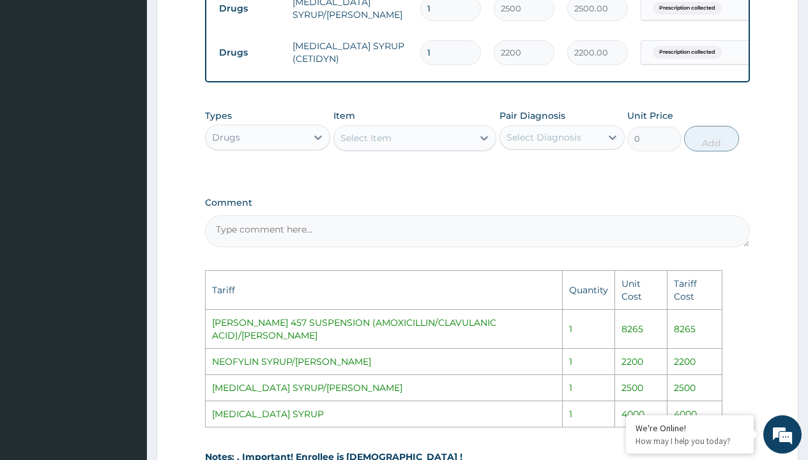
click at [434, 130] on div "Select Item" at bounding box center [403, 138] width 139 height 20
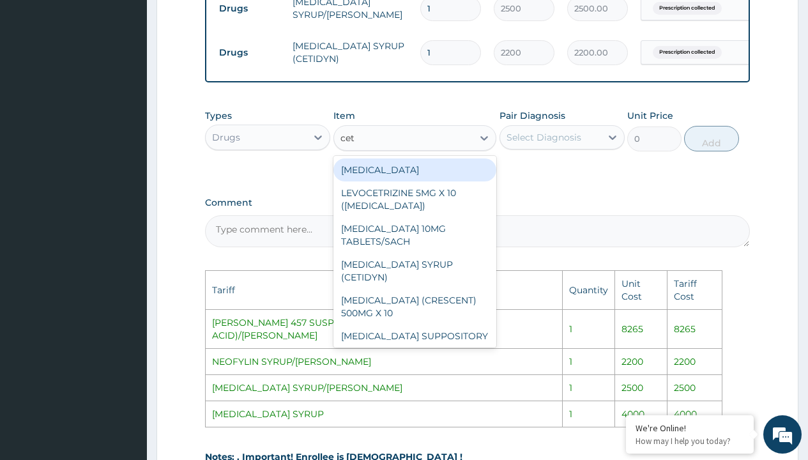
type input "ceti"
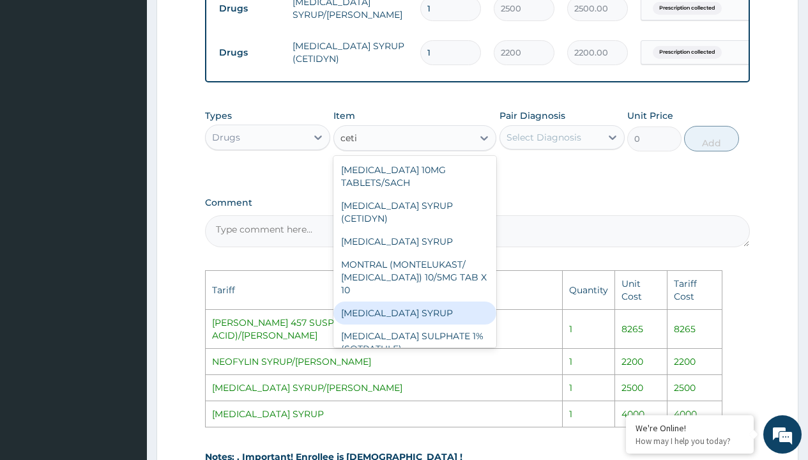
click at [412, 302] on div "[MEDICAL_DATA] SYRUP" at bounding box center [416, 313] width 164 height 23
type input "4000"
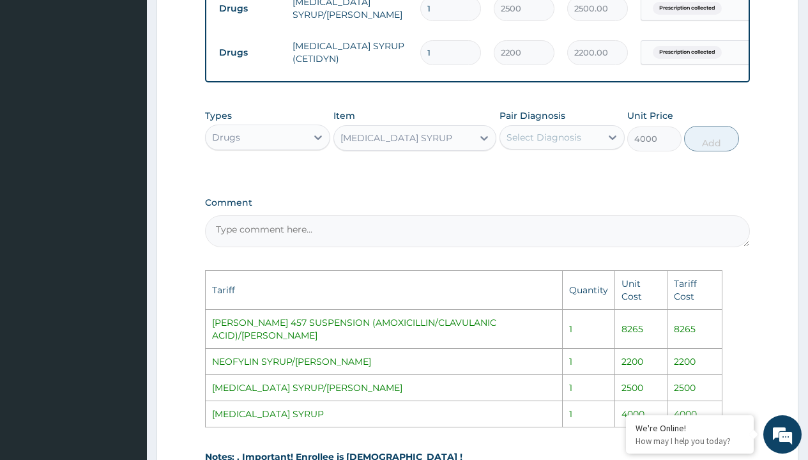
click at [582, 143] on div "Select Diagnosis" at bounding box center [550, 137] width 101 height 20
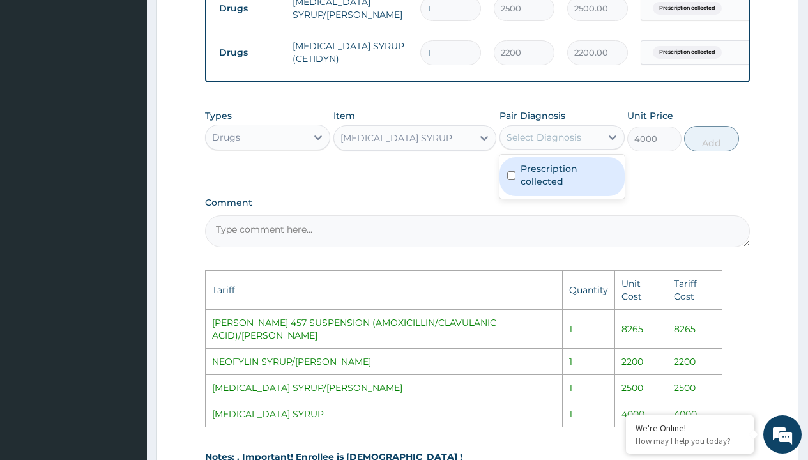
click at [590, 165] on label "Prescription collected" at bounding box center [569, 175] width 96 height 26
checkbox input "true"
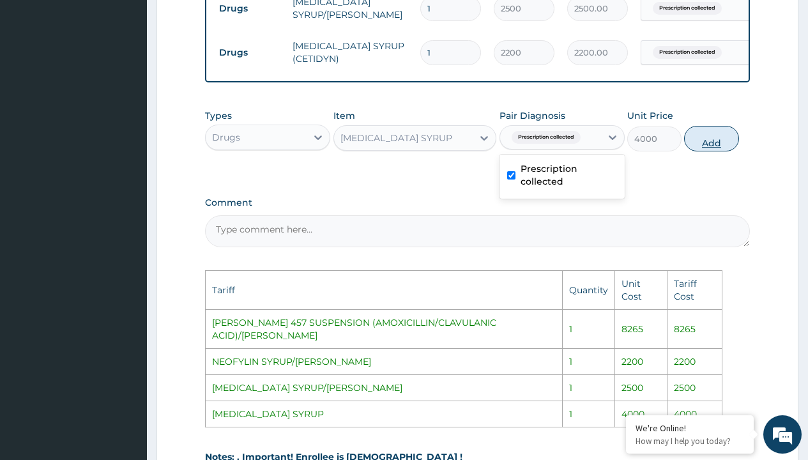
click at [718, 139] on button "Add" at bounding box center [711, 139] width 54 height 26
type input "0"
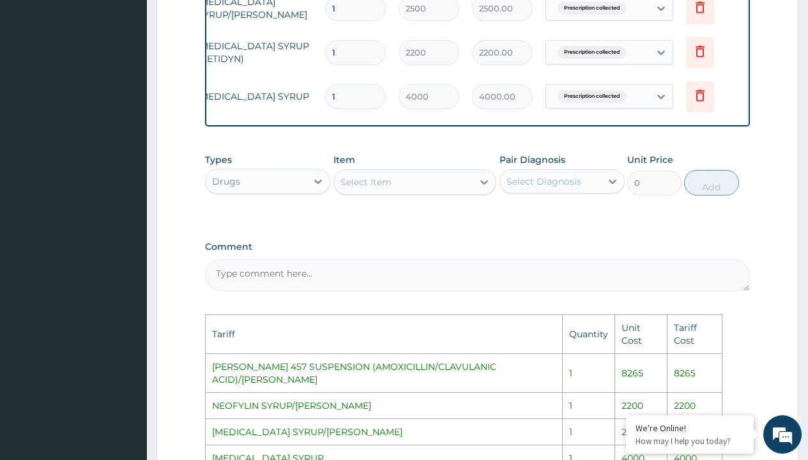
scroll to position [0, 96]
click at [695, 43] on icon at bounding box center [698, 50] width 15 height 15
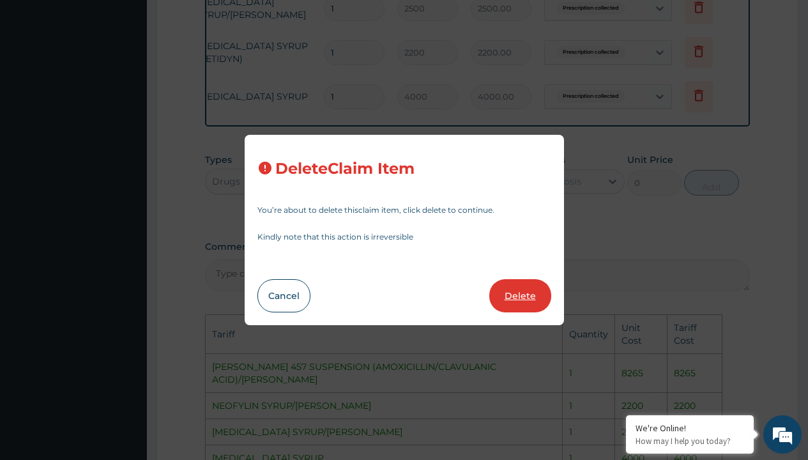
click at [529, 293] on button "Delete" at bounding box center [520, 295] width 62 height 33
type input "4000"
type input "4000.00"
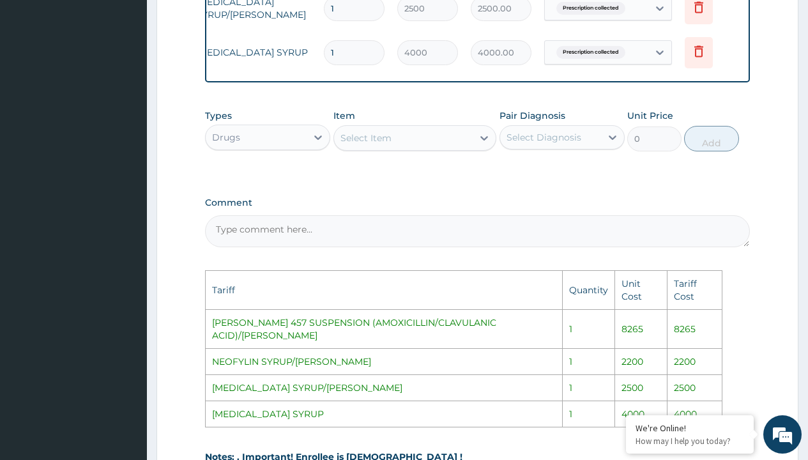
scroll to position [849, 0]
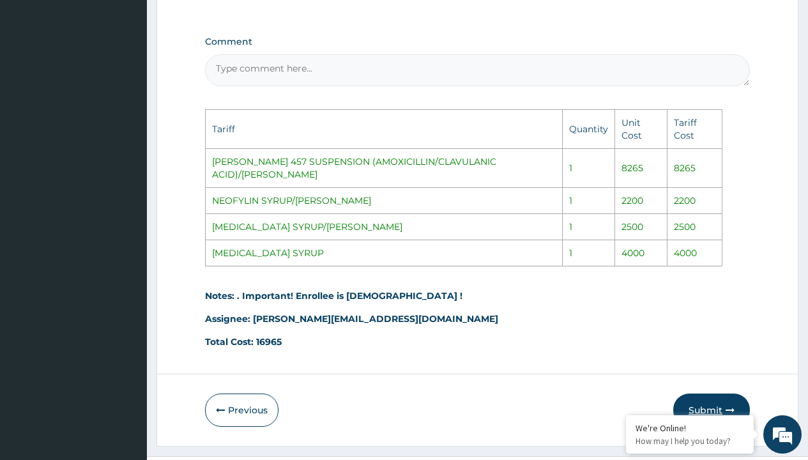
click at [713, 394] on button "Submit" at bounding box center [712, 410] width 77 height 33
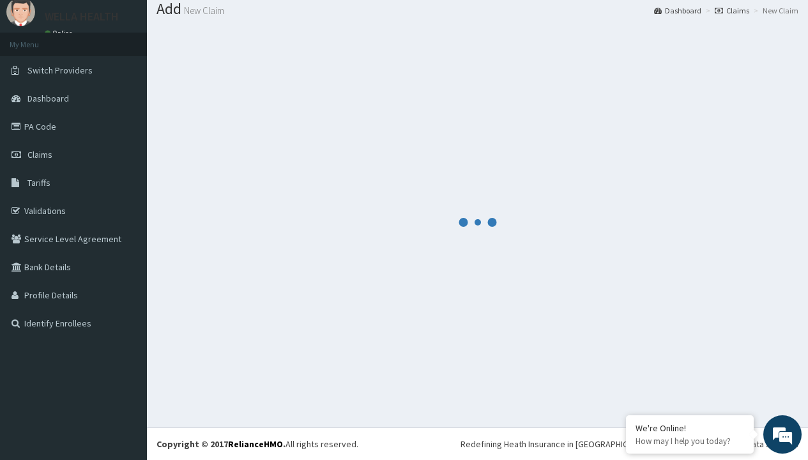
scroll to position [606, 0]
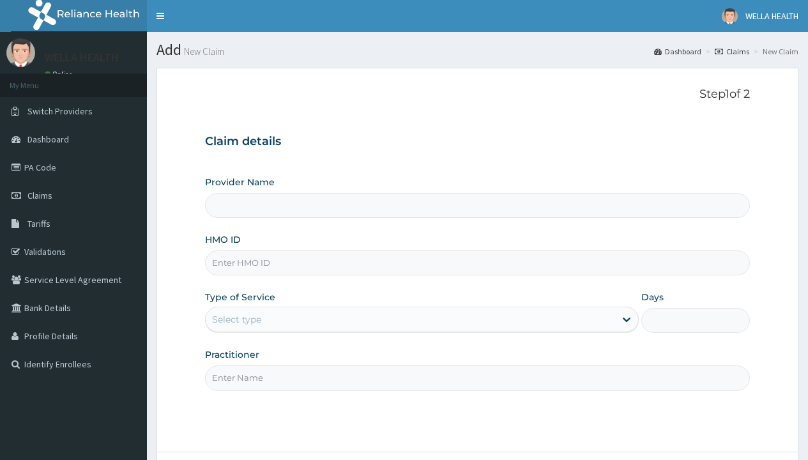
type input "SUT/10152/A"
type input "WellaHealth(TELEMEDICINE)"
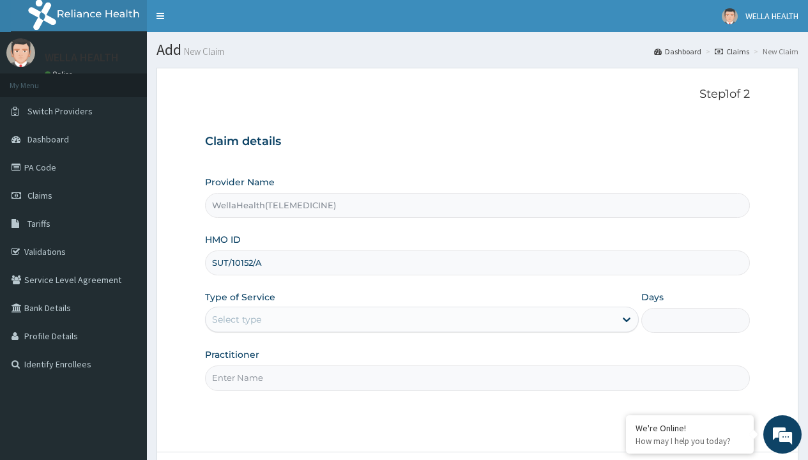
type input "SUT/10152/A"
type input "WellaHealth"
click at [236, 320] on div "Select type" at bounding box center [236, 319] width 49 height 13
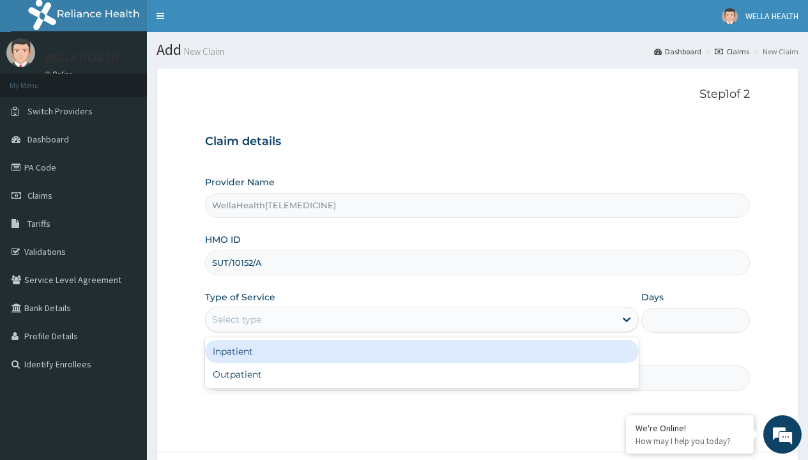
click at [422, 374] on div "Outpatient" at bounding box center [422, 374] width 434 height 23
type input "1"
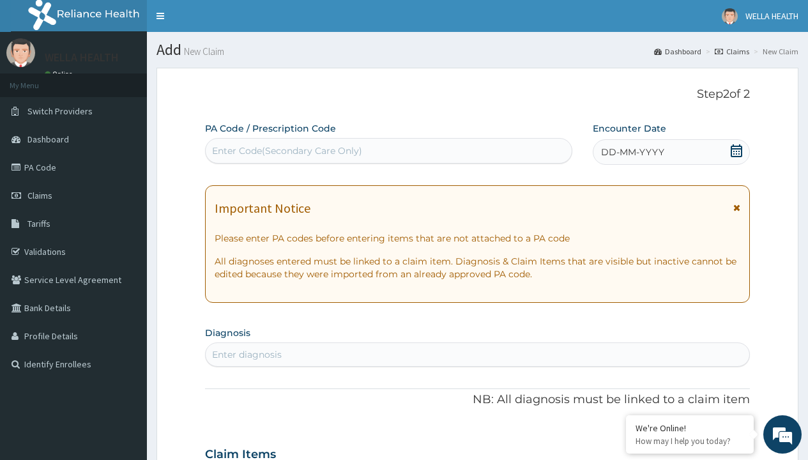
scroll to position [107, 0]
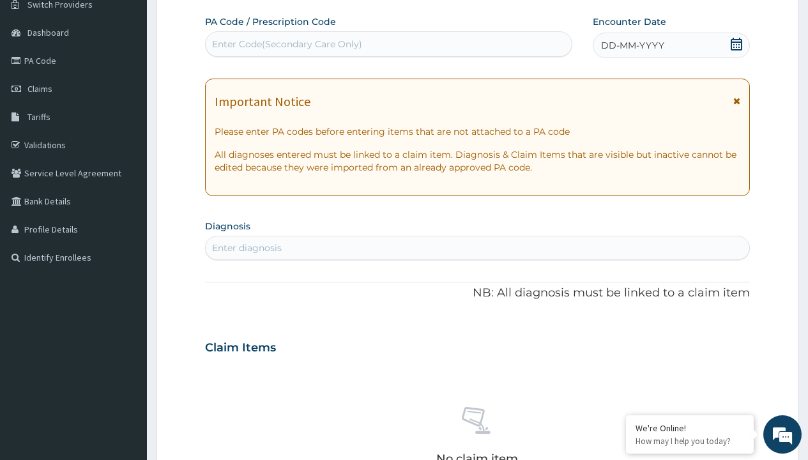
click at [632, 45] on span "DD-MM-YYYY" at bounding box center [632, 45] width 63 height 13
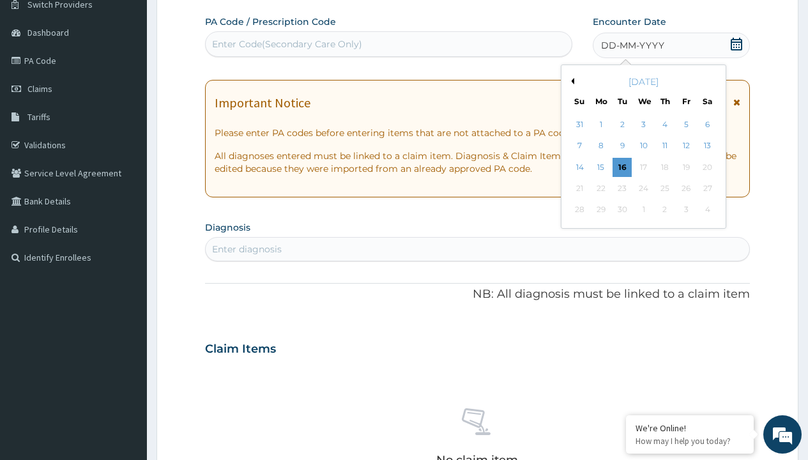
click at [571, 81] on button "Previous Month" at bounding box center [571, 81] width 6 height 6
click at [686, 167] on div "15" at bounding box center [686, 167] width 19 height 19
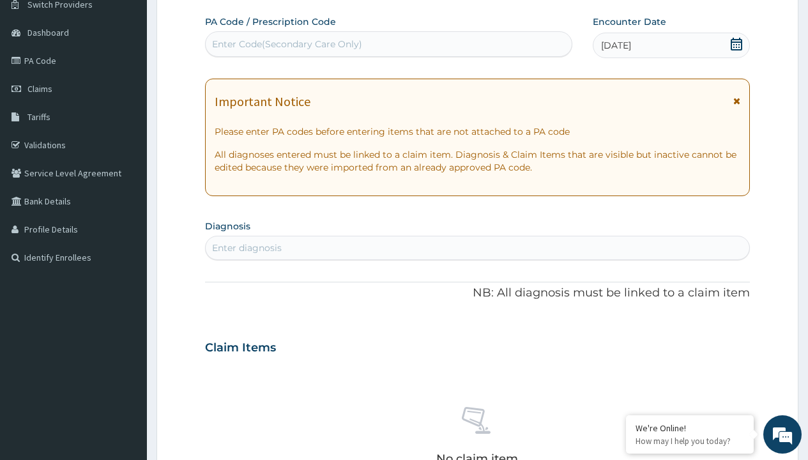
click at [286, 44] on div "Enter Code(Secondary Care Only)" at bounding box center [287, 44] width 150 height 13
type input "PR/3E6D8B7B"
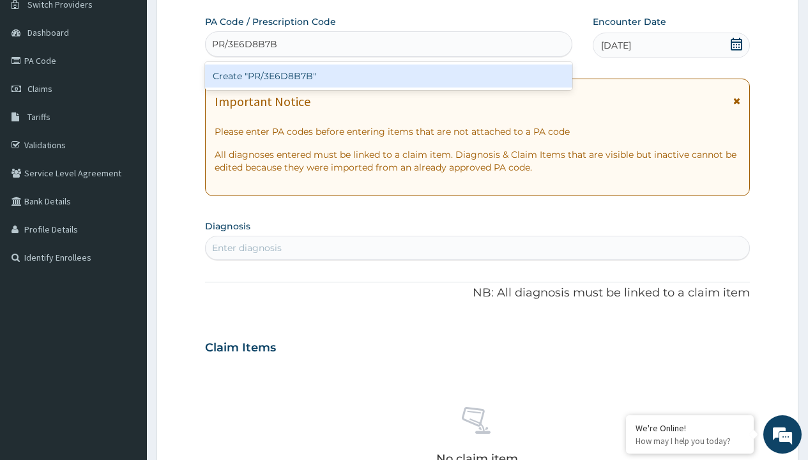
click at [389, 76] on div "Create "PR/3E6D8B7B"" at bounding box center [388, 76] width 367 height 23
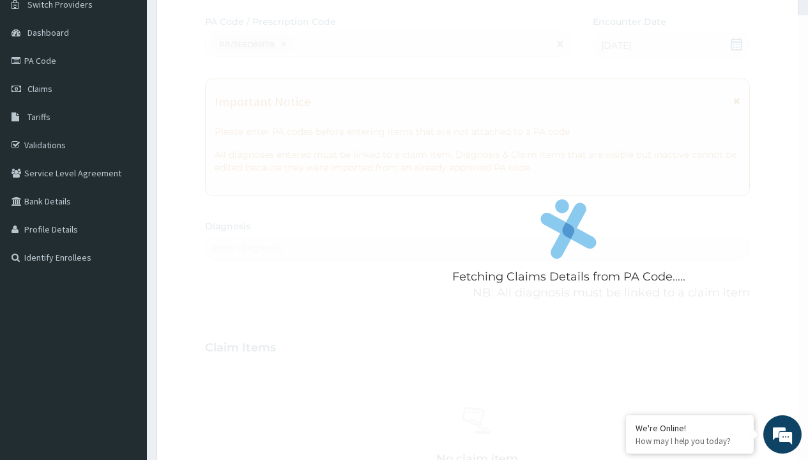
click at [247, 248] on div "Enter diagnosis" at bounding box center [247, 248] width 70 height 13
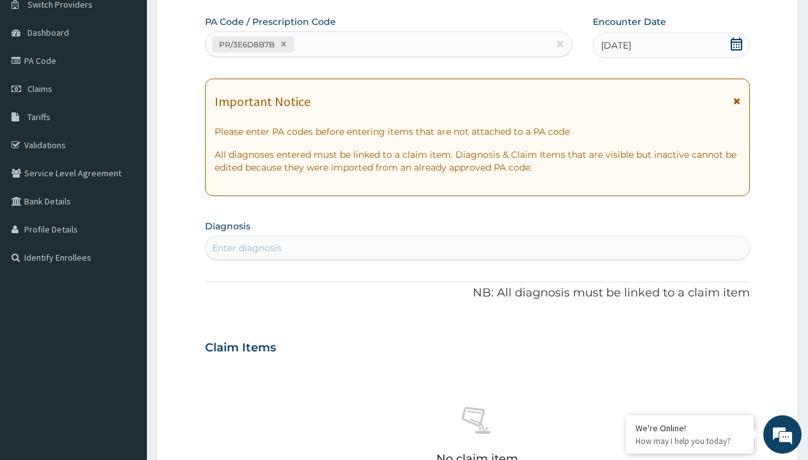
type input "prescription collected"
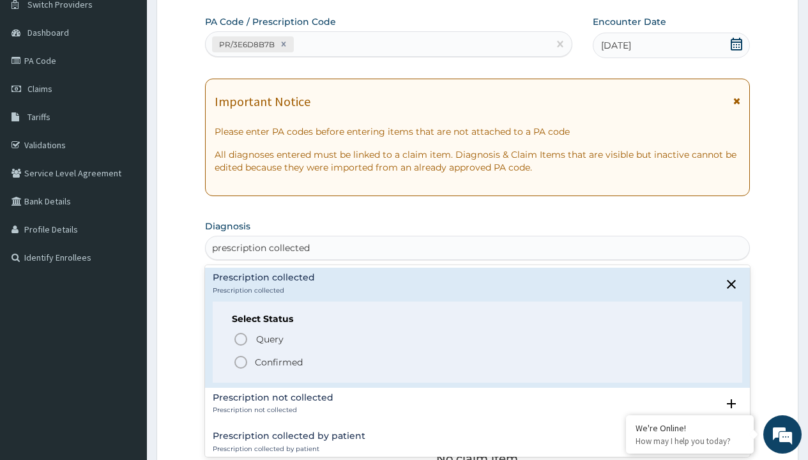
click at [279, 362] on p "Confirmed" at bounding box center [279, 362] width 48 height 13
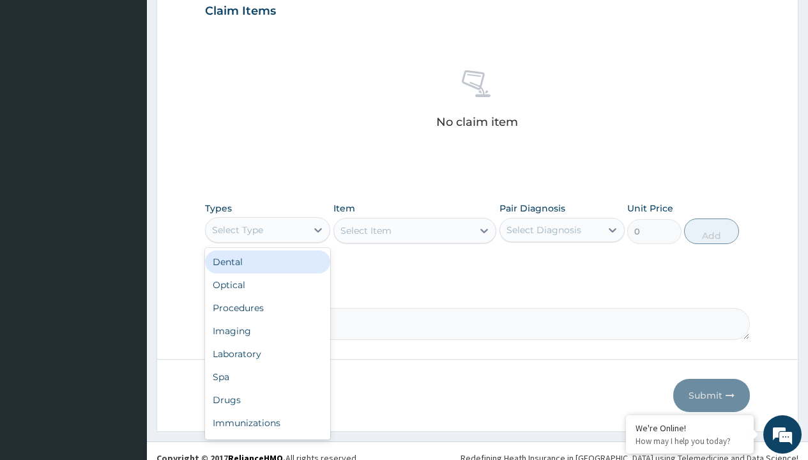
type input "procedures"
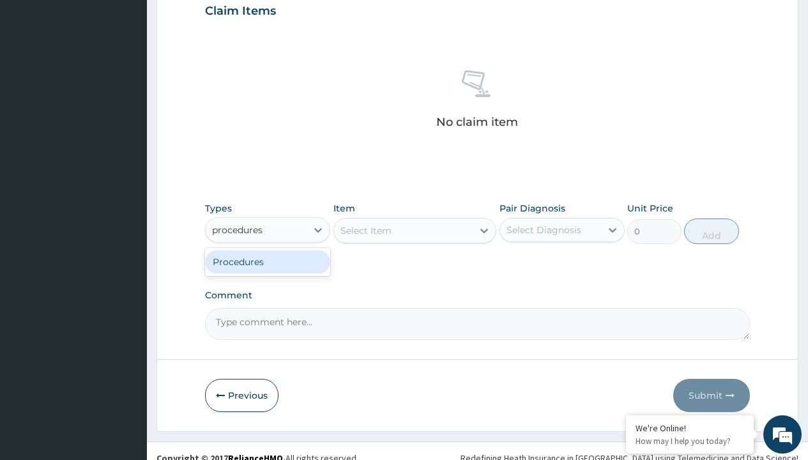
click at [268, 261] on div "Procedures" at bounding box center [267, 261] width 125 height 23
click at [366, 230] on div "Select Item" at bounding box center [366, 230] width 51 height 13
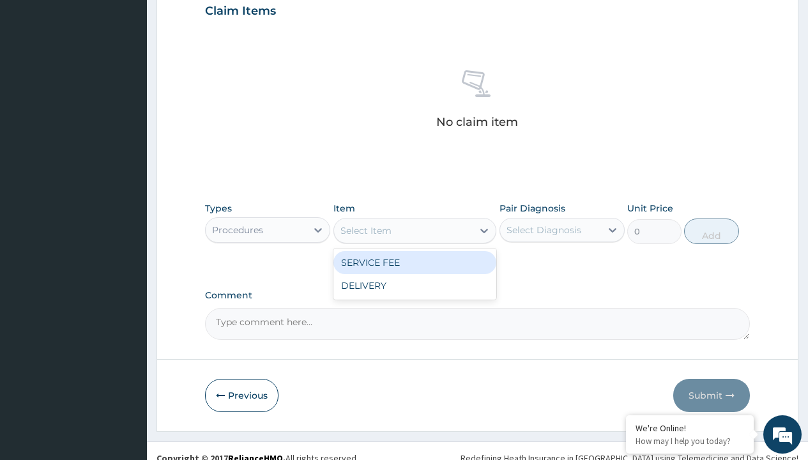
type input "service fee"
click at [415, 262] on div "SERVICE FEE" at bounding box center [416, 262] width 164 height 23
type input "100"
type input "prescription collected"
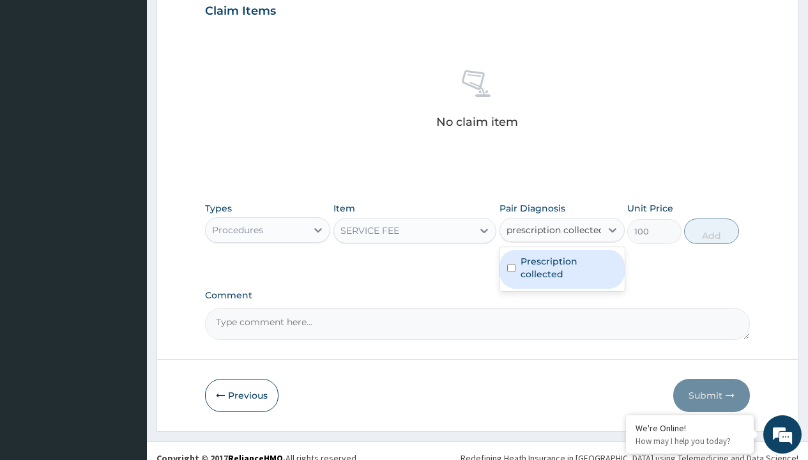
scroll to position [223, 0]
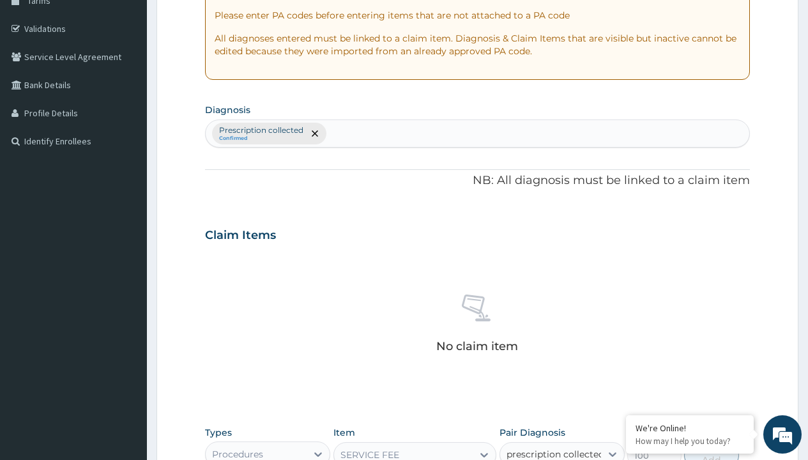
click at [712, 443] on button "Add" at bounding box center [711, 456] width 54 height 26
type input "0"
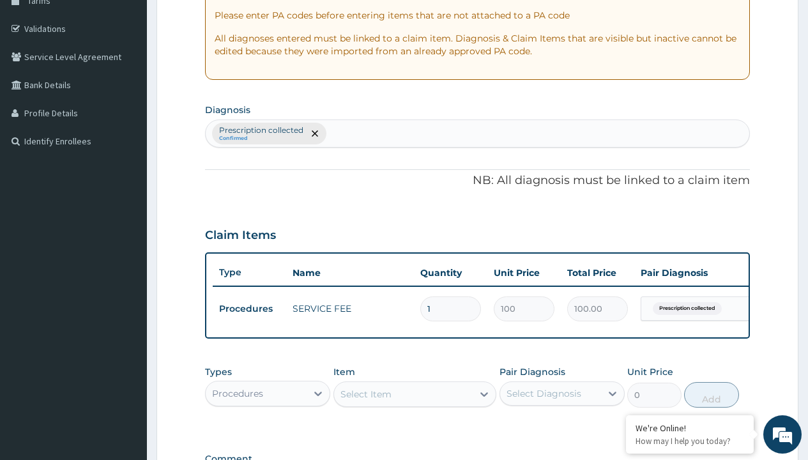
click at [238, 387] on div "Procedures" at bounding box center [237, 393] width 51 height 13
type input "drugs"
click at [268, 414] on div "Drugs" at bounding box center [267, 425] width 125 height 23
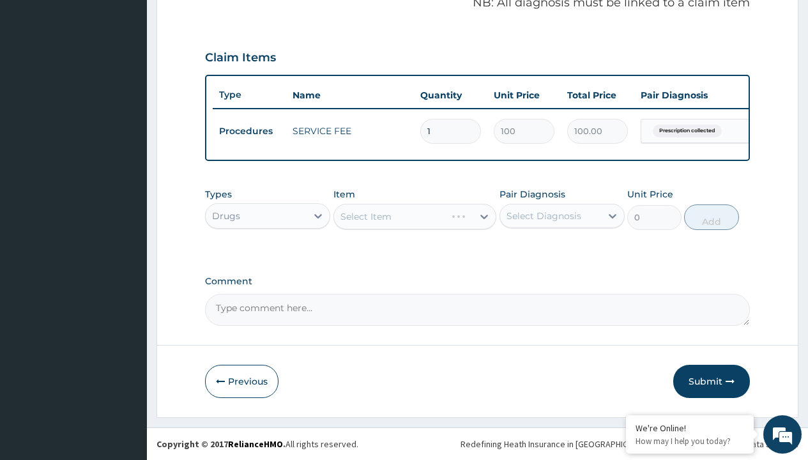
scroll to position [0, 0]
click at [366, 216] on div "Select Item" at bounding box center [416, 217] width 164 height 26
type input "artemether + lumefantrine 80/480 lonart ds/pack"
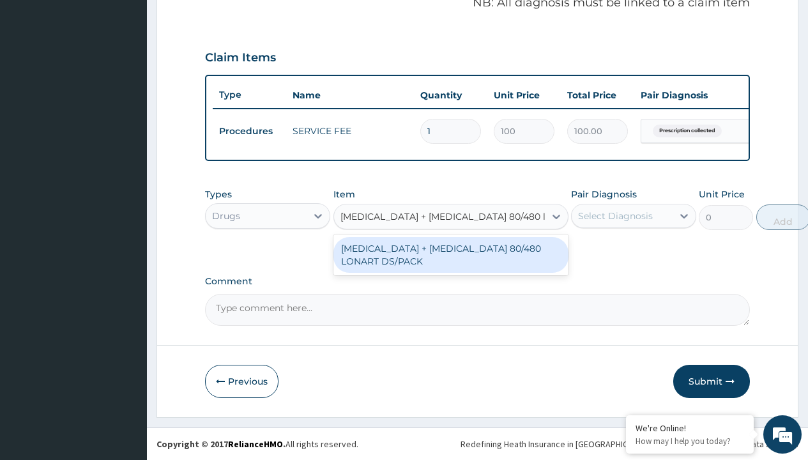
click at [451, 254] on div "ARTEMETHER + LUMEFANTRINE 80/480 LONART DS/PACK" at bounding box center [451, 255] width 235 height 36
type input "665"
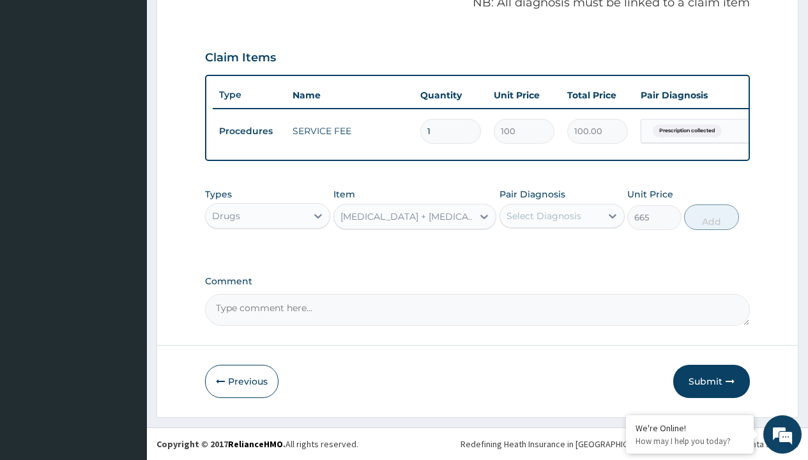
type input "prescription collected"
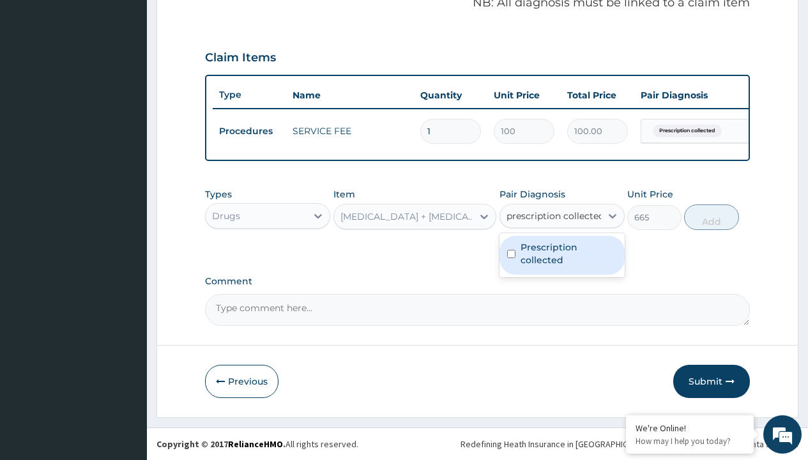
click at [562, 255] on label "Prescription collected" at bounding box center [569, 254] width 96 height 26
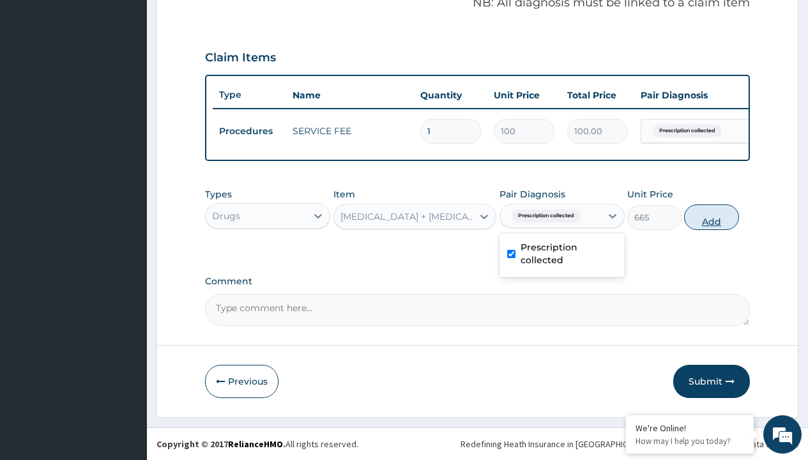
click at [712, 217] on button "Add" at bounding box center [711, 217] width 54 height 26
type input "0"
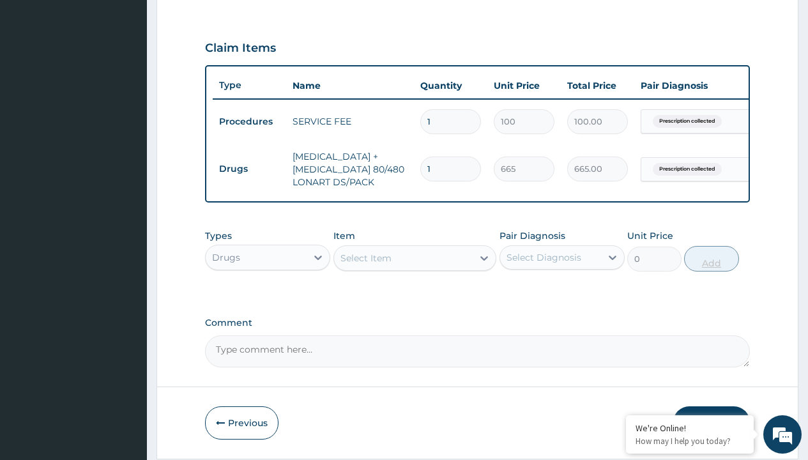
type input "6"
type input "3990.00"
type input "6"
click at [249, 169] on td "Drugs" at bounding box center [249, 169] width 73 height 24
type input "drugs"
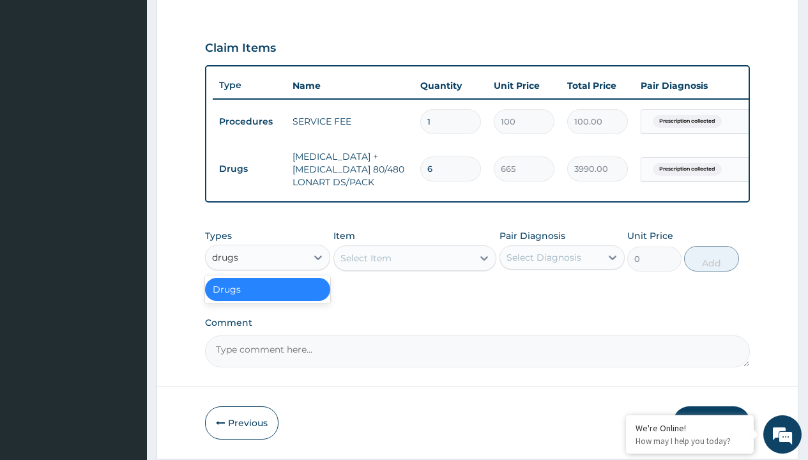
click at [268, 298] on div "Drugs" at bounding box center [267, 289] width 125 height 23
click at [366, 265] on div "Select Item" at bounding box center [366, 258] width 51 height 13
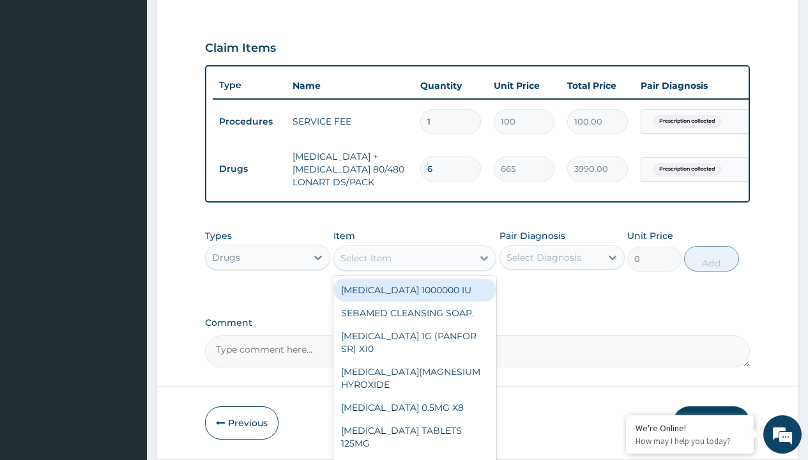
type input "loperamide caps 2mg/sach"
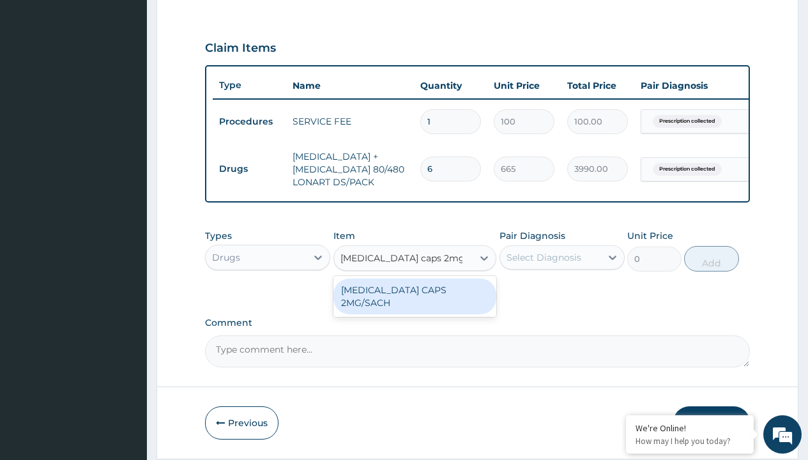
click at [415, 299] on div "LOPERAMIDE CAPS 2MG/SACH" at bounding box center [416, 297] width 164 height 36
type input "420"
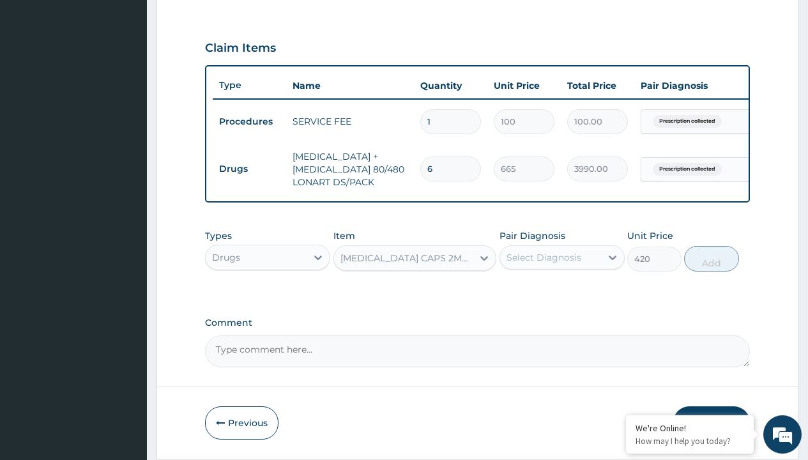
type input "prescription collected"
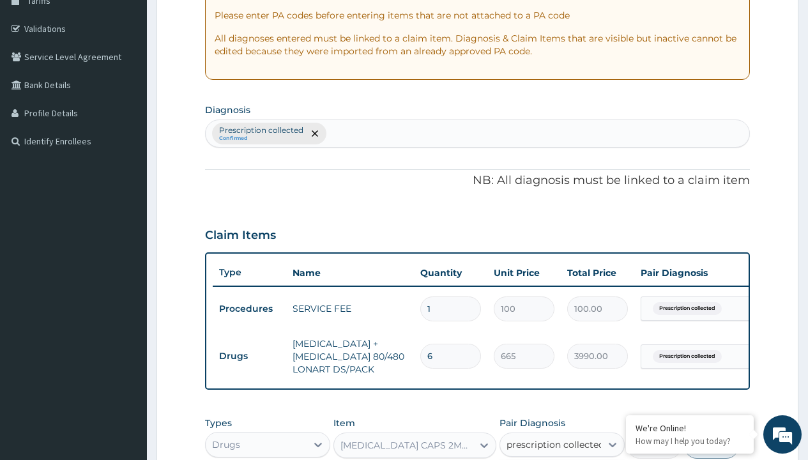
click at [712, 433] on button "Add" at bounding box center [711, 446] width 54 height 26
type input "0"
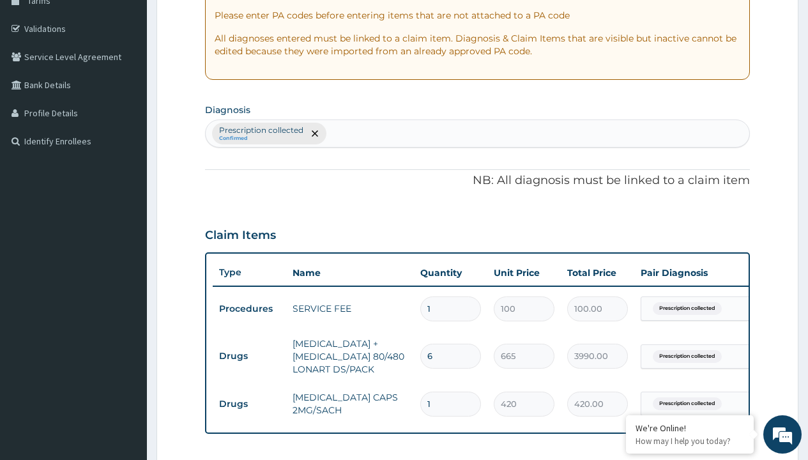
type input "10"
type input "4200.00"
type input "10"
click at [249, 344] on td "Drugs" at bounding box center [249, 356] width 73 height 24
type input "drugs"
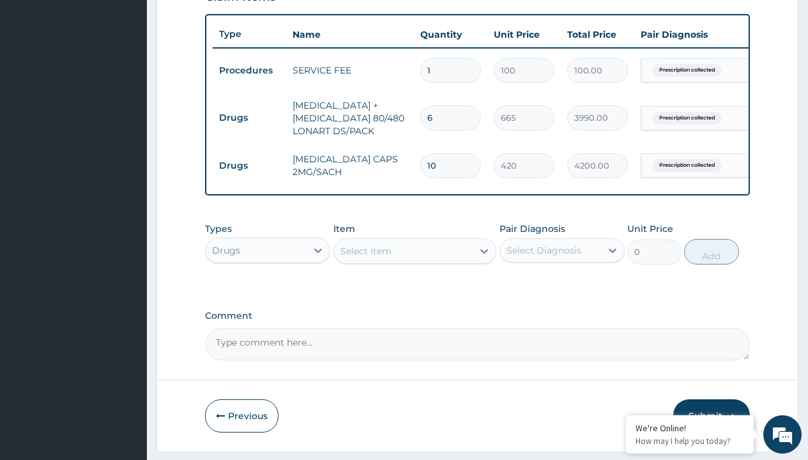
click at [366, 258] on div "Select Item" at bounding box center [366, 251] width 51 height 13
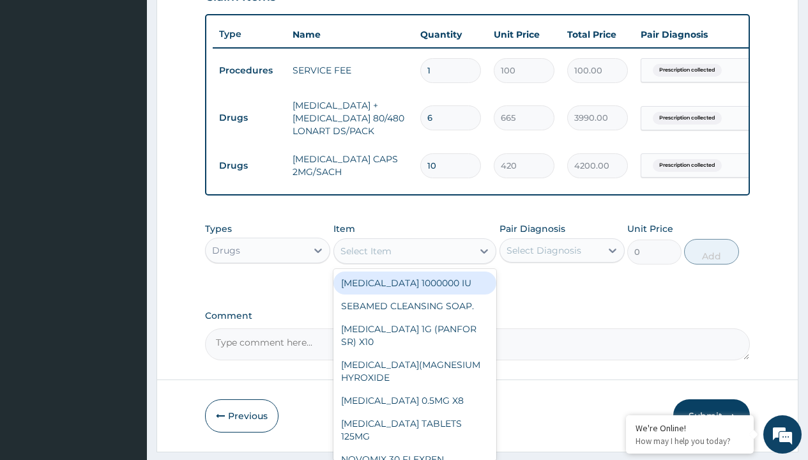
type input "paracetamol 500mg tablet emzor/sach"
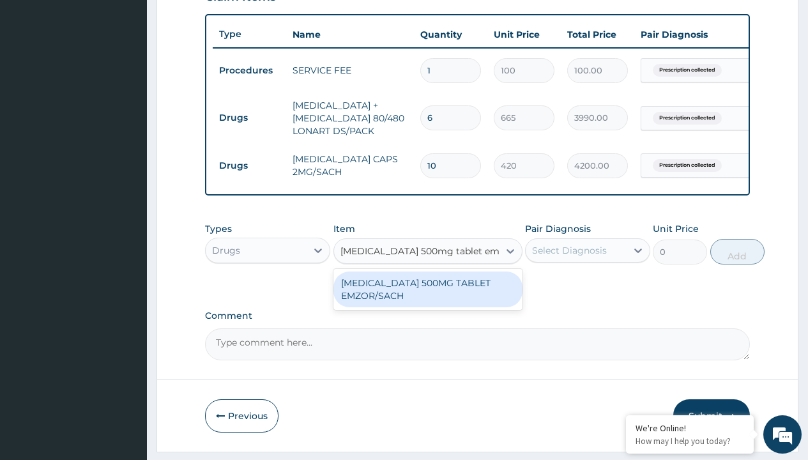
click at [428, 298] on div "PARACETAMOL 500MG TABLET EMZOR/SACH" at bounding box center [428, 290] width 189 height 36
type input "24"
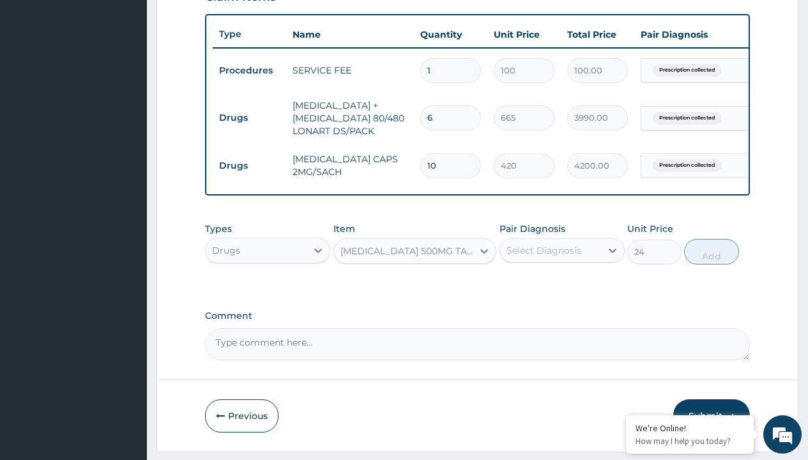
type input "prescription collected"
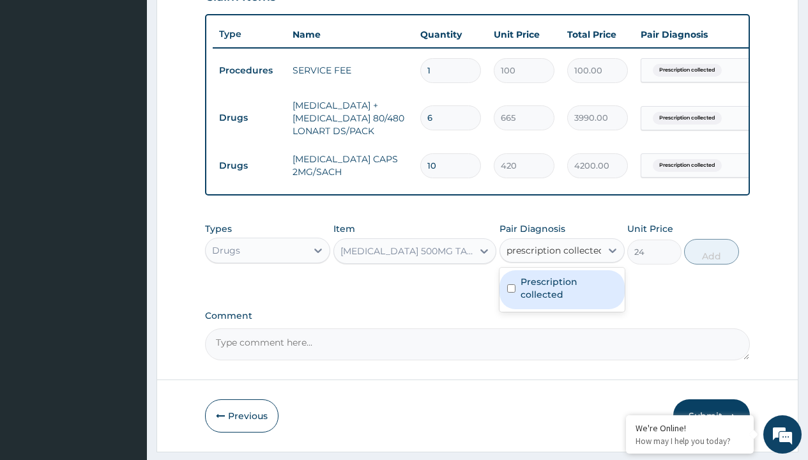
click at [562, 275] on label "Prescription collected" at bounding box center [569, 288] width 96 height 26
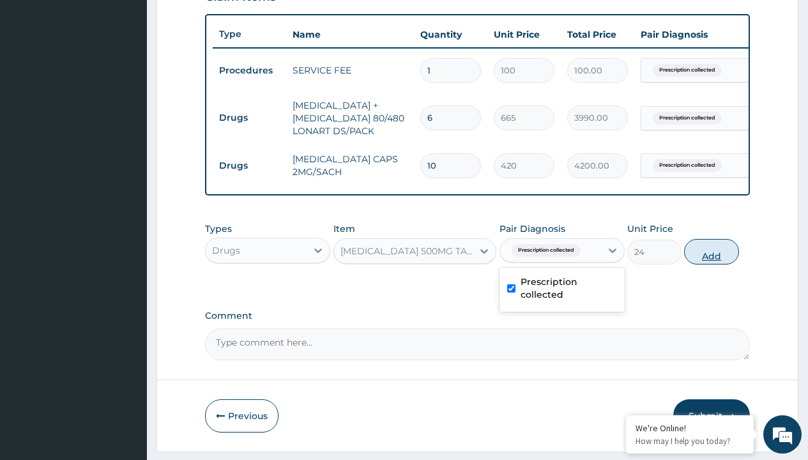
click at [712, 239] on button "Add" at bounding box center [711, 252] width 54 height 26
type input "0"
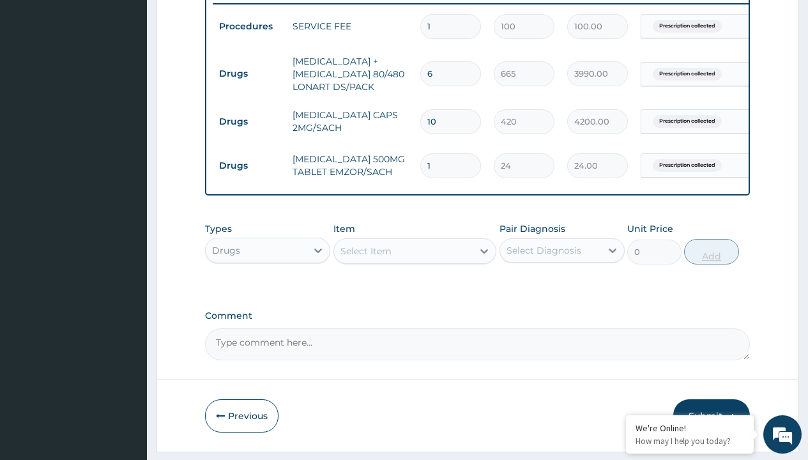
type input "24"
type input "576.00"
type input "24"
click at [249, 73] on td "Drugs" at bounding box center [249, 74] width 73 height 24
type input "drugs"
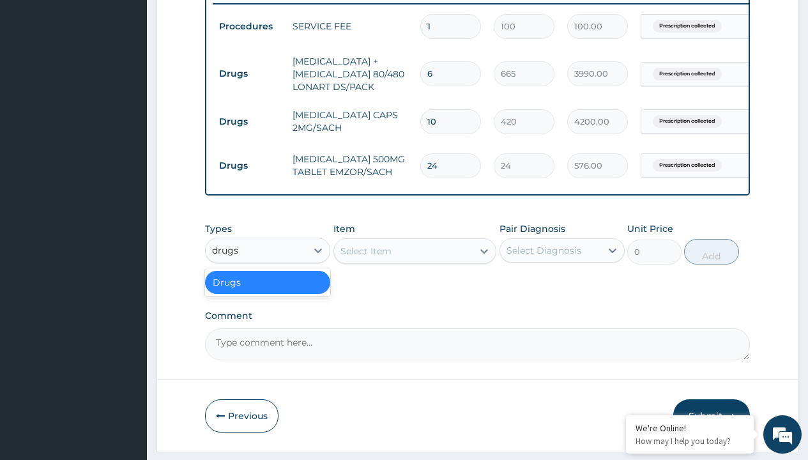
click at [268, 291] on div "Drugs" at bounding box center [267, 282] width 125 height 23
click at [366, 258] on div "Select Item" at bounding box center [366, 251] width 51 height 13
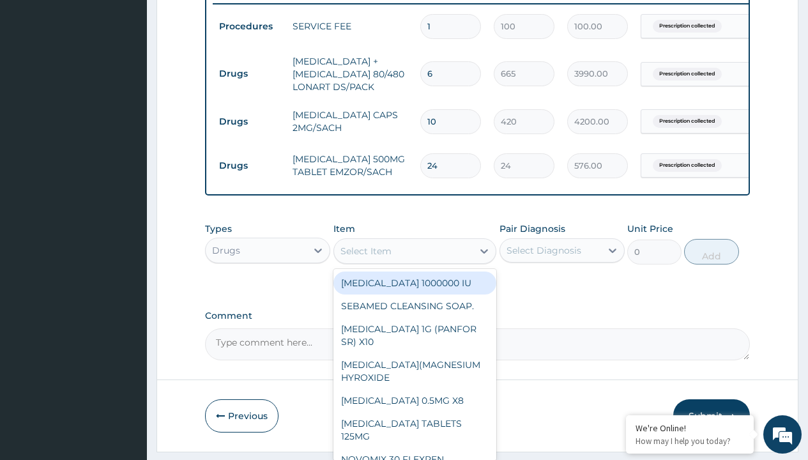
type input "tuxil-d/tuxil-n syrup/bott"
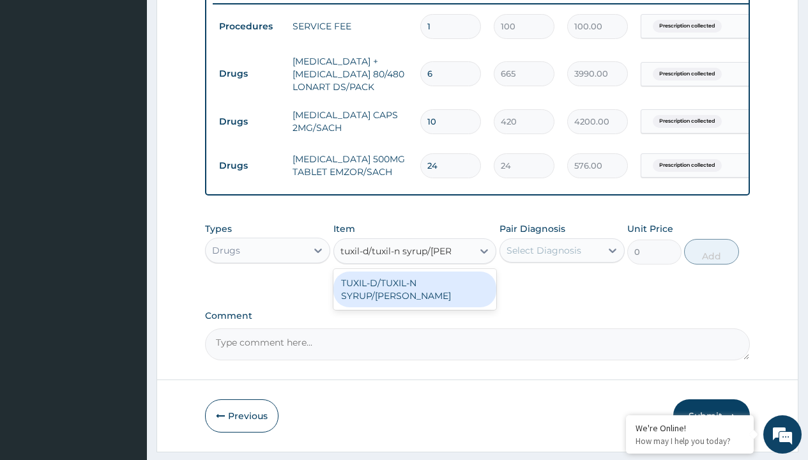
click at [415, 292] on div "TUXIL-D/TUXIL-N SYRUP/BOTT" at bounding box center [416, 290] width 164 height 36
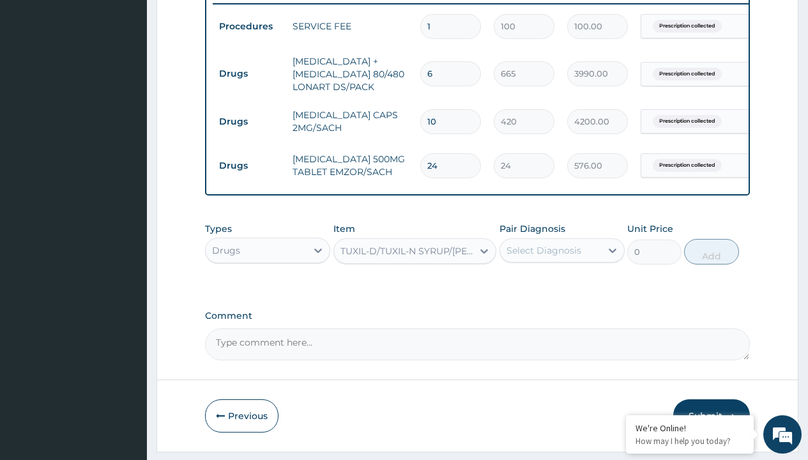
type input "1425"
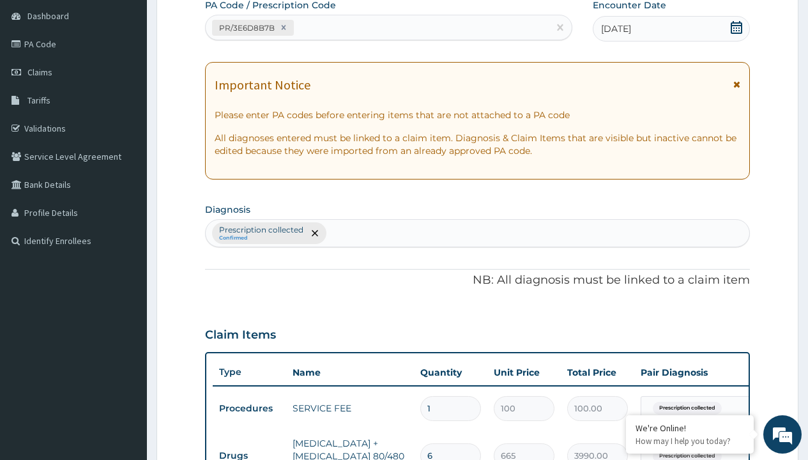
type input "prescription collected"
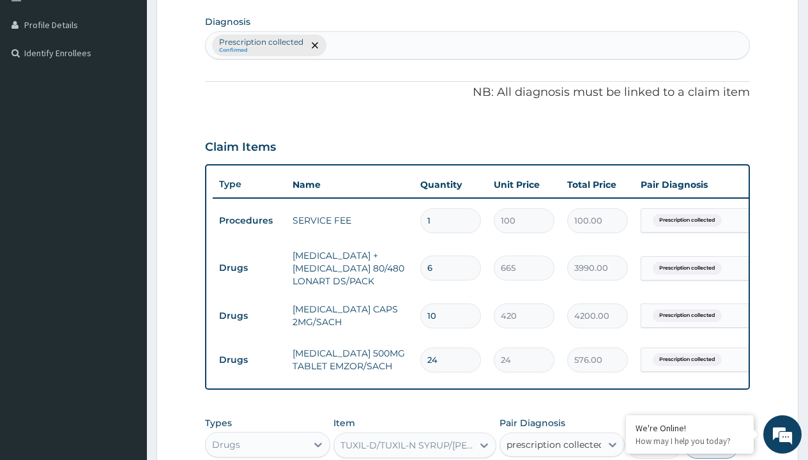
checkbox input "true"
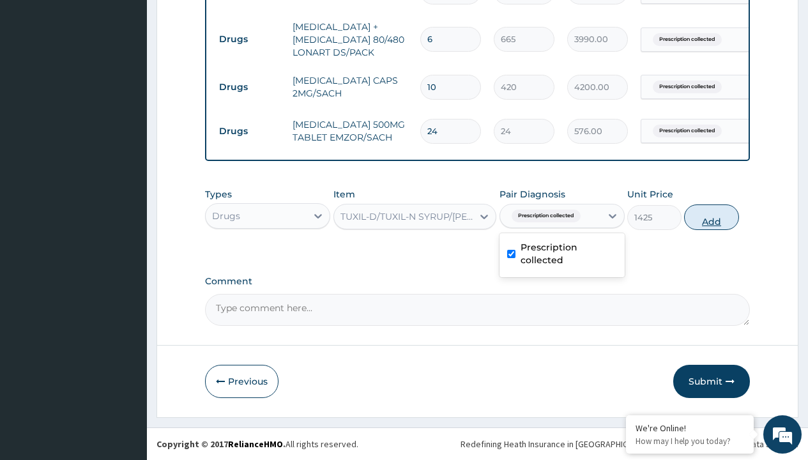
click at [712, 217] on button "Add" at bounding box center [711, 217] width 54 height 26
type input "0"
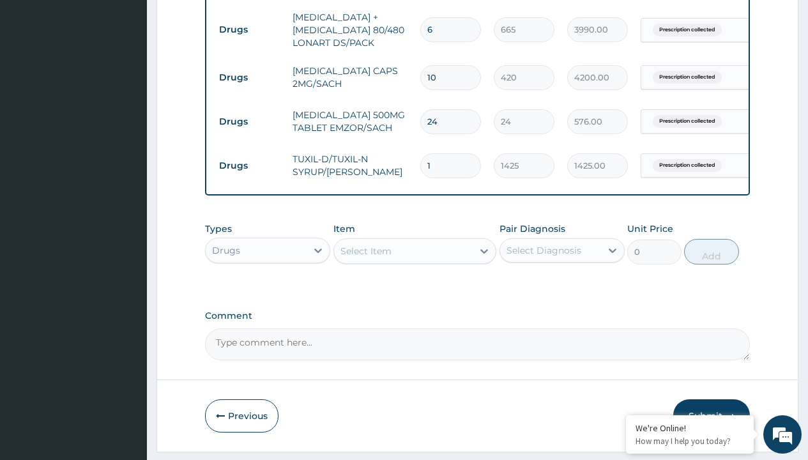
click at [249, 29] on td "Drugs" at bounding box center [249, 30] width 73 height 24
type input "drugs"
click at [268, 291] on div "Drugs" at bounding box center [267, 282] width 125 height 23
click at [366, 258] on div "Select Item" at bounding box center [366, 251] width 51 height 13
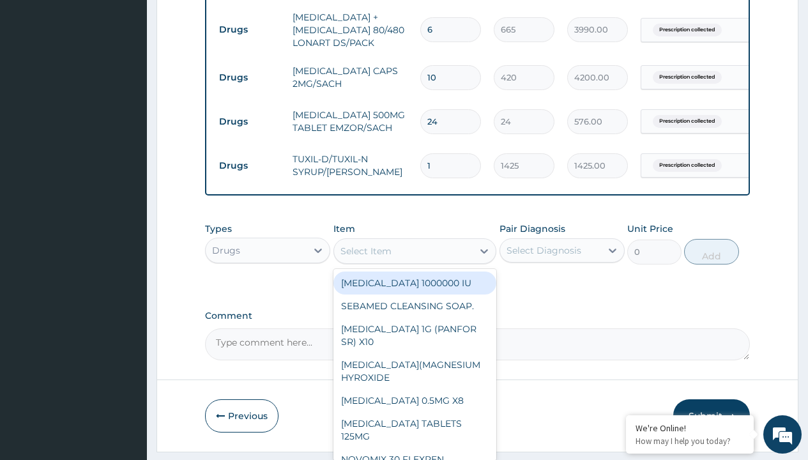
type input "zinc 20mg by 10"
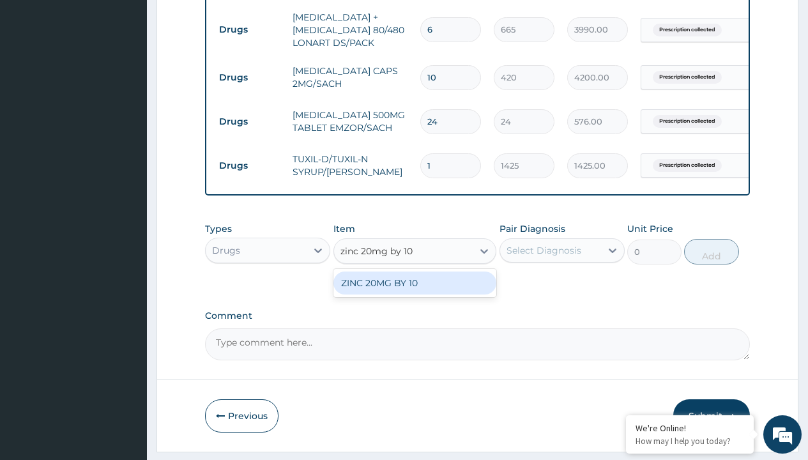
click at [415, 292] on div "ZINC 20MG BY 10" at bounding box center [416, 283] width 164 height 23
type input "15"
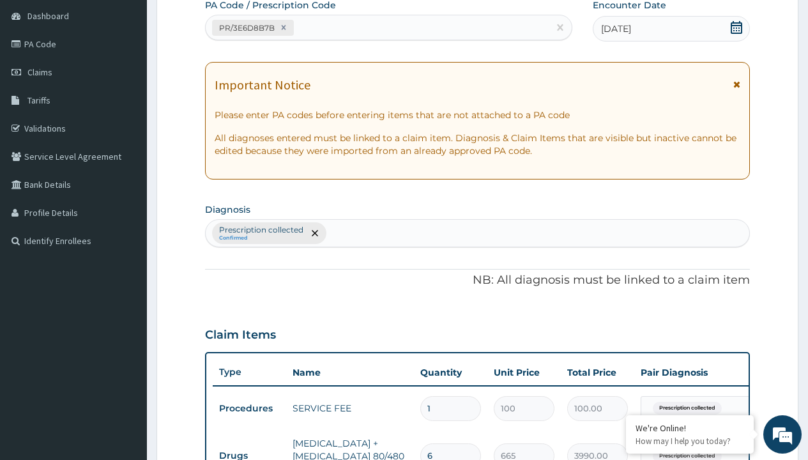
type input "prescription collected"
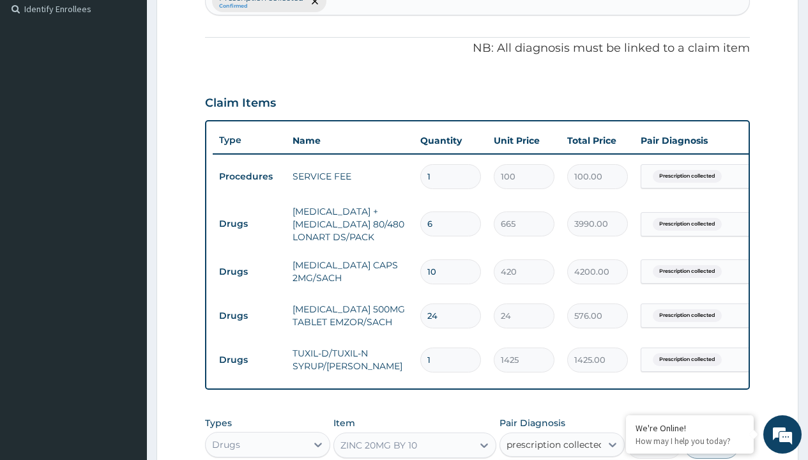
checkbox input "true"
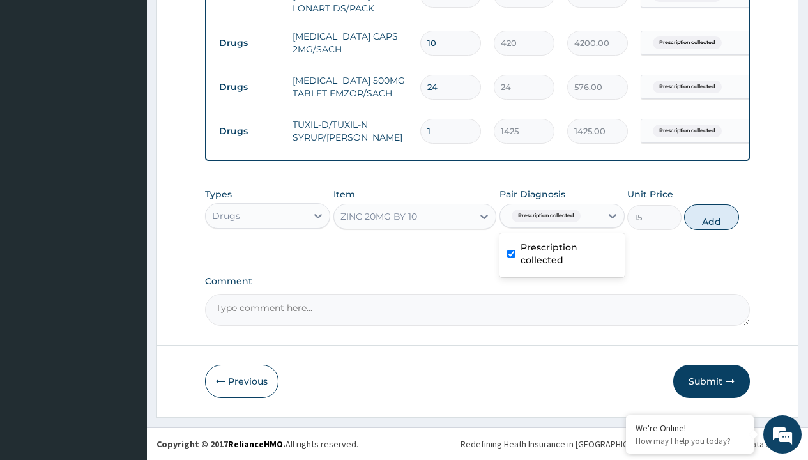
click at [712, 217] on button "Add" at bounding box center [711, 217] width 54 height 26
type input "0"
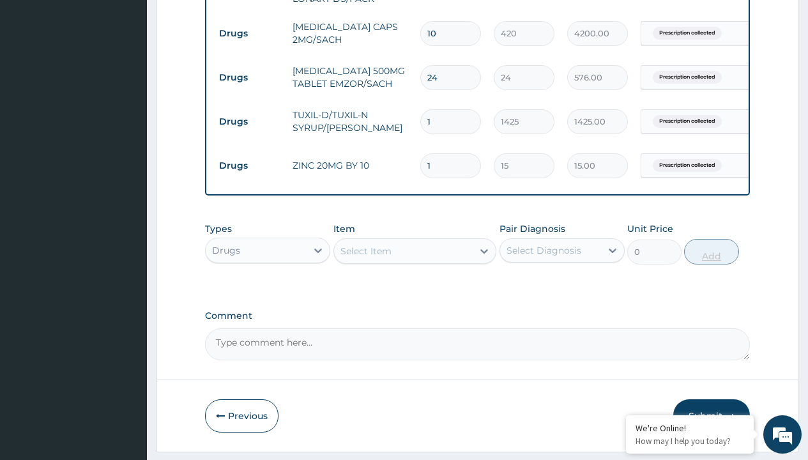
type input "10"
type input "150.00"
type input "10"
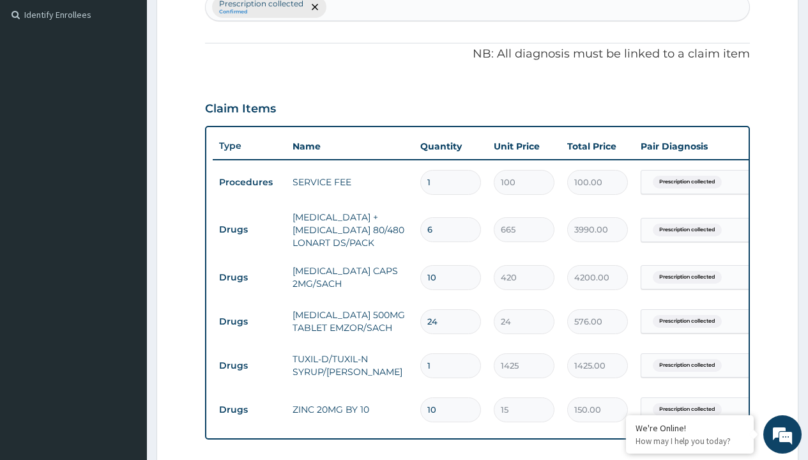
type input "drugs"
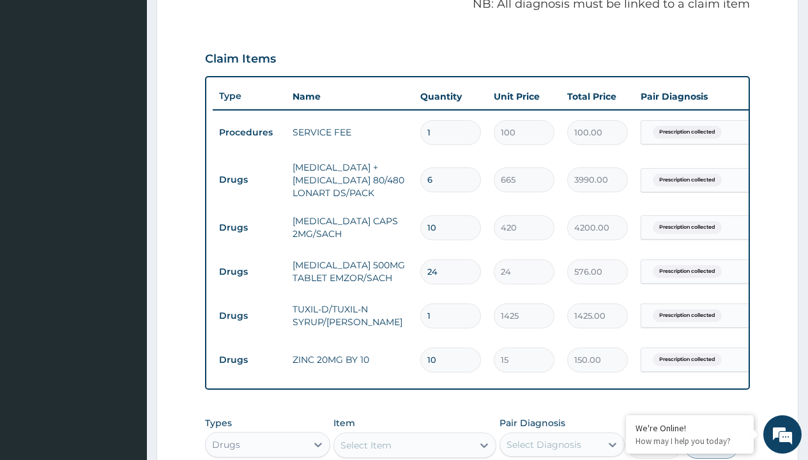
scroll to position [0, 0]
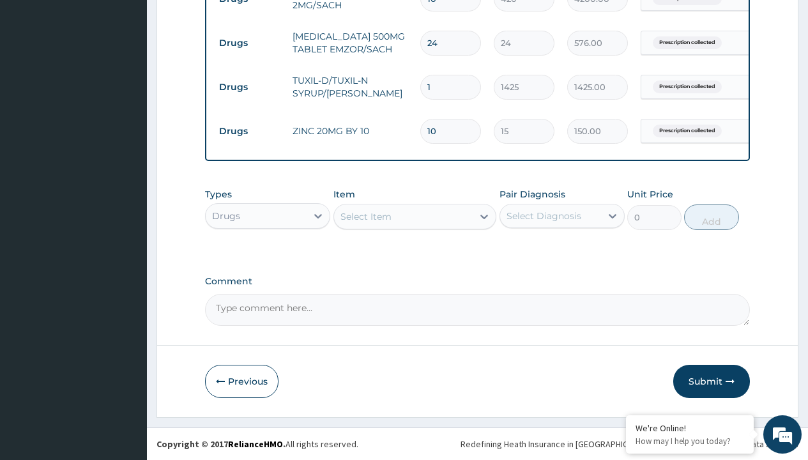
click at [366, 216] on div "Select Item" at bounding box center [366, 216] width 51 height 13
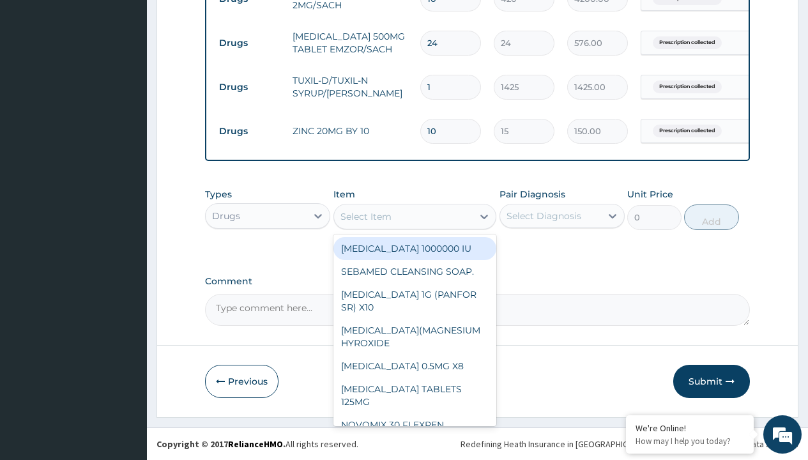
type input "loratadine 10mg tab loratyn x10"
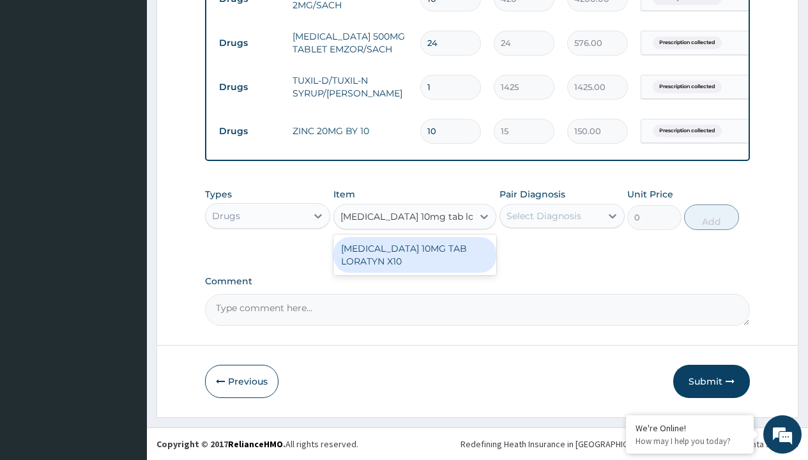
scroll to position [0, 0]
click at [415, 254] on div "LORATADINE 10MG TAB LORATYN X10" at bounding box center [416, 255] width 164 height 36
type input "117"
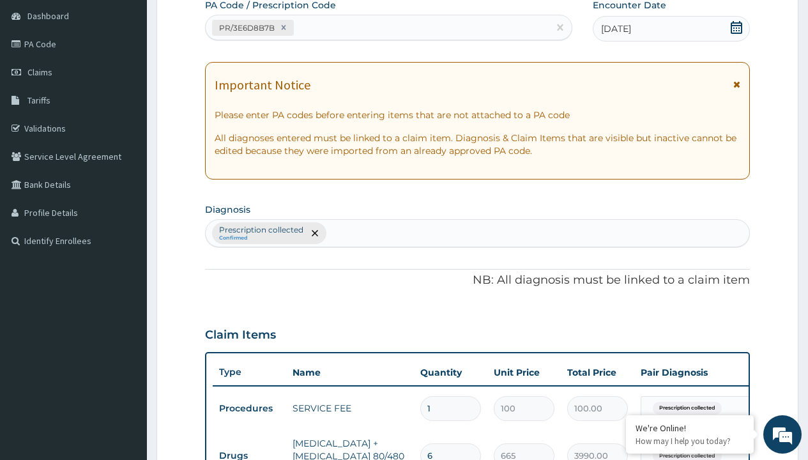
type input "prescription collected"
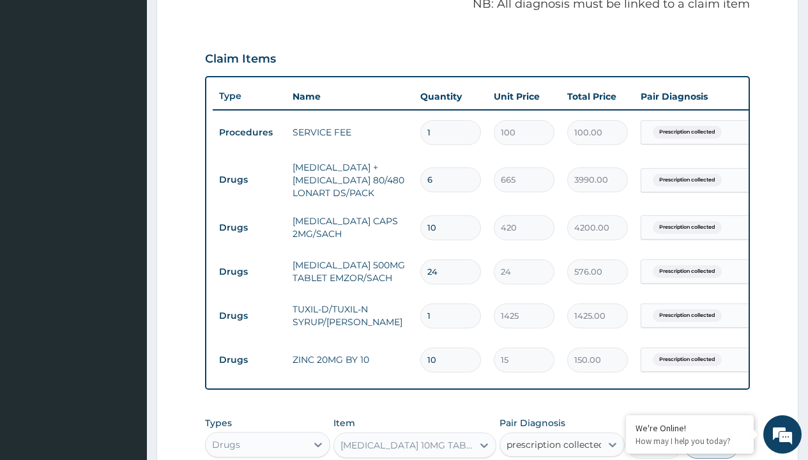
checkbox input "true"
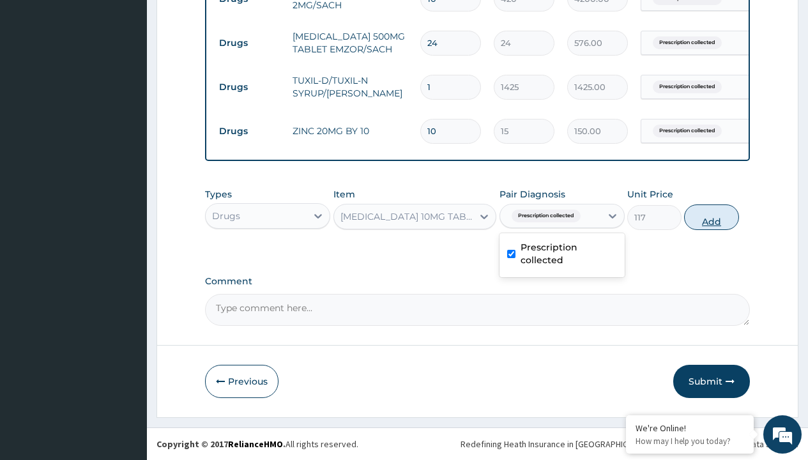
click at [712, 217] on button "Add" at bounding box center [711, 217] width 54 height 26
type input "0"
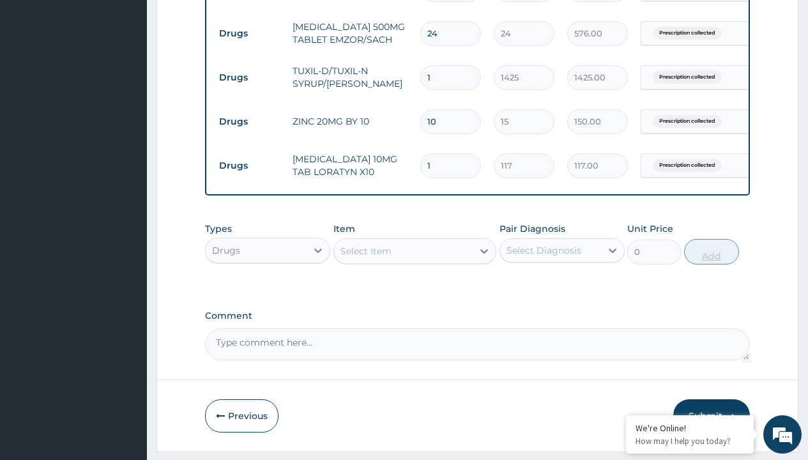
type input "10"
type input "1170.00"
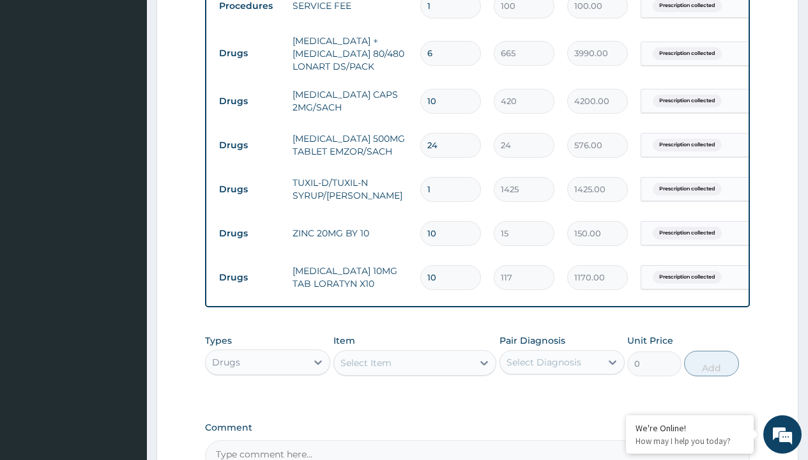
scroll to position [515, 0]
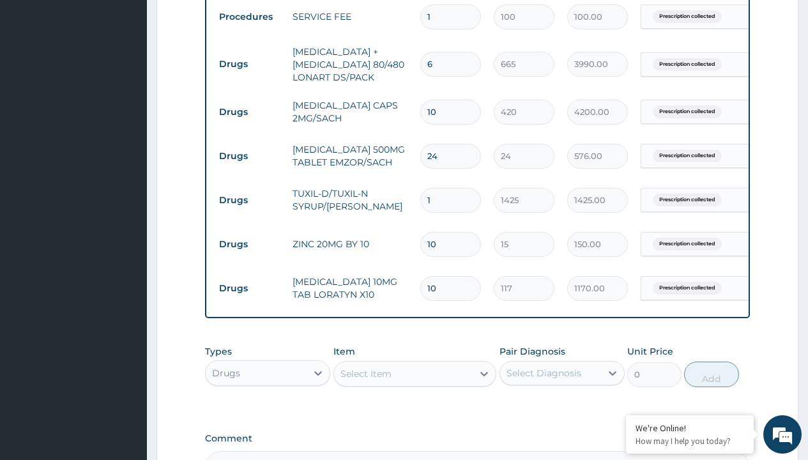
type input "10"
click at [462, 111] on input "10" at bounding box center [450, 112] width 61 height 25
type input "1"
type input "420.00"
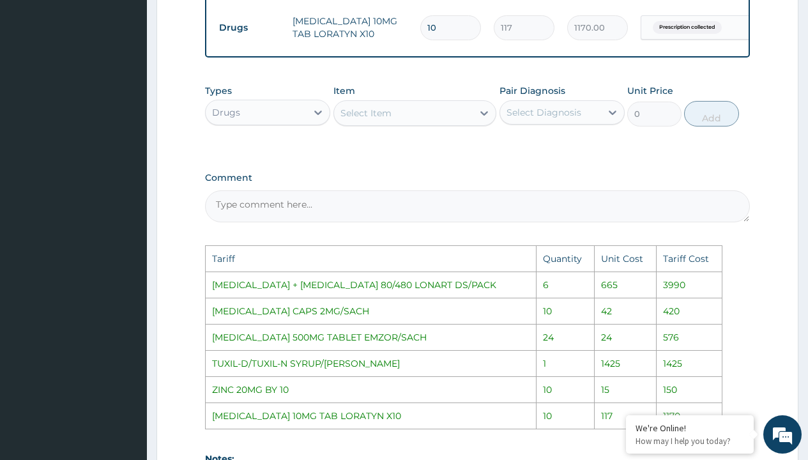
scroll to position [977, 0]
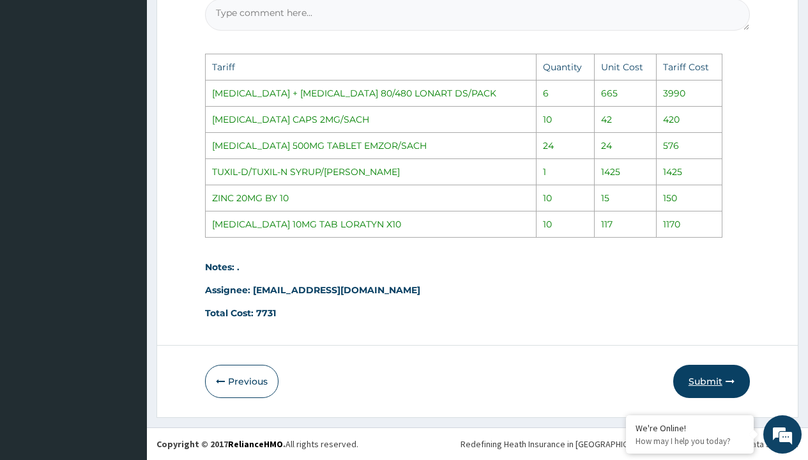
type input "1"
click at [714, 389] on button "Submit" at bounding box center [712, 381] width 77 height 33
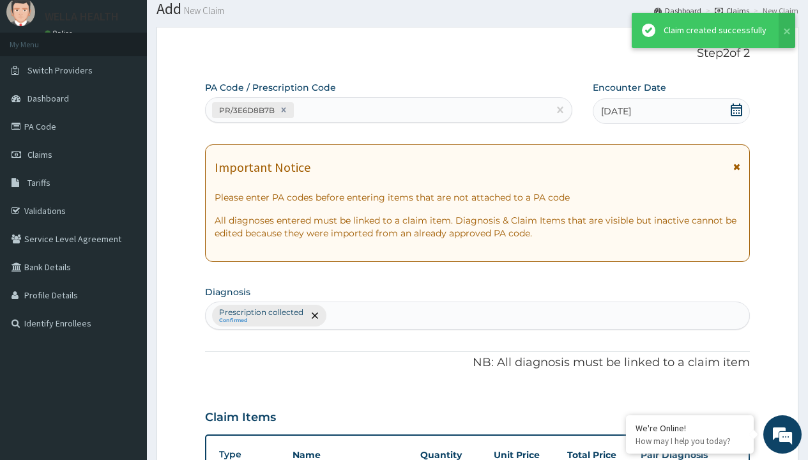
scroll to position [682, 0]
